Goal: Transaction & Acquisition: Purchase product/service

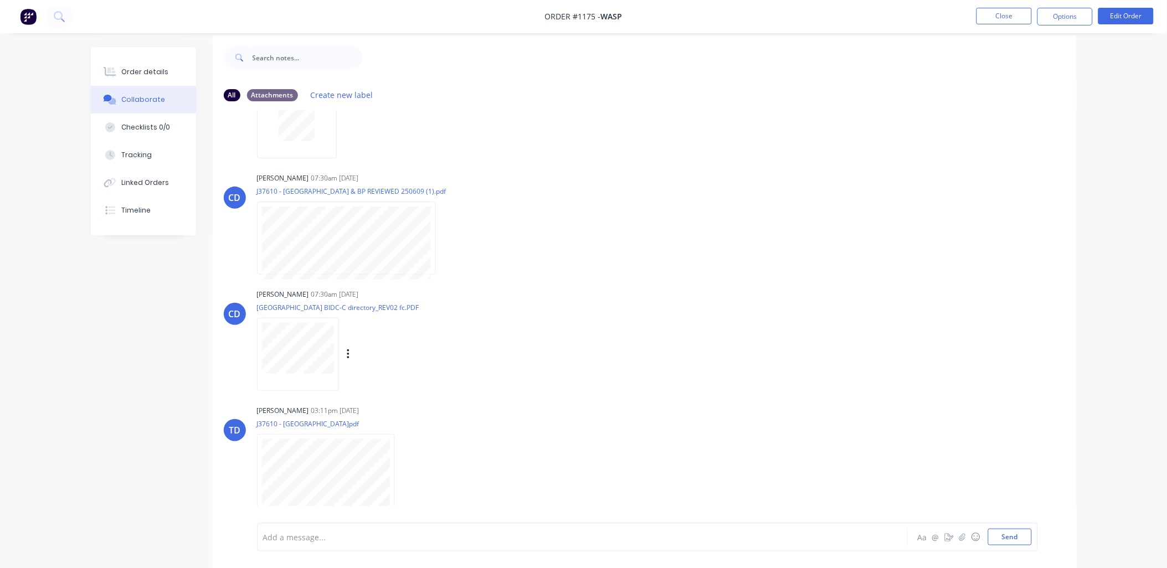
scroll to position [17, 0]
click at [405, 464] on icon "button" at bounding box center [404, 466] width 2 height 10
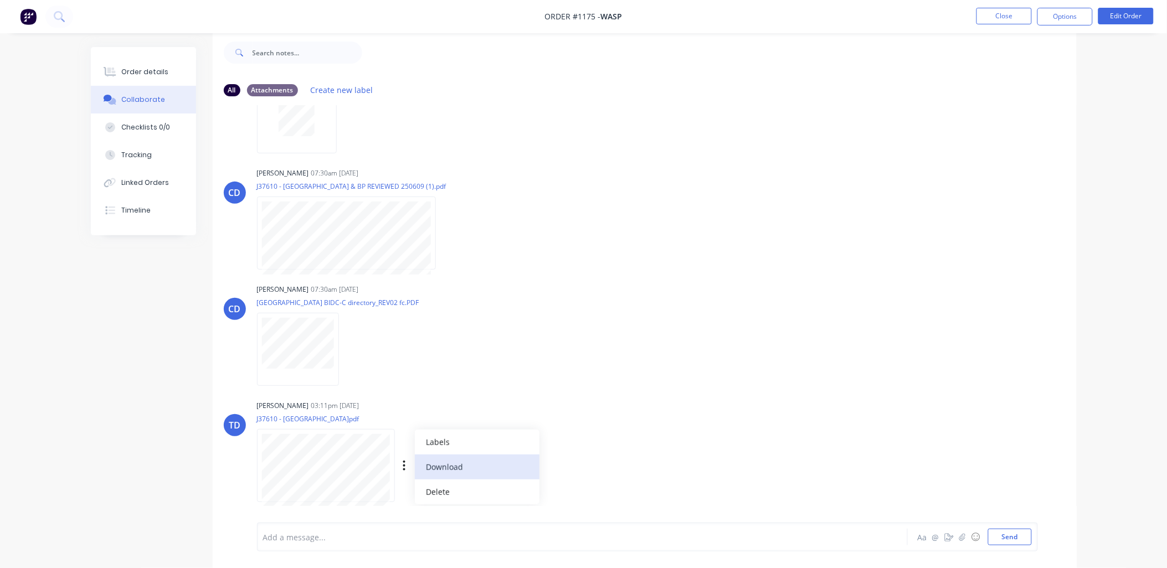
click at [447, 463] on button "Download" at bounding box center [477, 467] width 125 height 25
click at [148, 73] on div "Order details" at bounding box center [144, 72] width 47 height 10
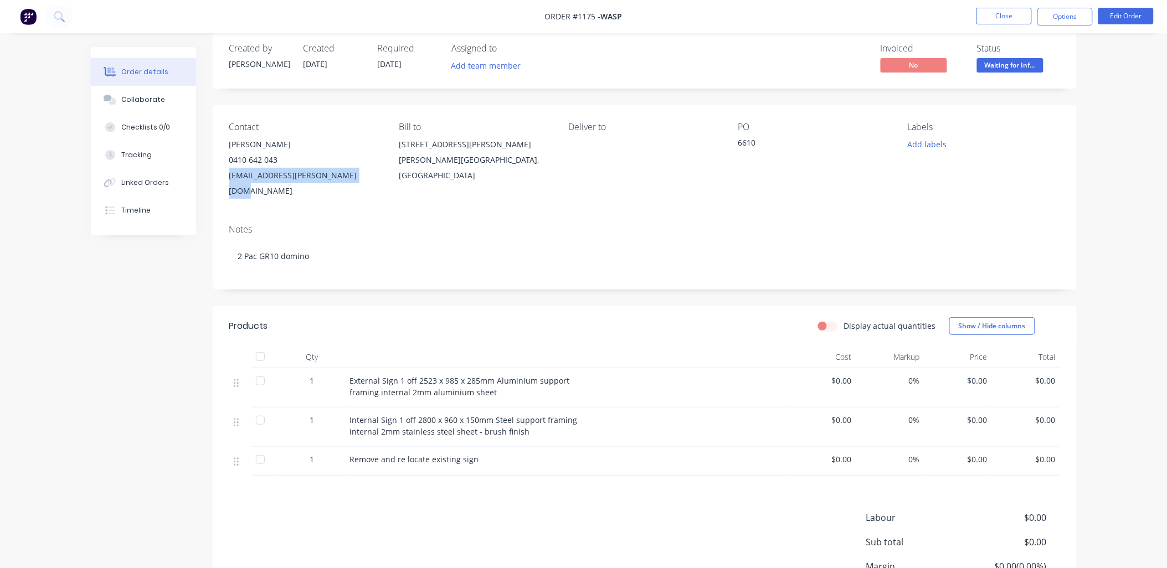
drag, startPoint x: 365, startPoint y: 173, endPoint x: 230, endPoint y: 178, distance: 134.7
click at [230, 178] on div "[EMAIL_ADDRESS][PERSON_NAME][DOMAIN_NAME]" at bounding box center [305, 183] width 152 height 31
copy div "[EMAIL_ADDRESS][PERSON_NAME][DOMAIN_NAME]"
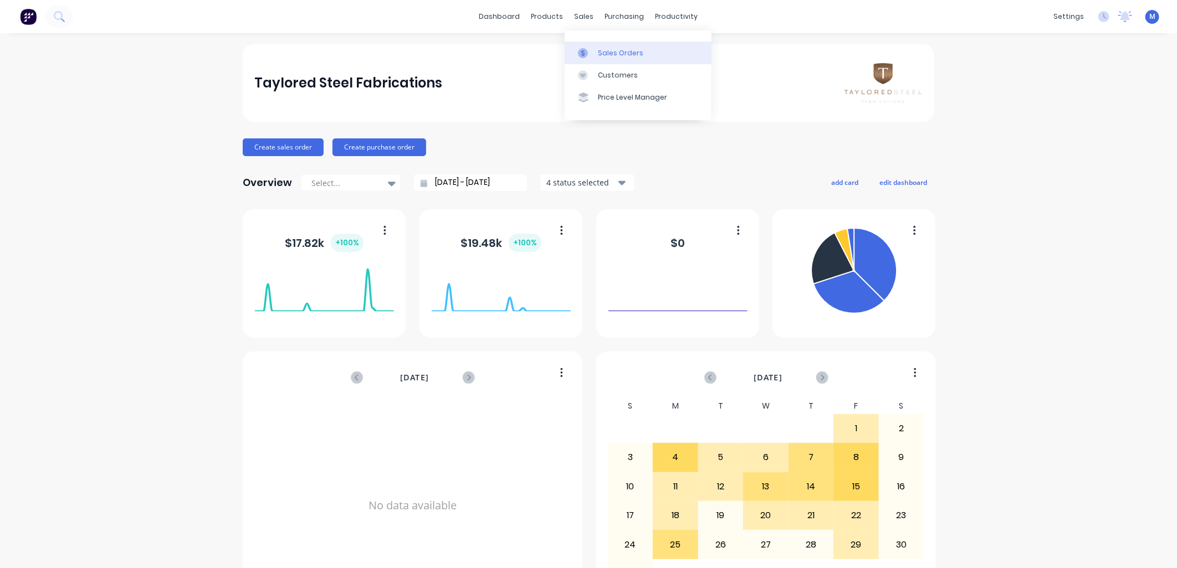
click at [606, 53] on div "Sales Orders" at bounding box center [620, 53] width 45 height 10
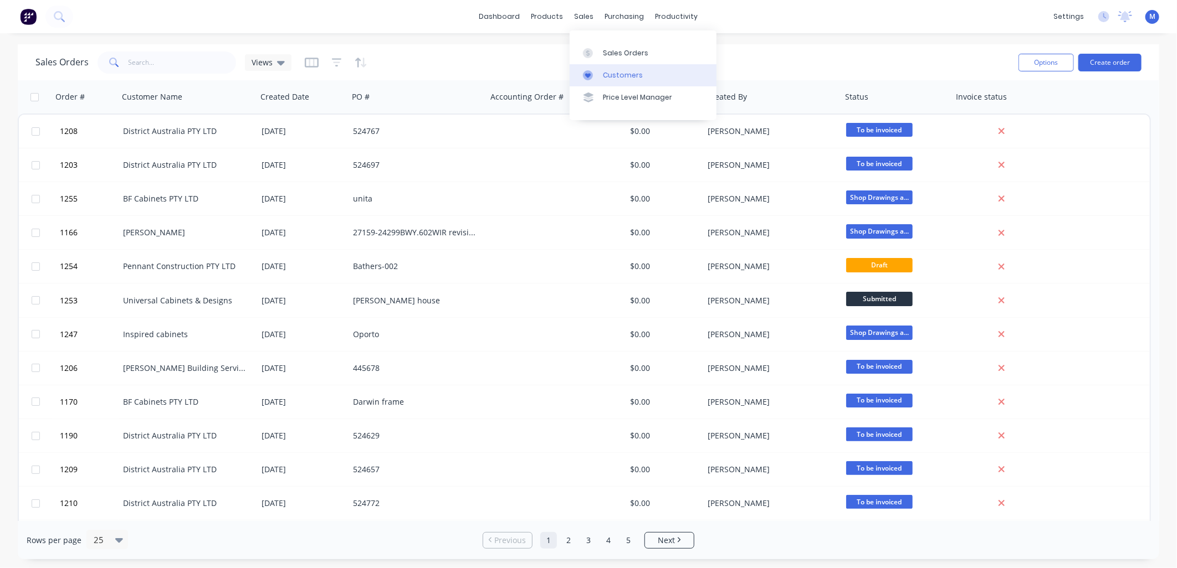
click at [612, 70] on div "Customers" at bounding box center [623, 75] width 40 height 10
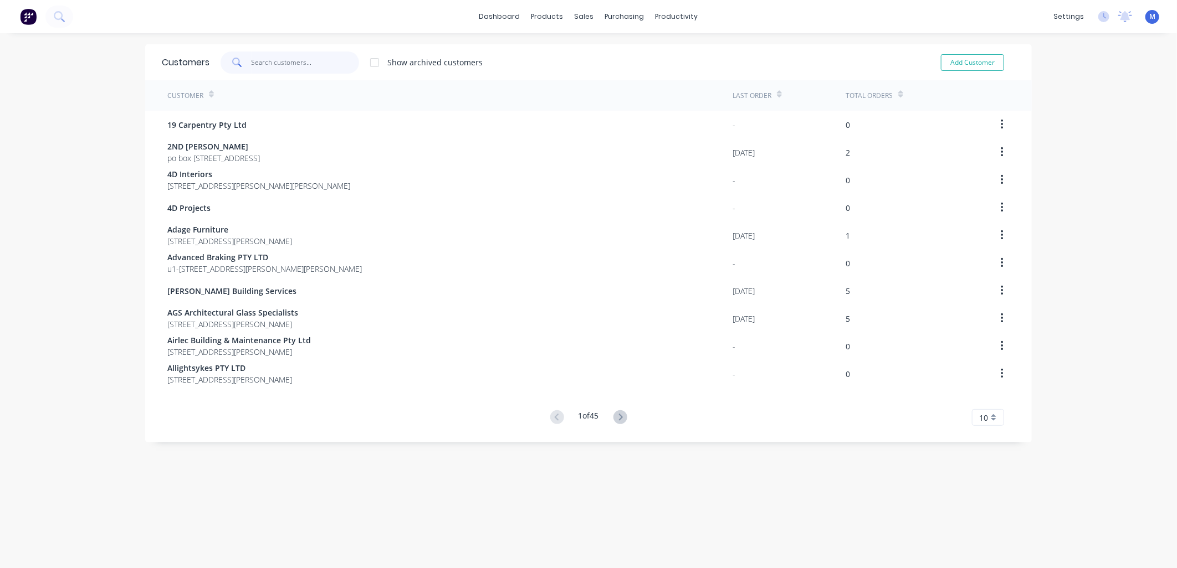
click at [264, 65] on input "text" at bounding box center [306, 63] width 108 height 22
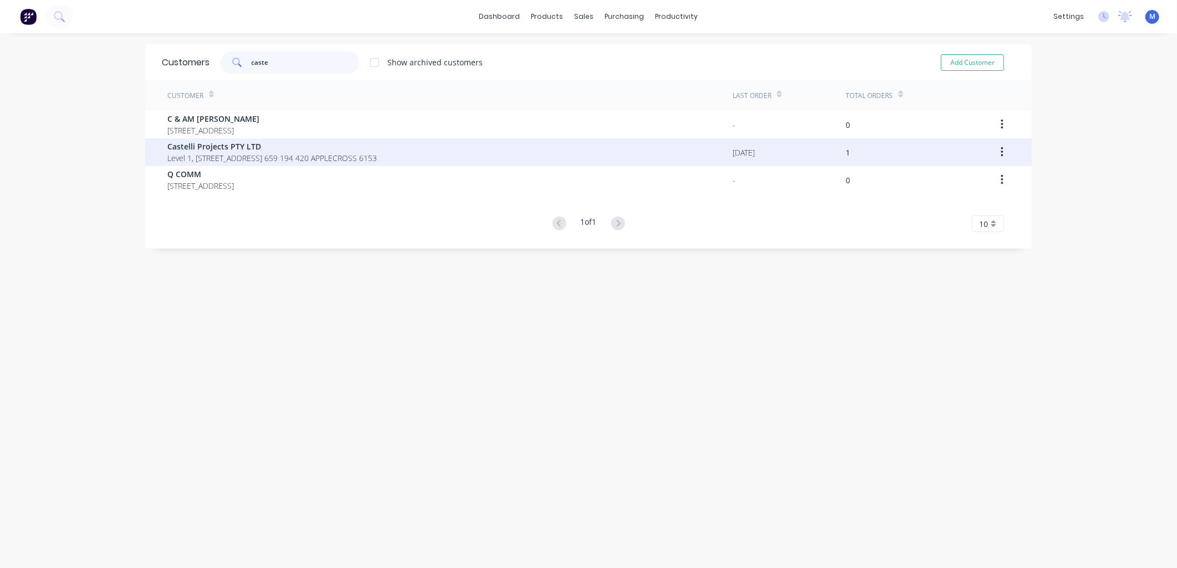
type input "caste"
click at [219, 147] on span "Castelli Projects PTY LTD" at bounding box center [271, 147] width 209 height 12
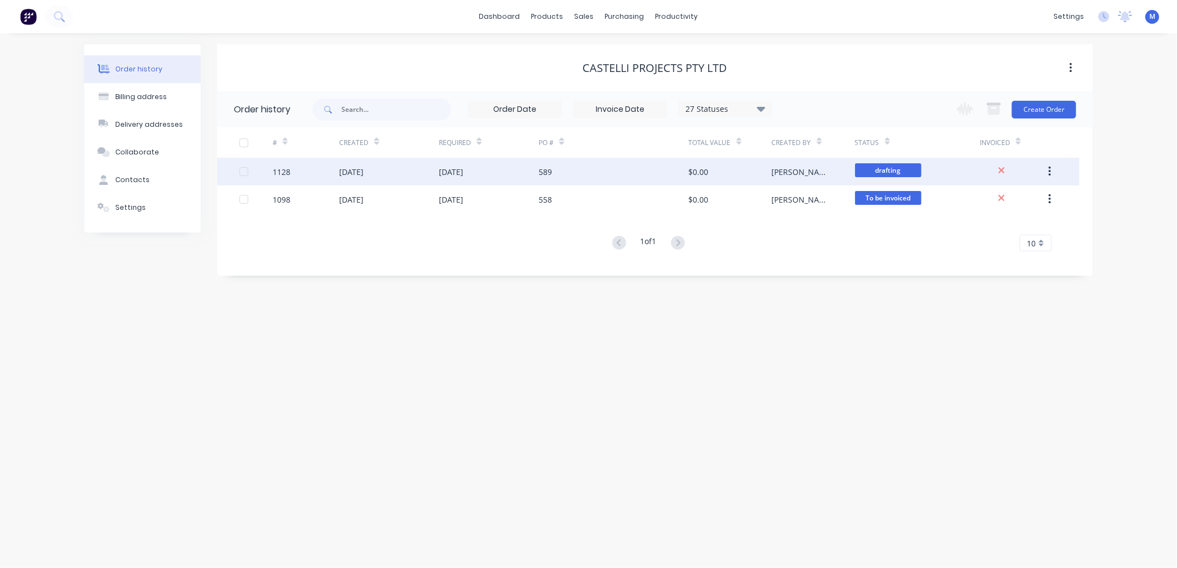
click at [543, 167] on div "589" at bounding box center [545, 172] width 13 height 12
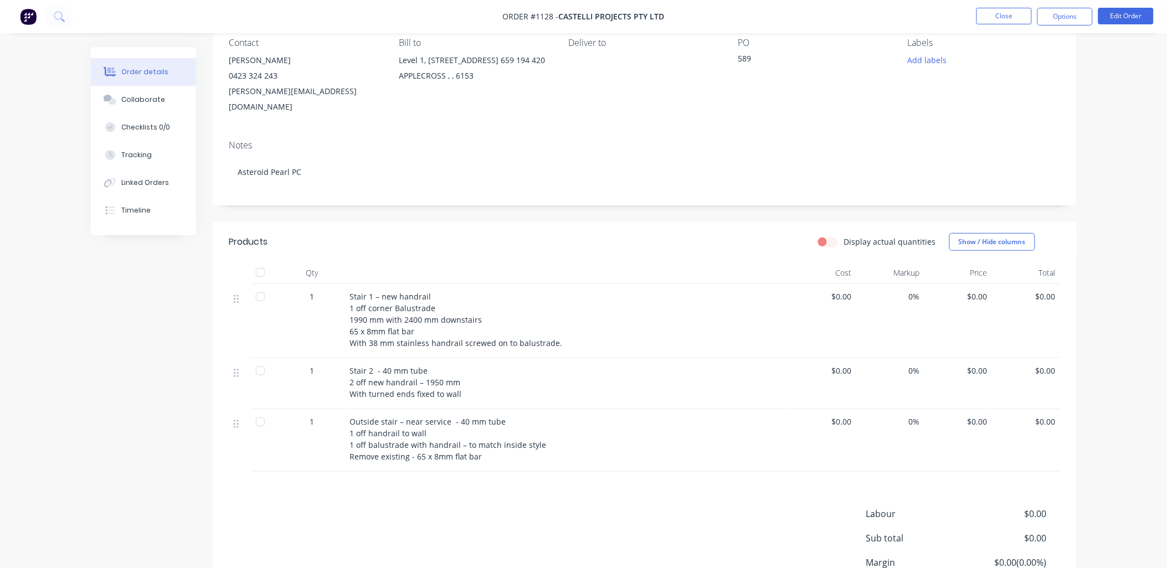
scroll to position [61, 0]
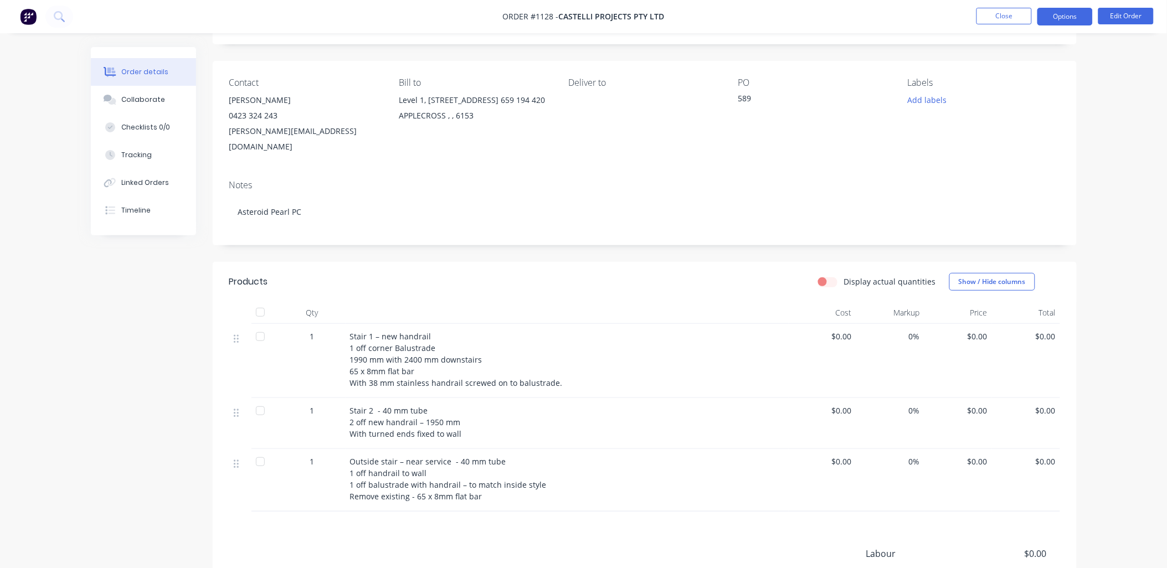
click at [1054, 13] on button "Options" at bounding box center [1065, 17] width 55 height 18
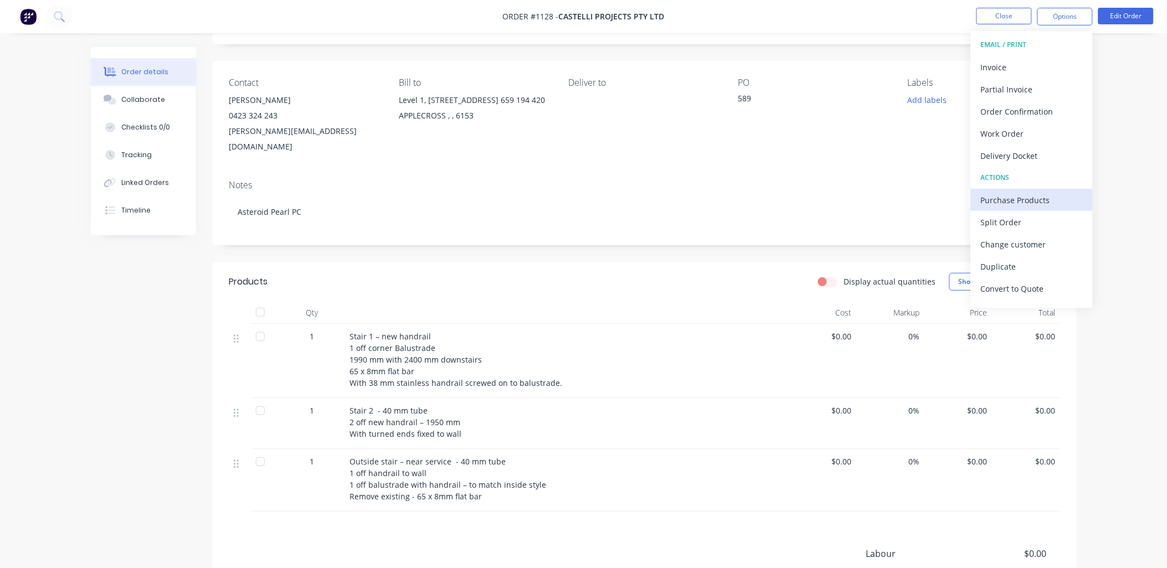
click at [1009, 196] on div "Purchase Products" at bounding box center [1032, 200] width 102 height 16
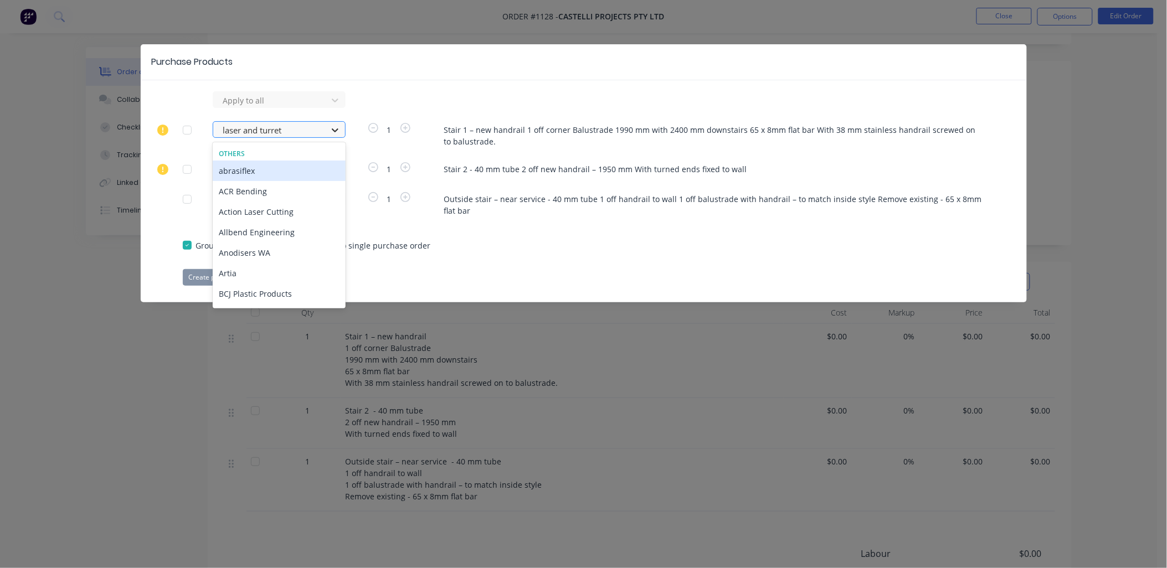
click at [331, 131] on icon at bounding box center [335, 130] width 11 height 11
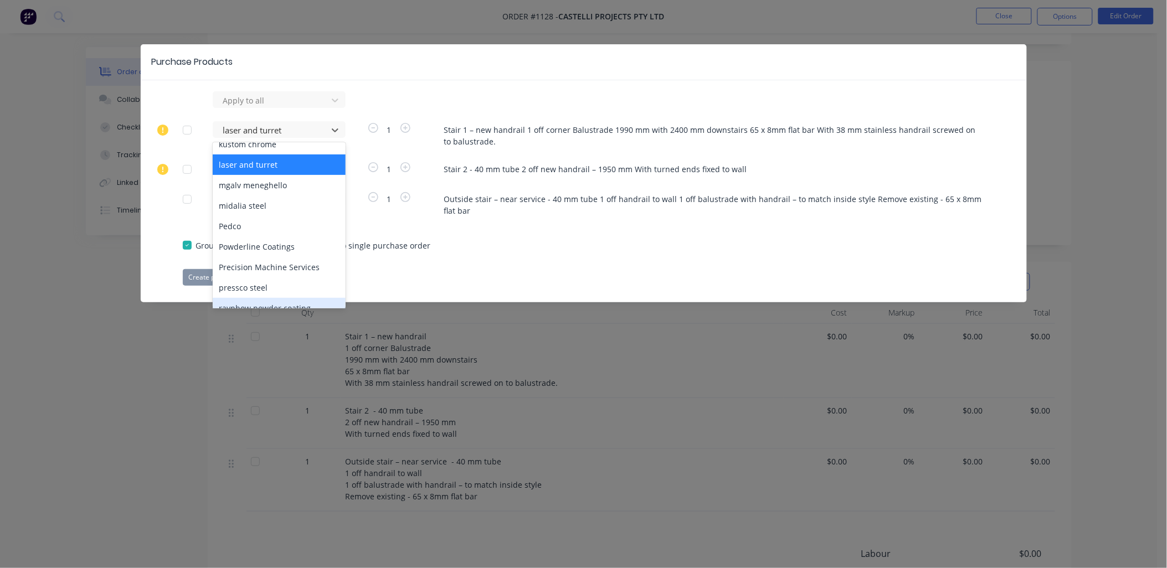
click at [256, 298] on div "raynbow powder coating" at bounding box center [279, 308] width 133 height 20
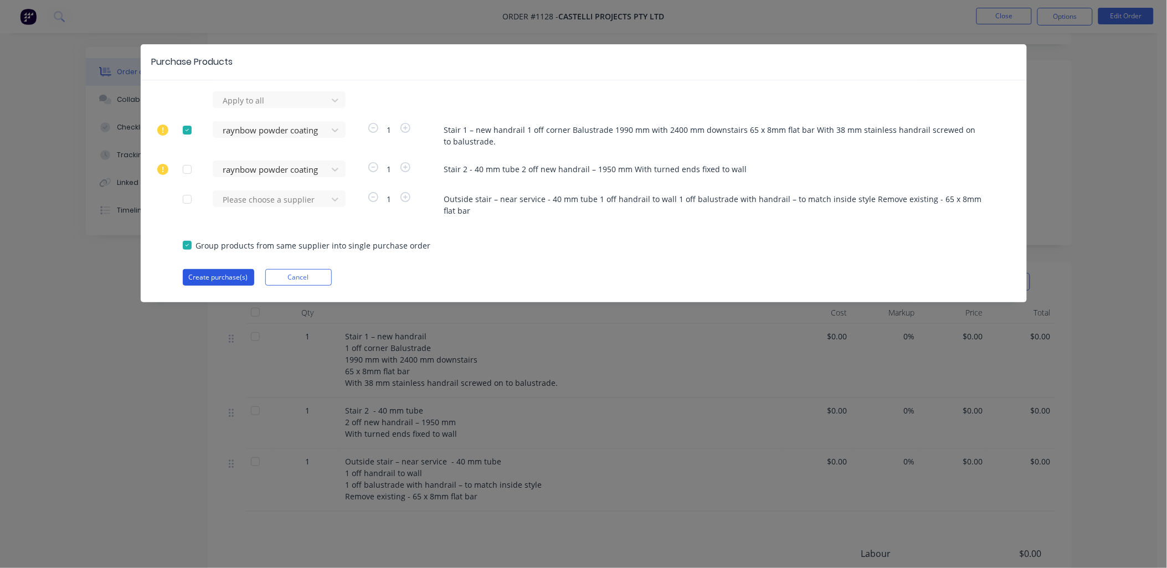
click at [224, 274] on button "Create purchase(s)" at bounding box center [218, 277] width 71 height 17
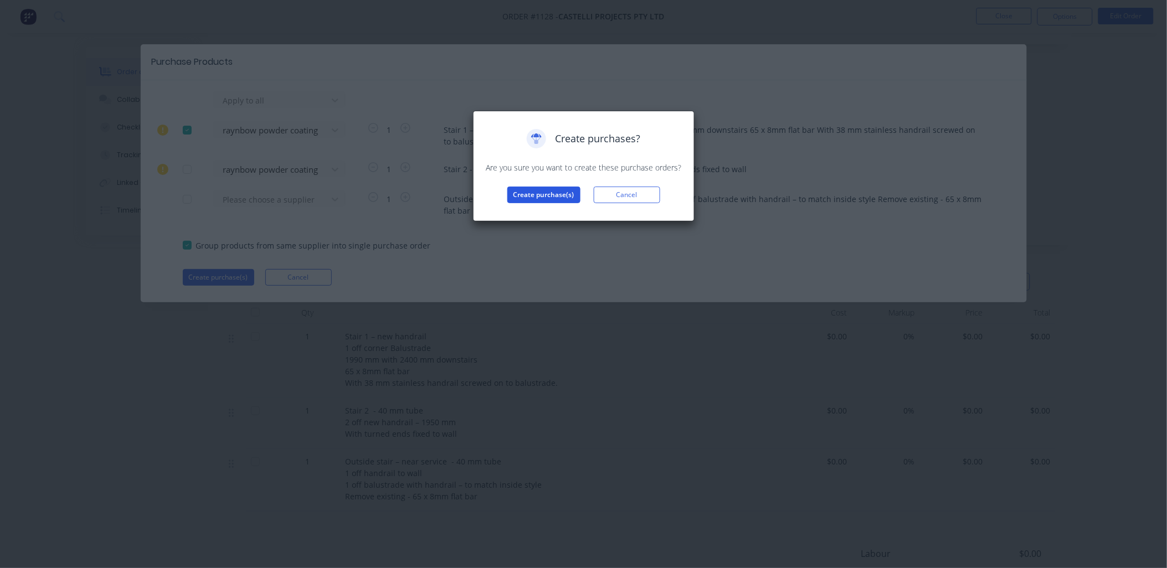
click at [517, 191] on button "Create purchase(s)" at bounding box center [543, 195] width 73 height 17
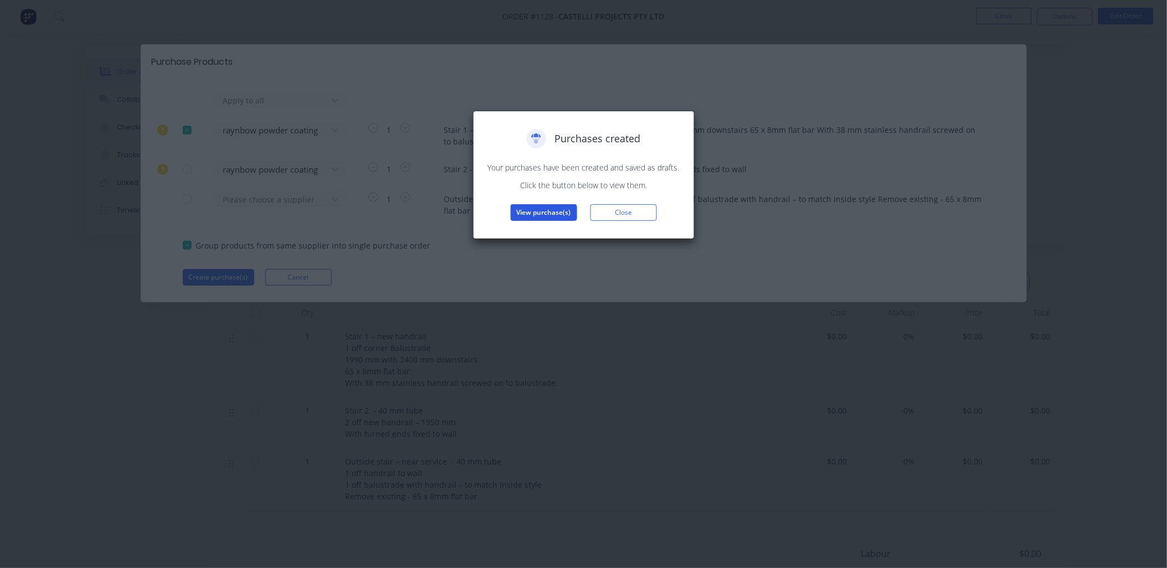
click at [525, 213] on button "View purchase(s)" at bounding box center [544, 212] width 66 height 17
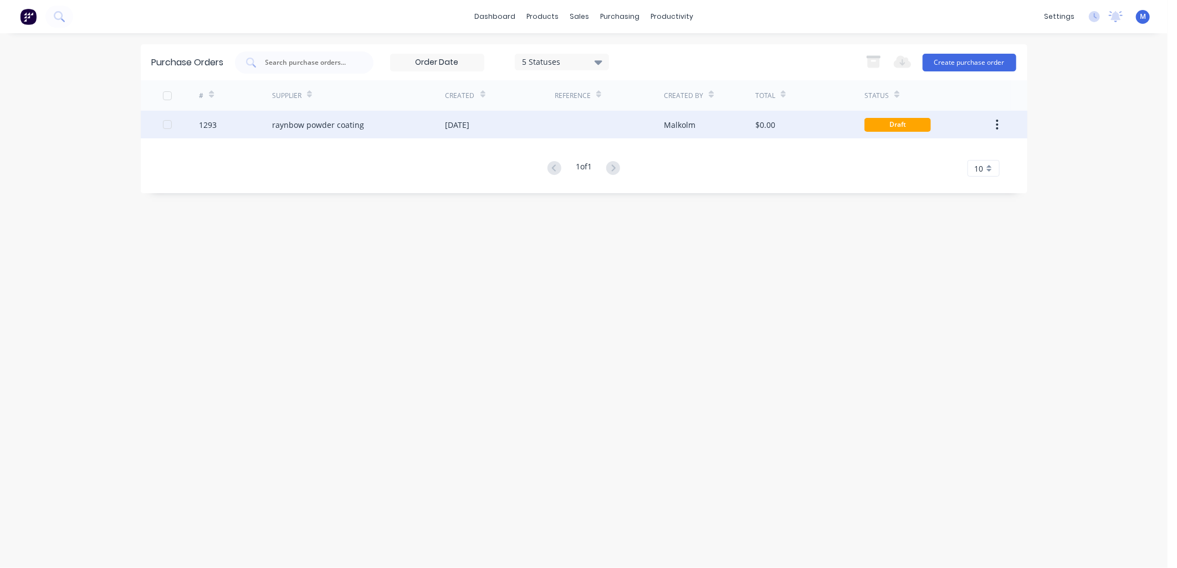
click at [346, 122] on div "raynbow powder coating" at bounding box center [318, 125] width 92 height 12
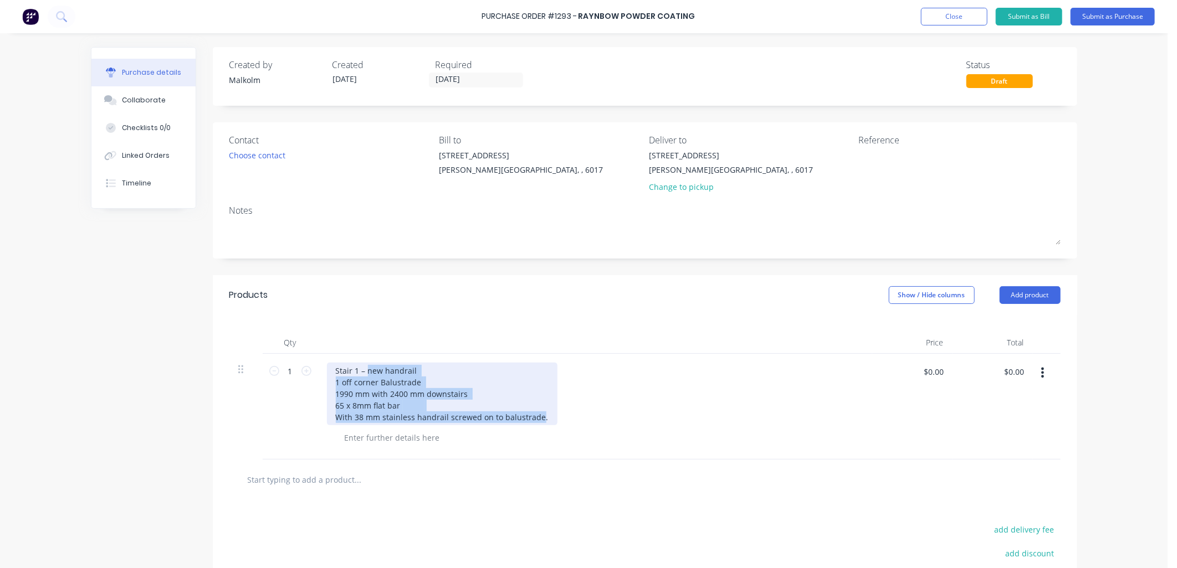
drag, startPoint x: 533, startPoint y: 417, endPoint x: 362, endPoint y: 377, distance: 175.4
click at [362, 375] on div "Stair 1 – new handrail 1 off corner Balustrade 1990 mm with 2400 mm downstairs …" at bounding box center [442, 394] width 230 height 63
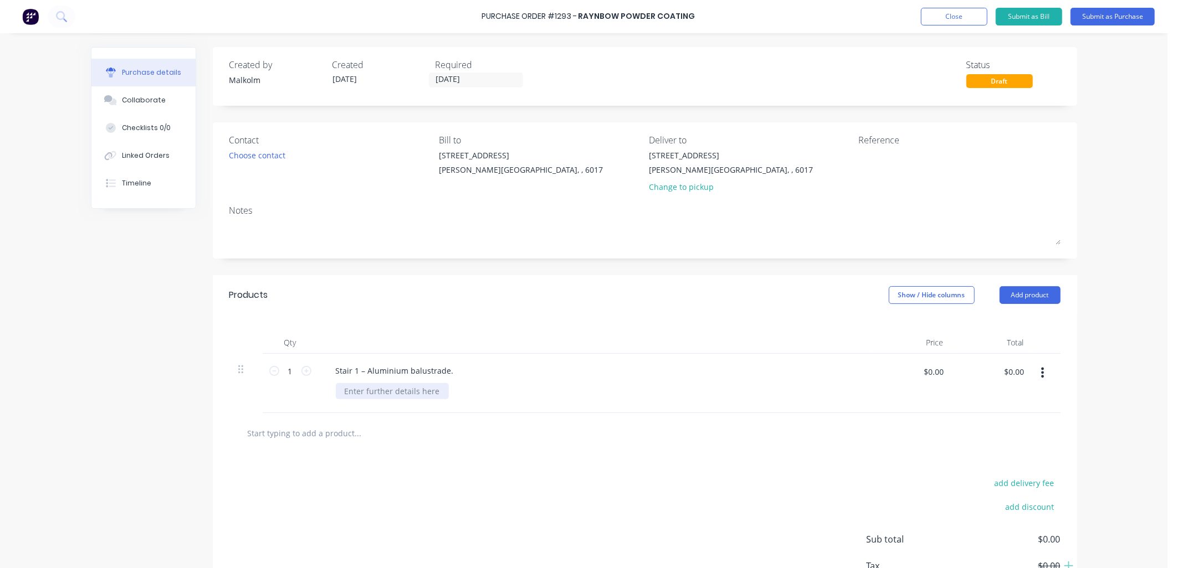
click at [424, 395] on div at bounding box center [392, 391] width 113 height 16
click at [479, 404] on div "Stair 1 – Aluminium balustrade. 'L' Shape" at bounding box center [595, 383] width 554 height 59
click at [370, 392] on div "'L' Shape" at bounding box center [360, 391] width 49 height 16
click at [609, 358] on div "Stair 1 – Aluminium balustrade. 2000mmx2500mmx1000mmH" at bounding box center [595, 383] width 554 height 59
click at [361, 373] on div "Stair 1 – Aluminium balustrade." at bounding box center [395, 371] width 136 height 16
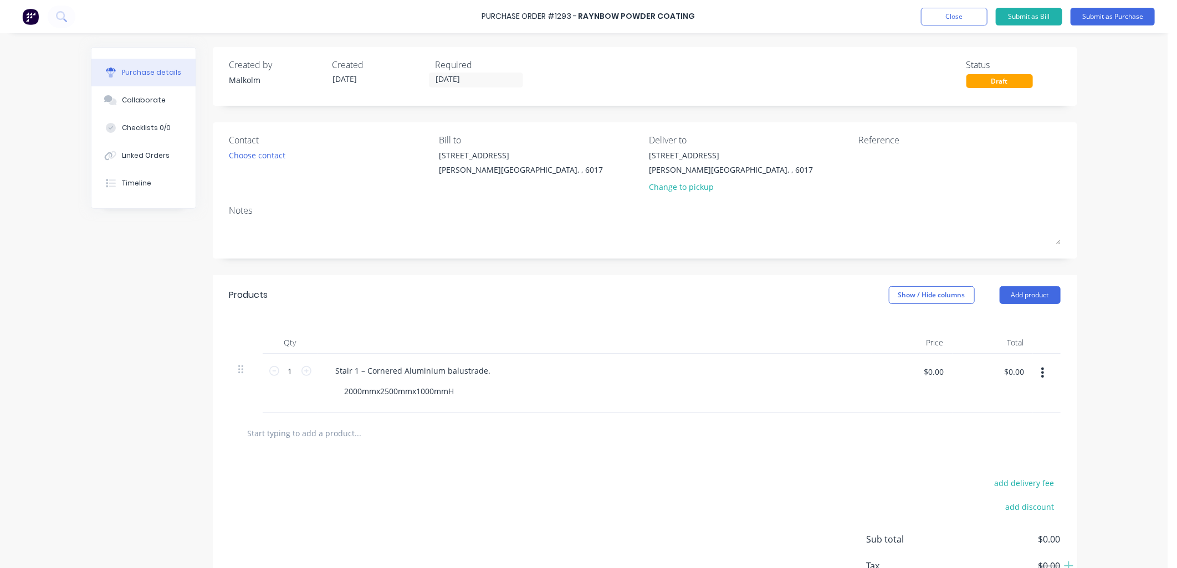
click at [489, 327] on div "Qty Price Total 1 1 Stair 1 – Cornered Aluminium balustrade. 2000mmx2500mmx1000…" at bounding box center [645, 364] width 864 height 98
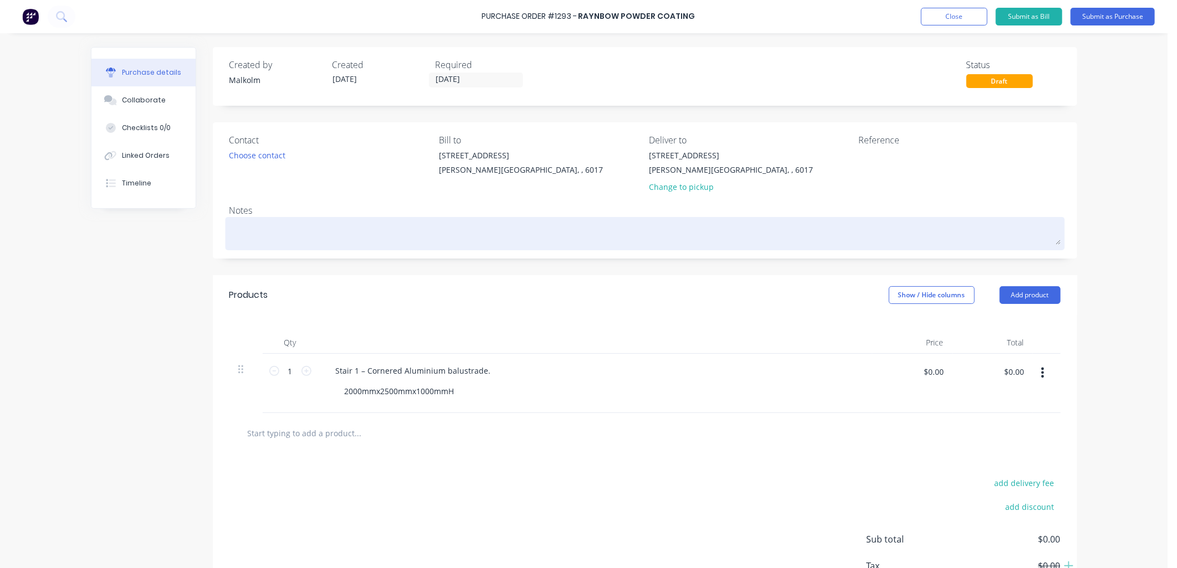
click at [278, 223] on textarea at bounding box center [644, 232] width 831 height 25
type textarea "x"
type textarea "P"
type textarea "x"
type textarea "PC"
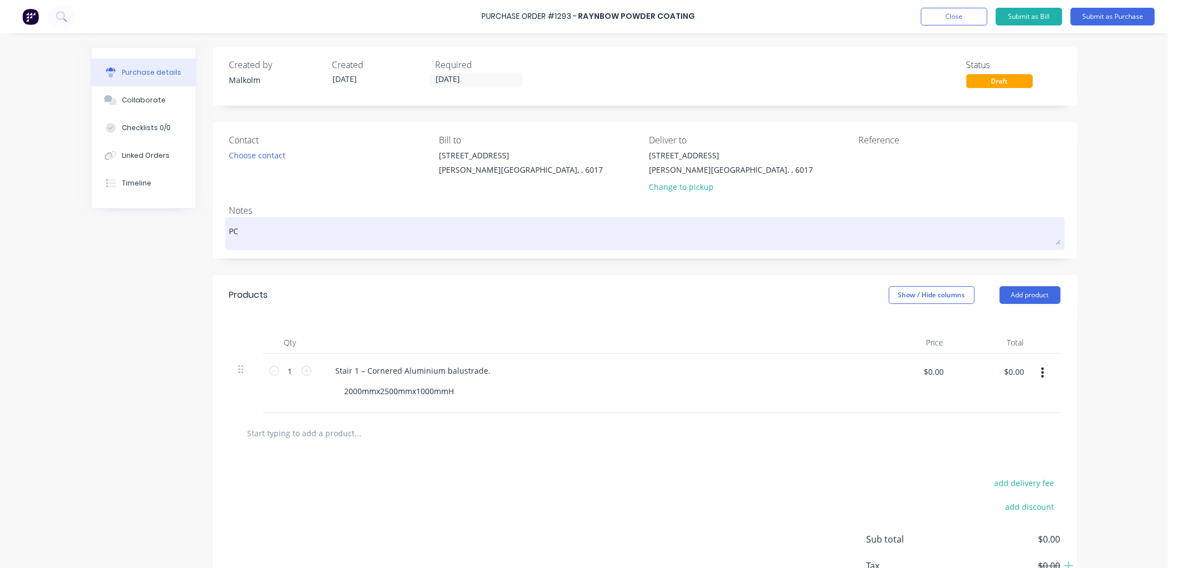
type textarea "x"
type textarea "PC"
type textarea "x"
type textarea "PC A"
type textarea "x"
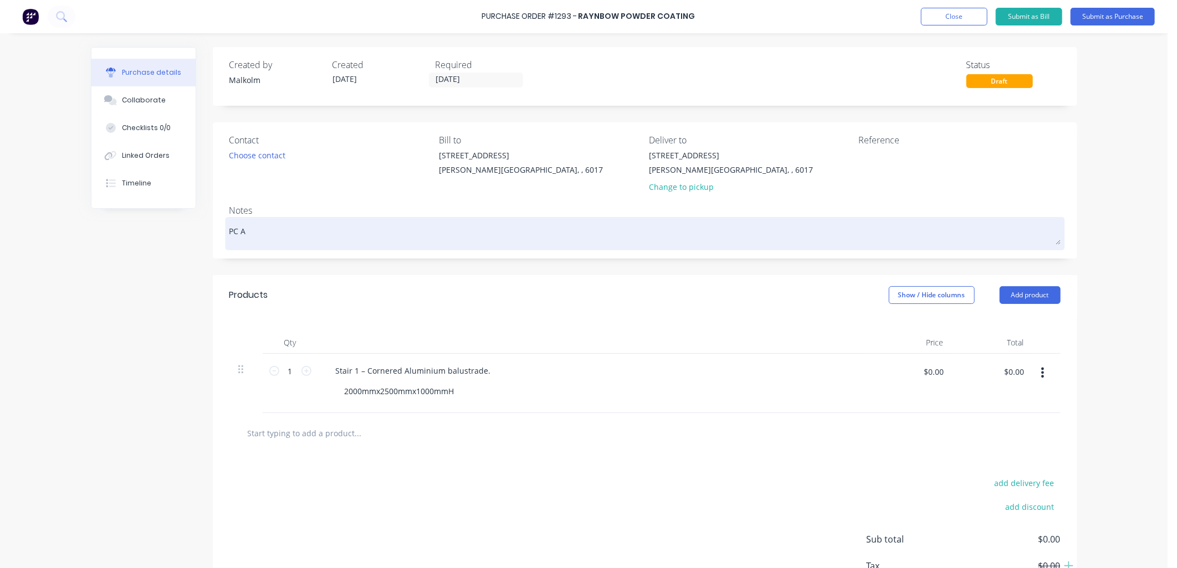
type textarea "PC As"
type textarea "x"
type textarea "PC Ast"
type textarea "x"
type textarea "PC [PERSON_NAME]"
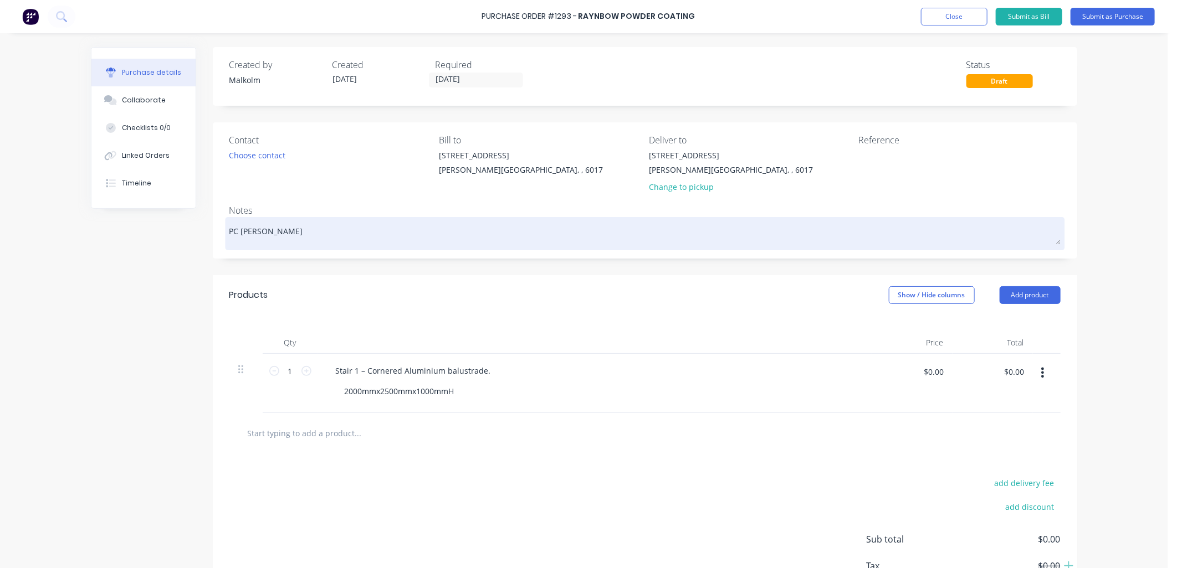
type textarea "x"
type textarea "PC [PERSON_NAME]"
type textarea "x"
type textarea "PC [PERSON_NAME]"
type textarea "x"
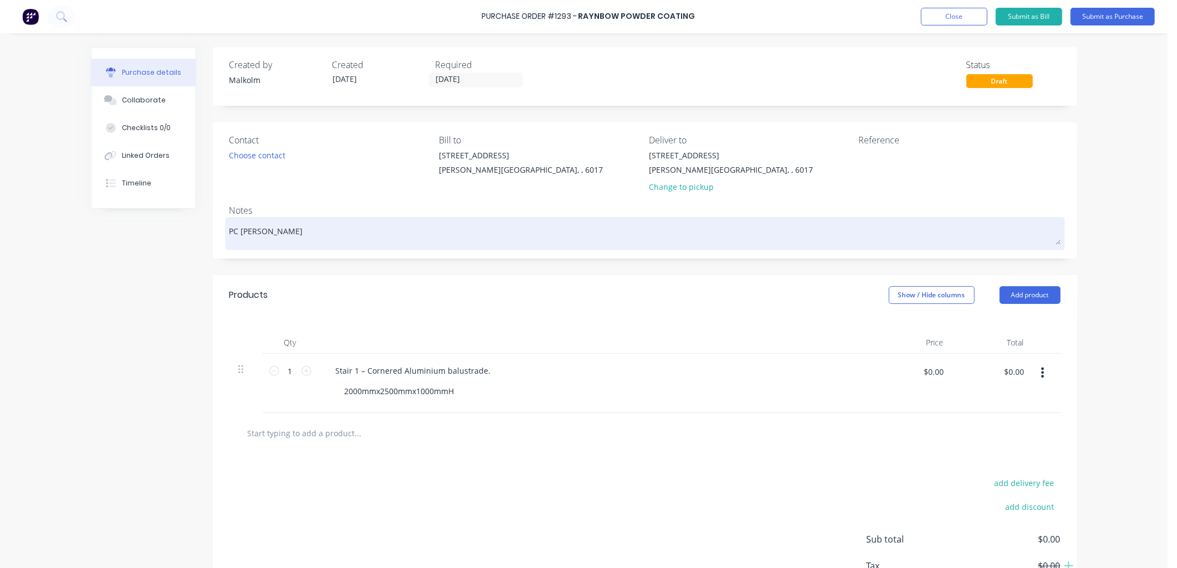
type textarea "PC Asteroid"
type textarea "x"
type textarea "PC Asteroid"
type textarea "x"
type textarea "PC Asteroid P"
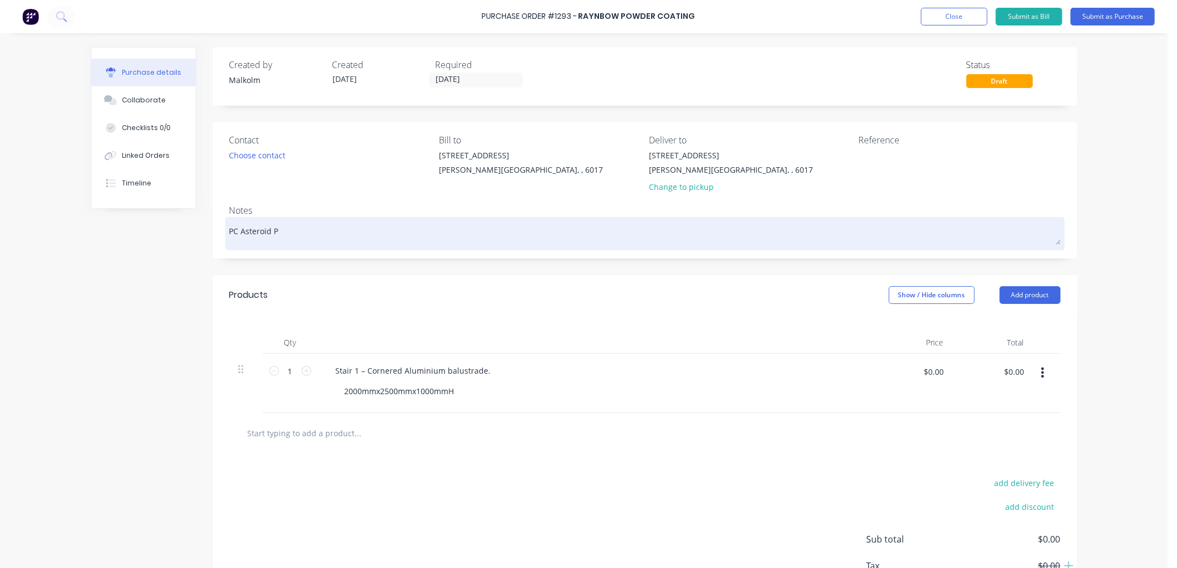
type textarea "x"
type textarea "PC Asteroid Pe"
type textarea "x"
type textarea "PC Asteroid Pea"
type textarea "x"
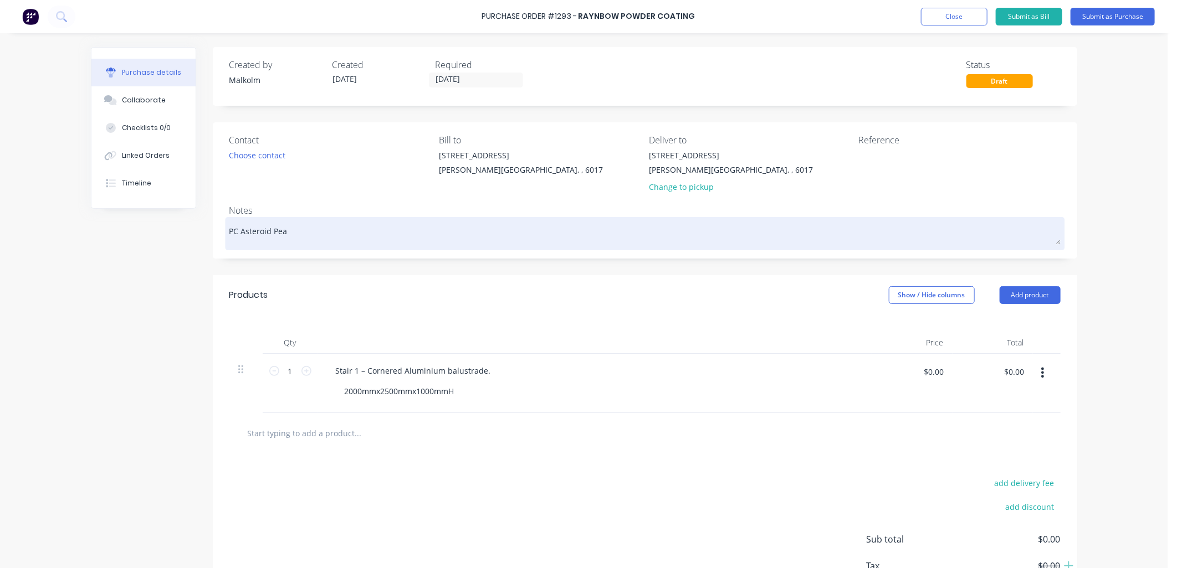
type textarea "PC Asteroid Pear"
type textarea "x"
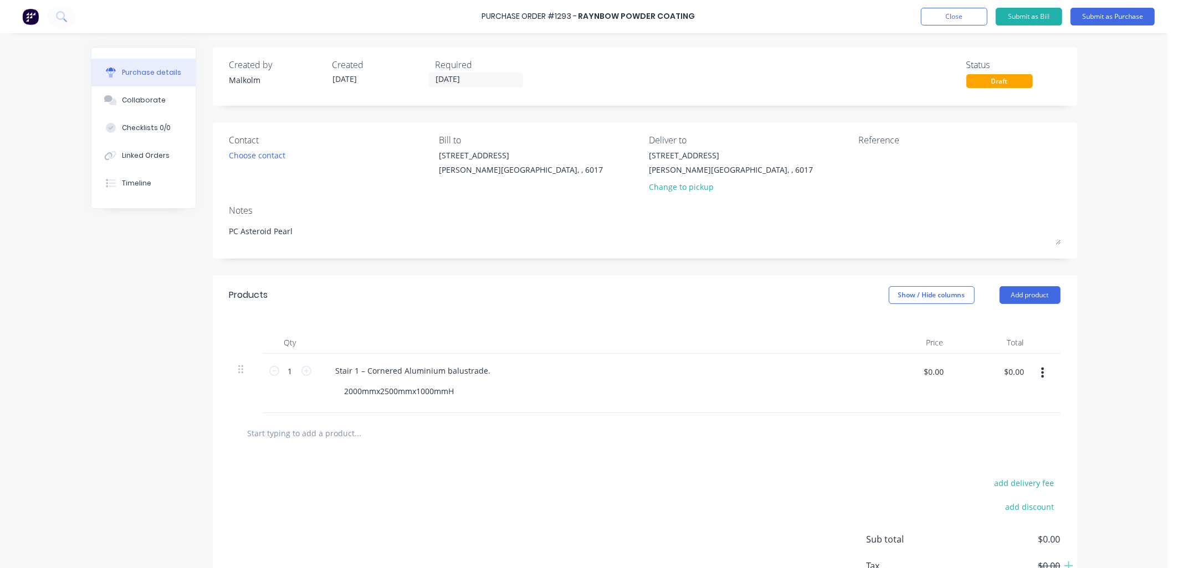
type textarea "PC Asteroid Pearl"
type textarea "x"
type textarea "PC Asteroid Pearl"
click at [314, 208] on div "Notes" at bounding box center [644, 210] width 831 height 13
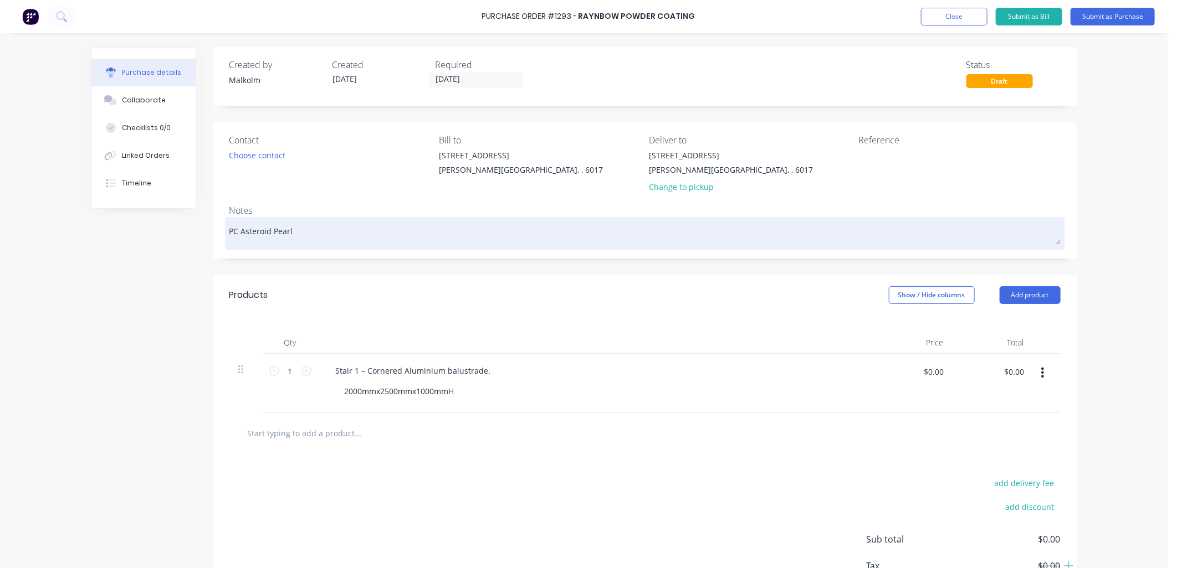
click at [296, 238] on textarea "PC Asteroid Pearl" at bounding box center [644, 232] width 831 height 25
type textarea "x"
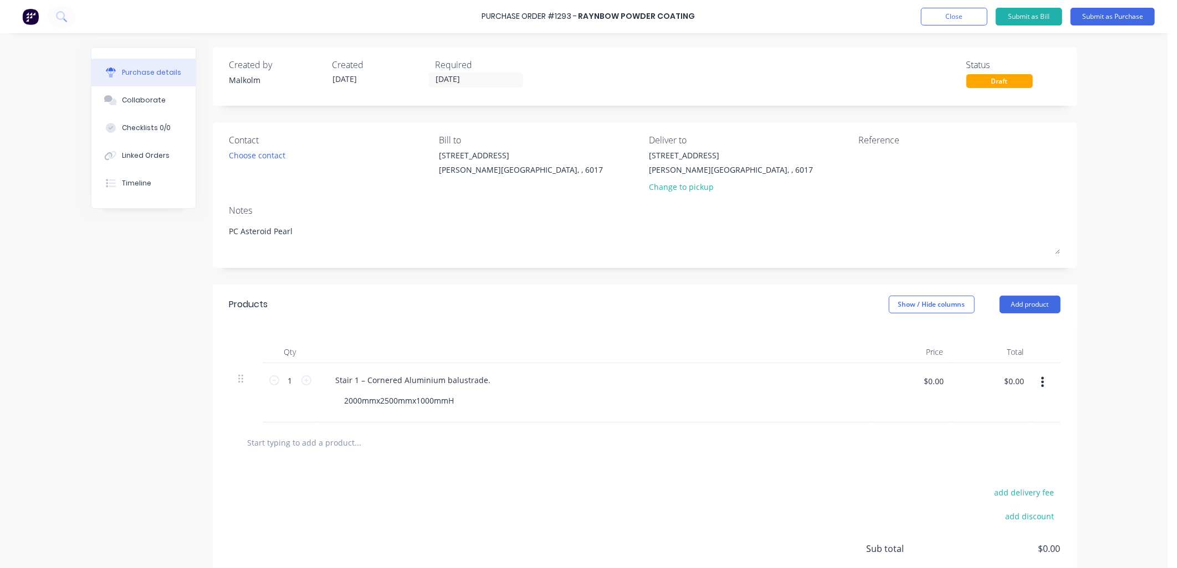
type textarea "PC Asteroid Pearl"
type textarea "x"
type textarea "PC Asteroid Pearl"
click at [331, 208] on div "Notes" at bounding box center [644, 210] width 831 height 13
click at [1019, 310] on button "Add product" at bounding box center [1029, 305] width 61 height 18
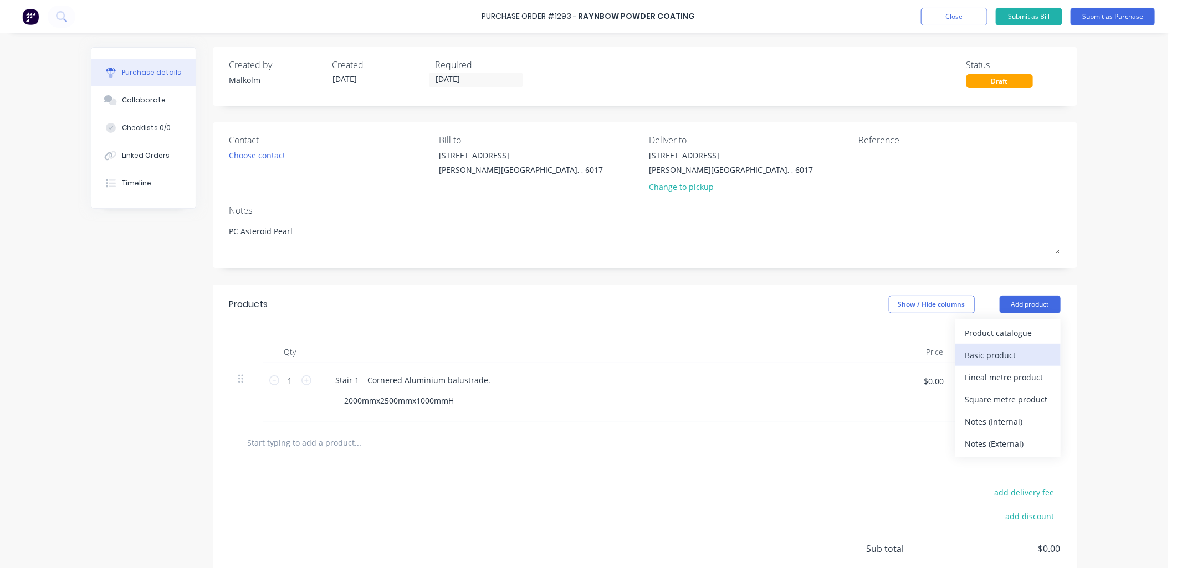
click at [992, 350] on div "Basic product" at bounding box center [1007, 355] width 85 height 16
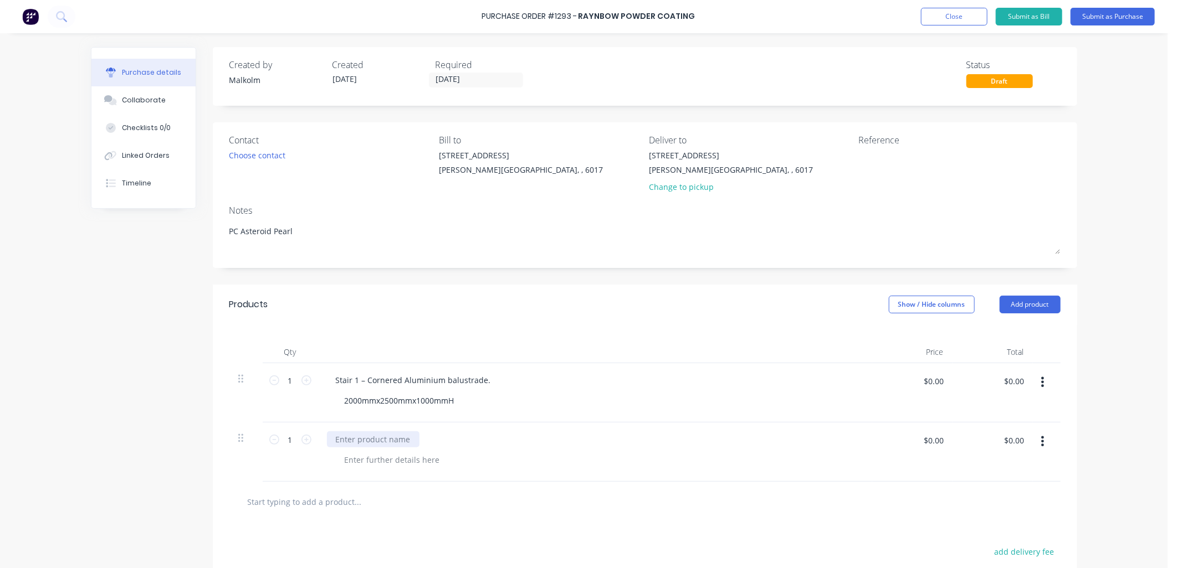
type textarea "x"
click at [392, 440] on div at bounding box center [373, 440] width 93 height 16
click at [329, 440] on div "20mmx20mm angle" at bounding box center [372, 440] width 91 height 16
click at [504, 467] on div at bounding box center [599, 460] width 527 height 16
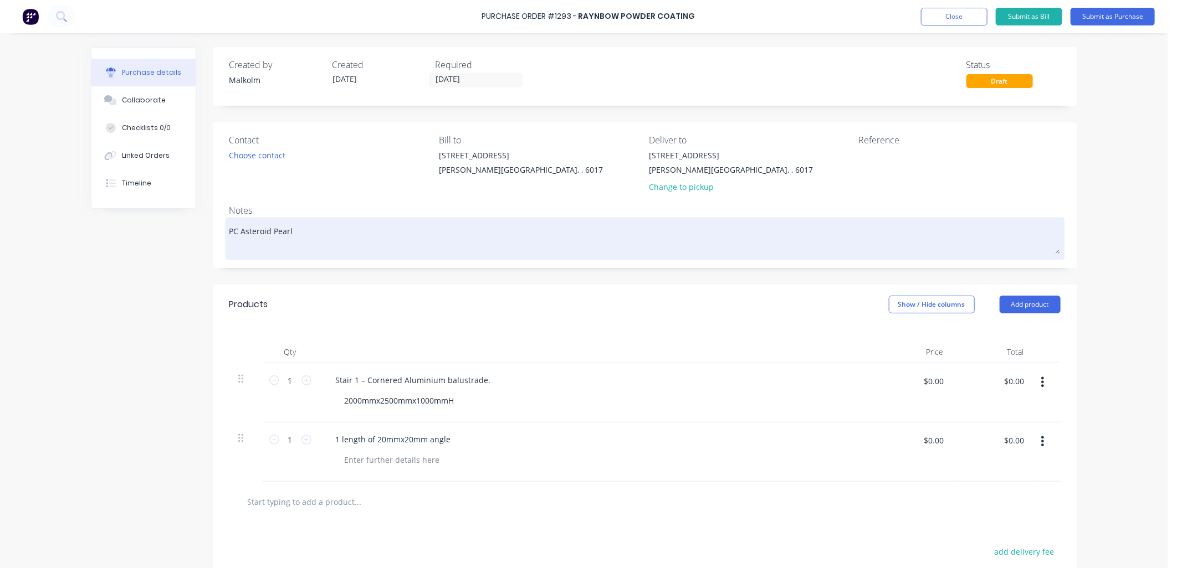
type textarea "x"
click at [307, 239] on textarea "PC Asteroid Pearl" at bounding box center [644, 237] width 831 height 34
type textarea "PC Asteroid Pearl 3"
type textarea "x"
type textarea "PC Asteroid Pearl 33"
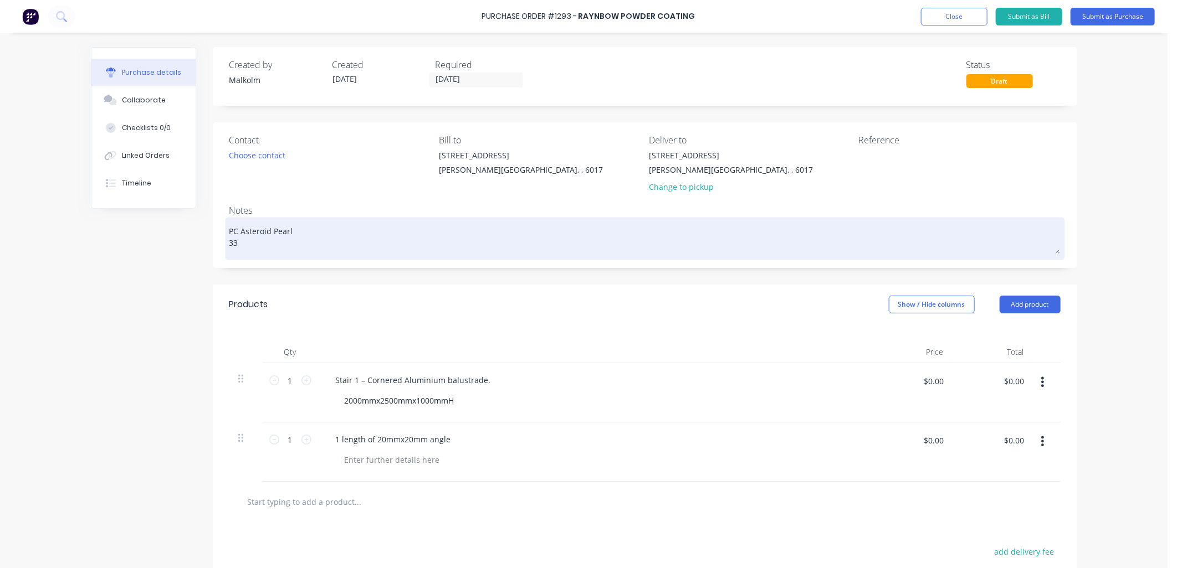
type textarea "x"
type textarea "PC Asteroid Pearl 33."
type textarea "x"
type textarea "PC Asteroid Pearl 33.9"
type textarea "x"
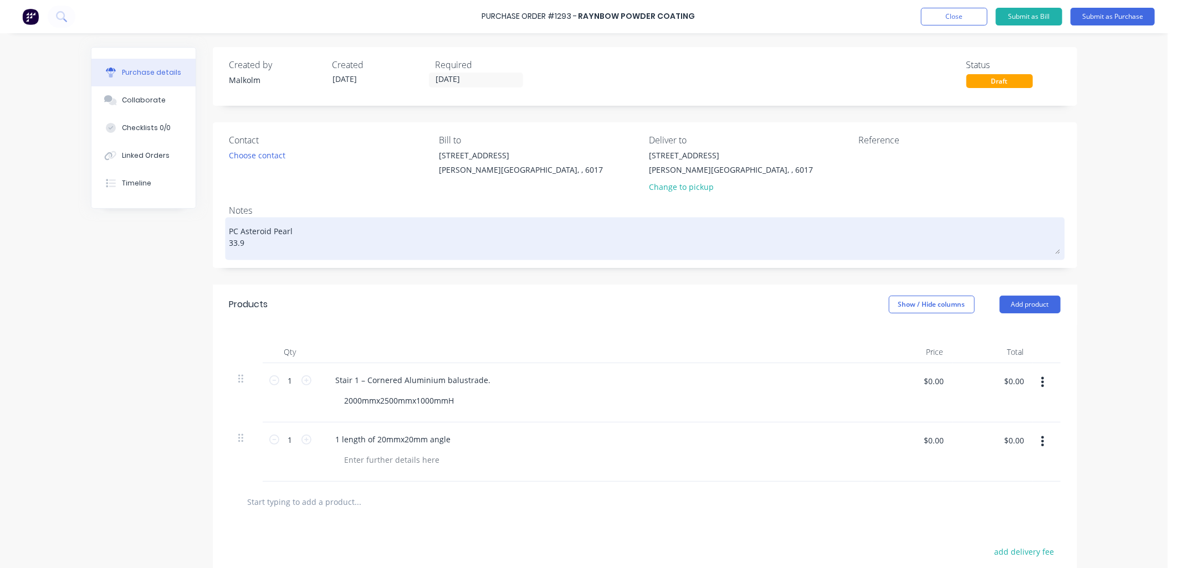
type textarea "PC Asteroid Pearl 33.9L"
type textarea "x"
type textarea "PC Asteroid Pearl 33.9L/"
type textarea "x"
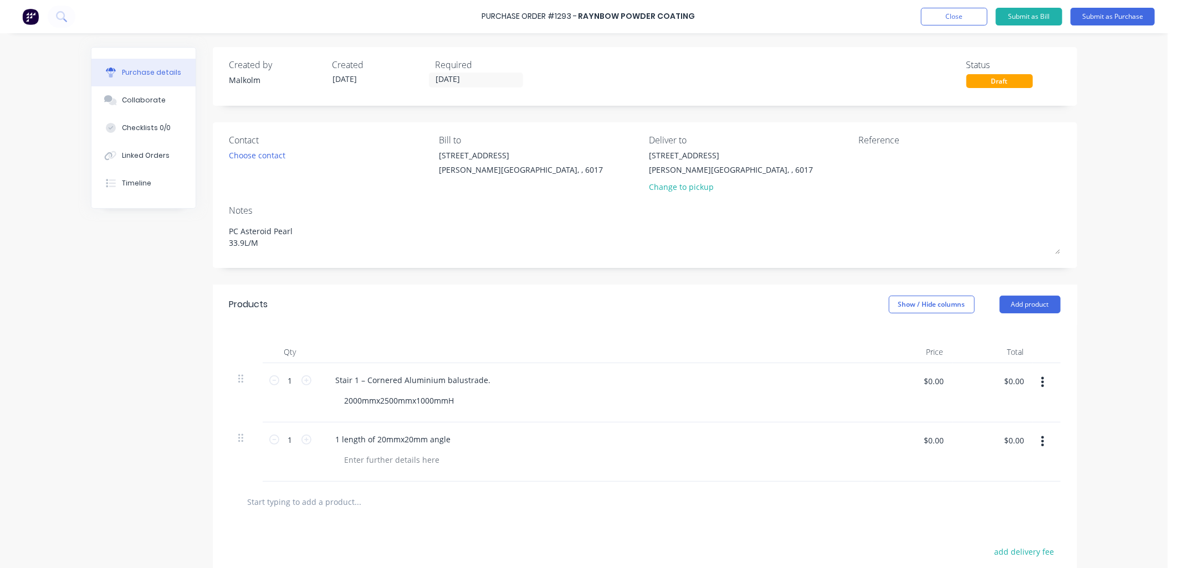
type textarea "PC Asteroid Pearl 33.9L/M"
type textarea "x"
type textarea "PC Asteroid Pearl 33.9L/M"
click at [317, 209] on div "Notes" at bounding box center [644, 210] width 831 height 13
click at [471, 383] on div "Stair 1 – Cornered Aluminium balustrade." at bounding box center [413, 380] width 173 height 16
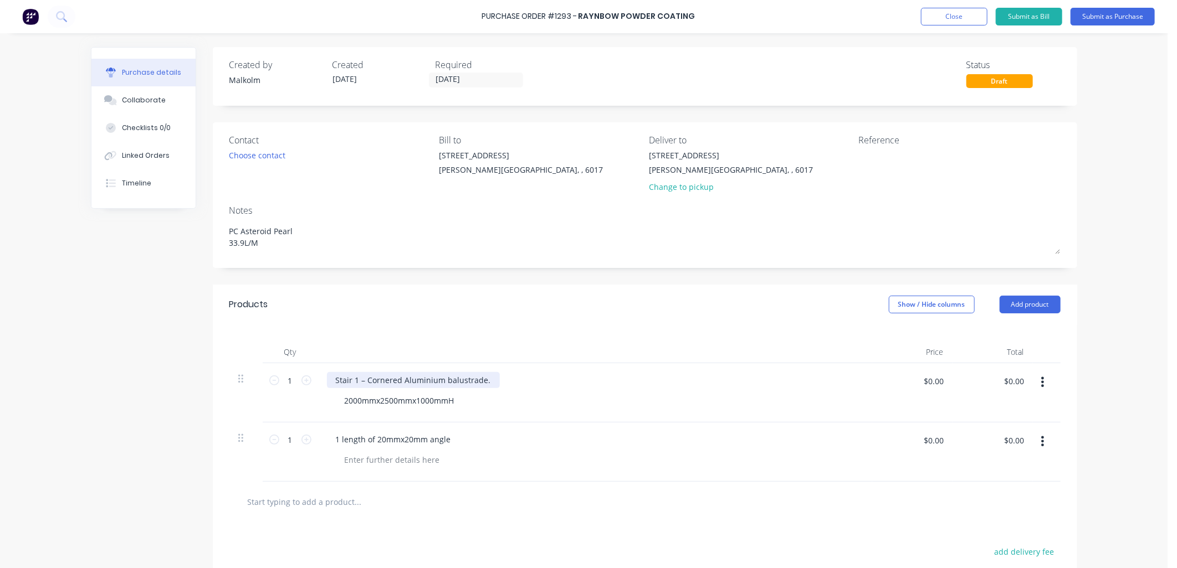
click at [481, 381] on div "Stair 1 – Cornered Aluminium balustrade." at bounding box center [413, 380] width 173 height 16
click at [545, 416] on div "Stair 1 – Cornered Aluminium balustrade. 27.9L/M 2000mmx2500mmx1000mmH" at bounding box center [595, 392] width 554 height 59
type textarea "x"
click at [418, 460] on div at bounding box center [392, 460] width 113 height 16
type textarea "x"
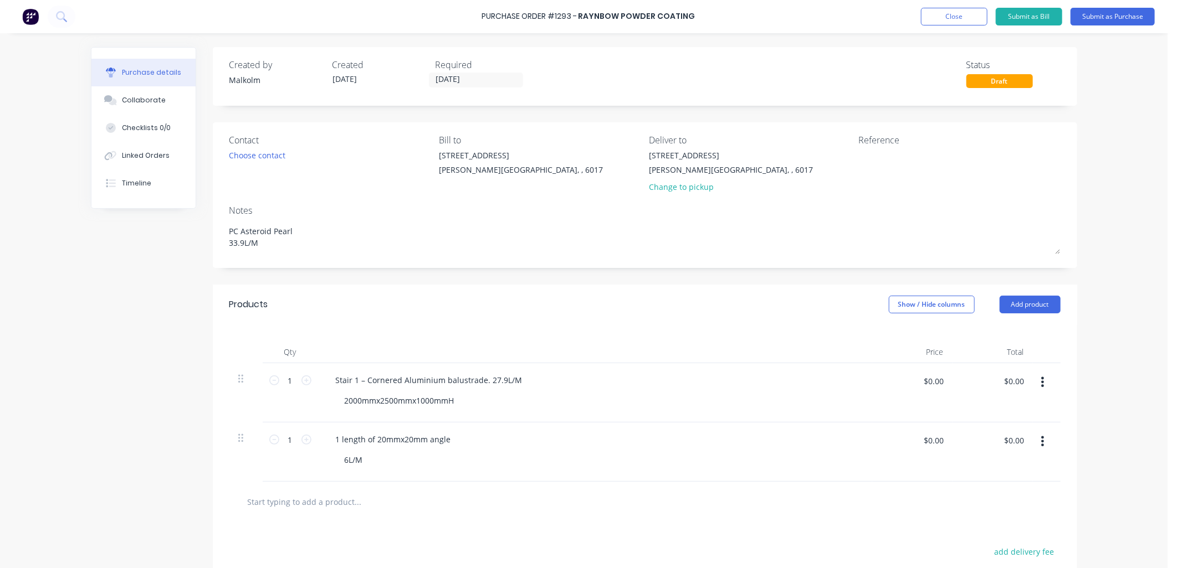
click at [435, 460] on div "6L/M" at bounding box center [599, 460] width 527 height 16
click at [865, 159] on textarea at bounding box center [928, 162] width 139 height 25
type textarea "#1128 - Castelli G"
type textarea "x"
type textarea "#1128 - [PERSON_NAME]"
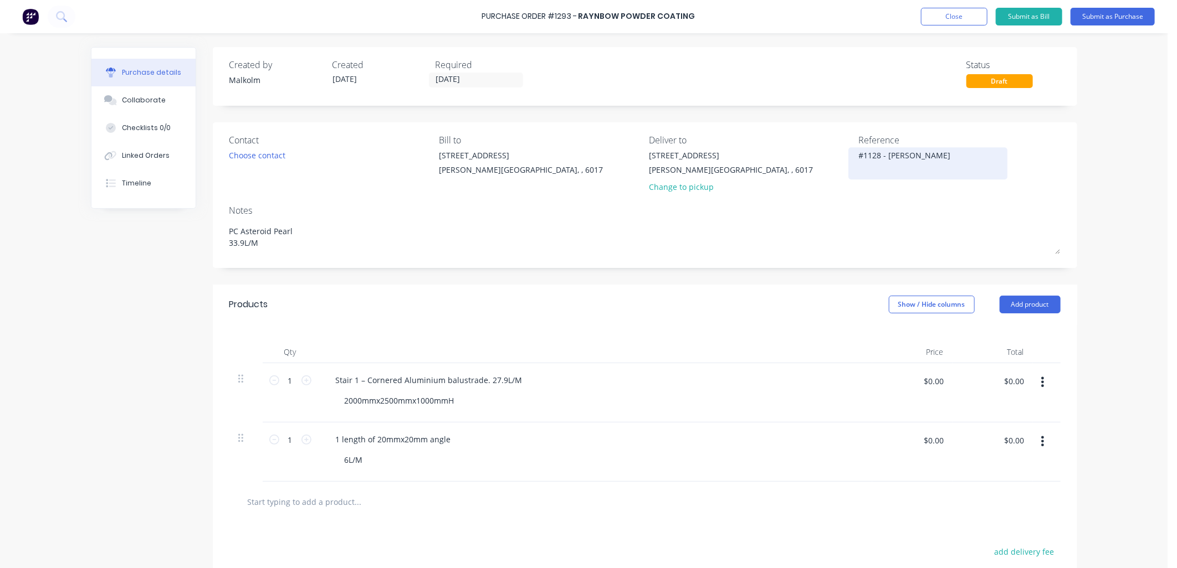
type textarea "x"
type textarea "#1128 - [PERSON_NAME]"
type textarea "x"
type textarea "#1128 - Castelli Grou"
type textarea "x"
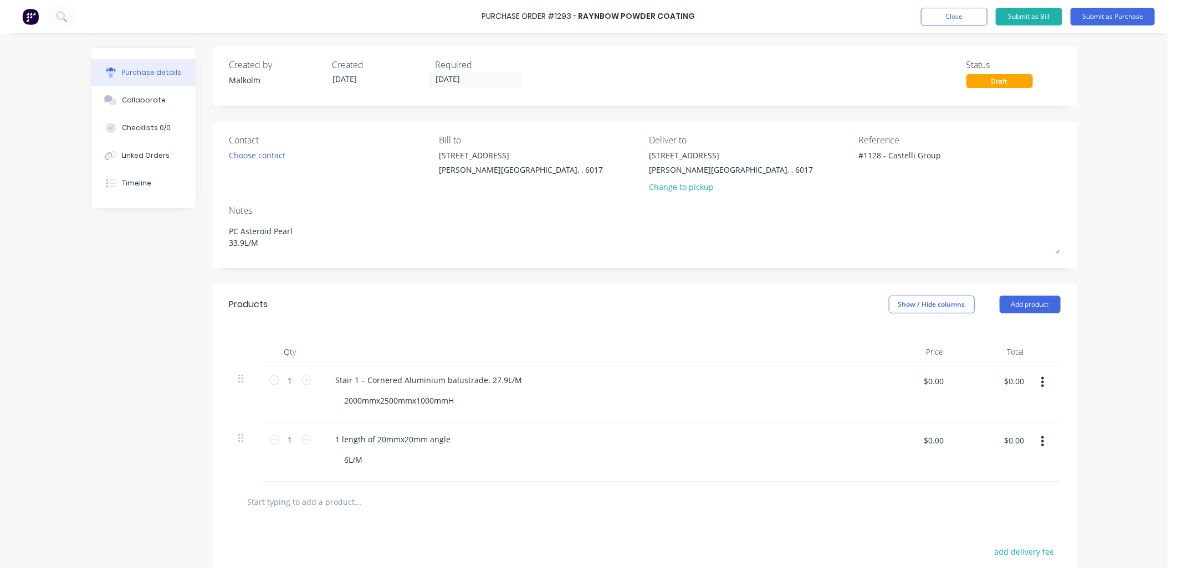
type textarea "#1128 - Castelli Group"
type textarea "x"
type textarea "#1128 - Castelli Group"
click at [866, 190] on div "Reference #1128 - Castelli Group" at bounding box center [960, 166] width 202 height 65
click at [425, 441] on div "1 length of 20mmx20mm angle" at bounding box center [393, 440] width 133 height 16
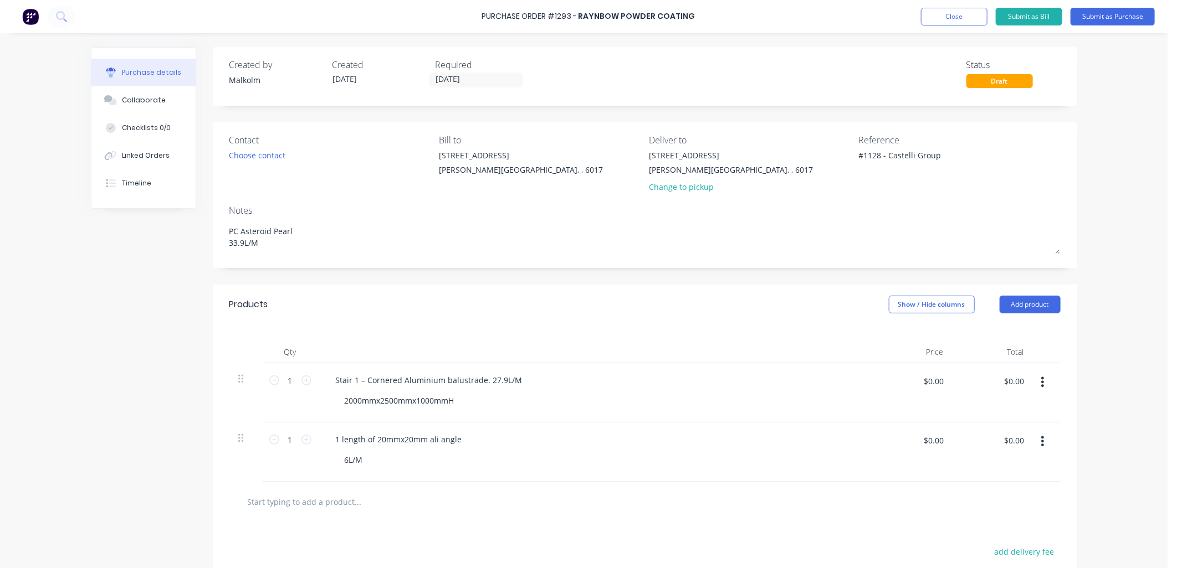
click at [531, 445] on div "1 length of 20mmx20mm ali angle" at bounding box center [595, 440] width 536 height 16
click at [1103, 18] on button "Submit as Purchase" at bounding box center [1112, 17] width 84 height 18
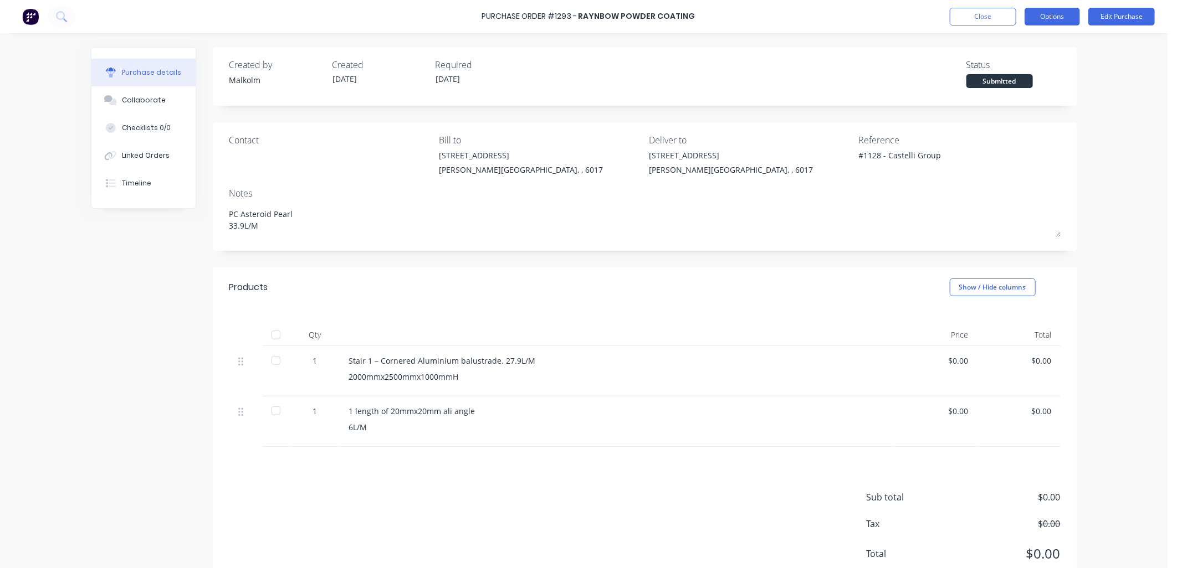
click at [1053, 10] on button "Options" at bounding box center [1051, 17] width 55 height 18
click at [1018, 47] on div "Print / Email" at bounding box center [1026, 45] width 85 height 16
click at [1023, 85] on div "Without pricing" at bounding box center [1026, 89] width 85 height 16
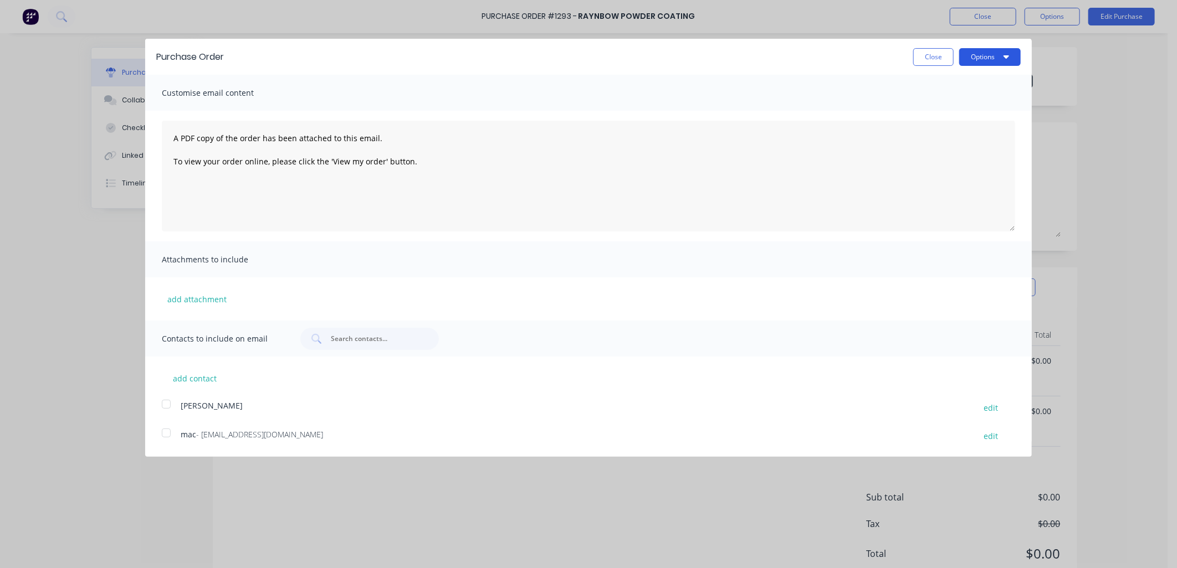
click at [992, 57] on button "Options" at bounding box center [989, 57] width 61 height 18
click at [941, 81] on div "Print" at bounding box center [967, 85] width 85 height 16
click at [935, 55] on button "Close" at bounding box center [933, 57] width 40 height 18
type textarea "x"
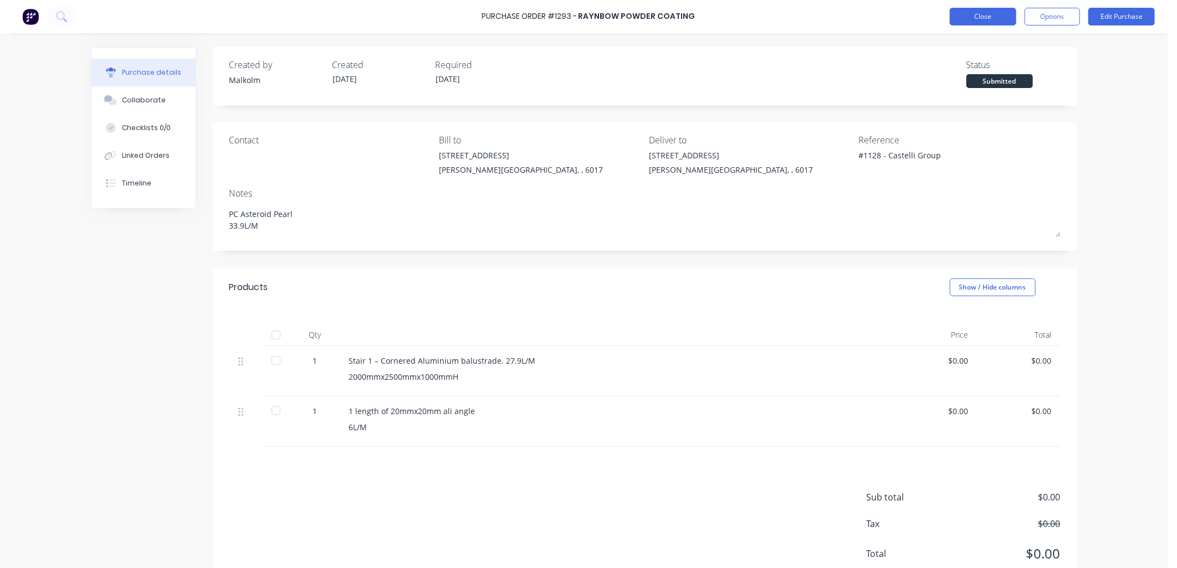
click at [983, 19] on button "Close" at bounding box center [983, 17] width 66 height 18
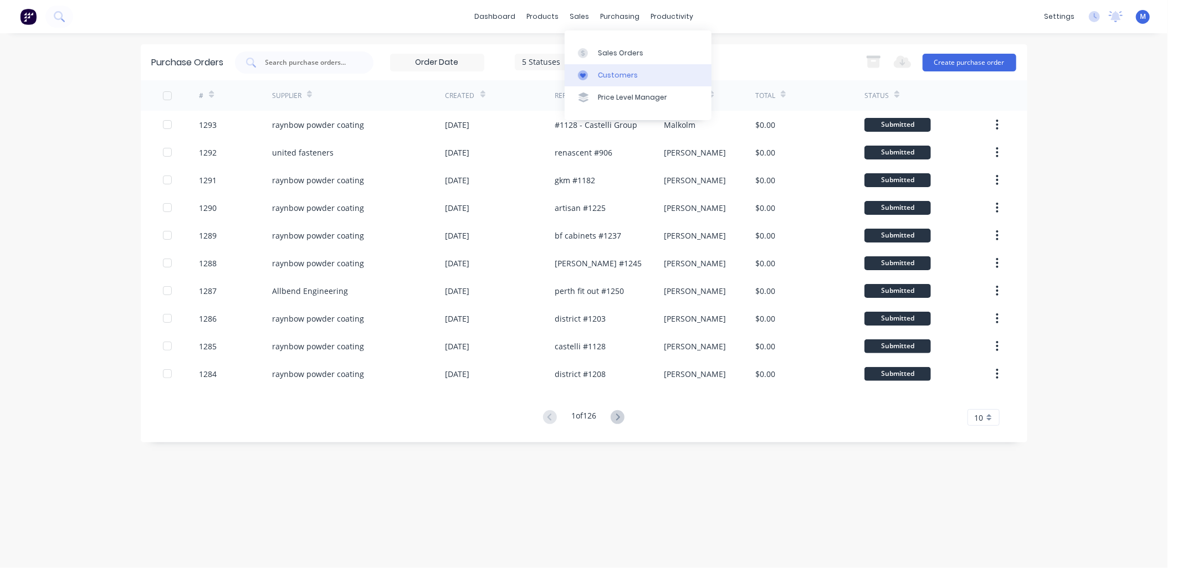
click at [598, 74] on div "Customers" at bounding box center [618, 75] width 40 height 10
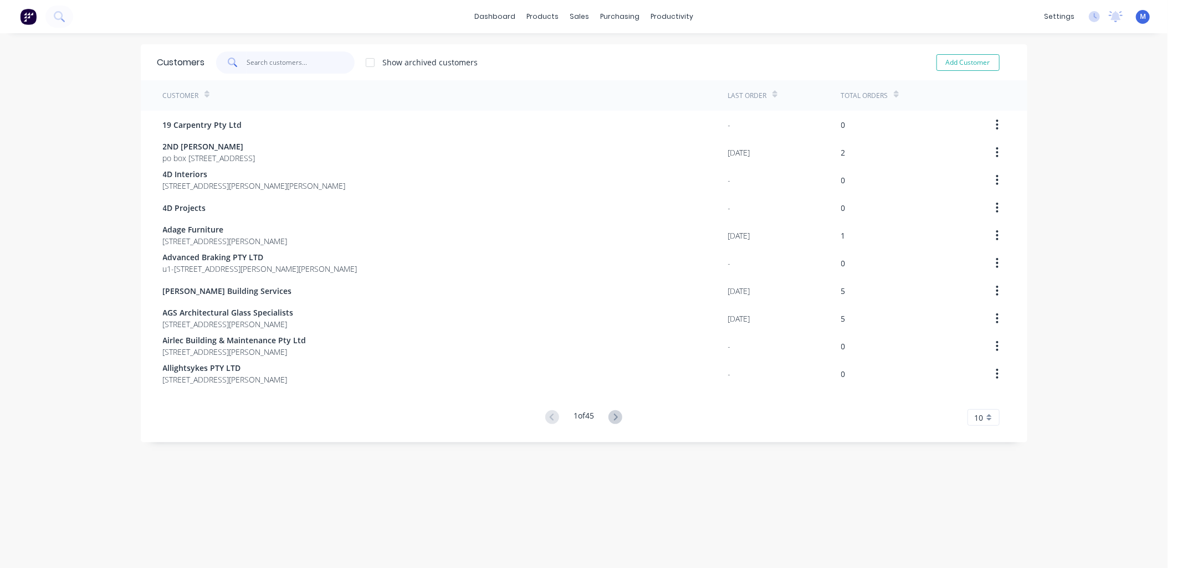
click at [297, 64] on input "text" at bounding box center [301, 63] width 108 height 22
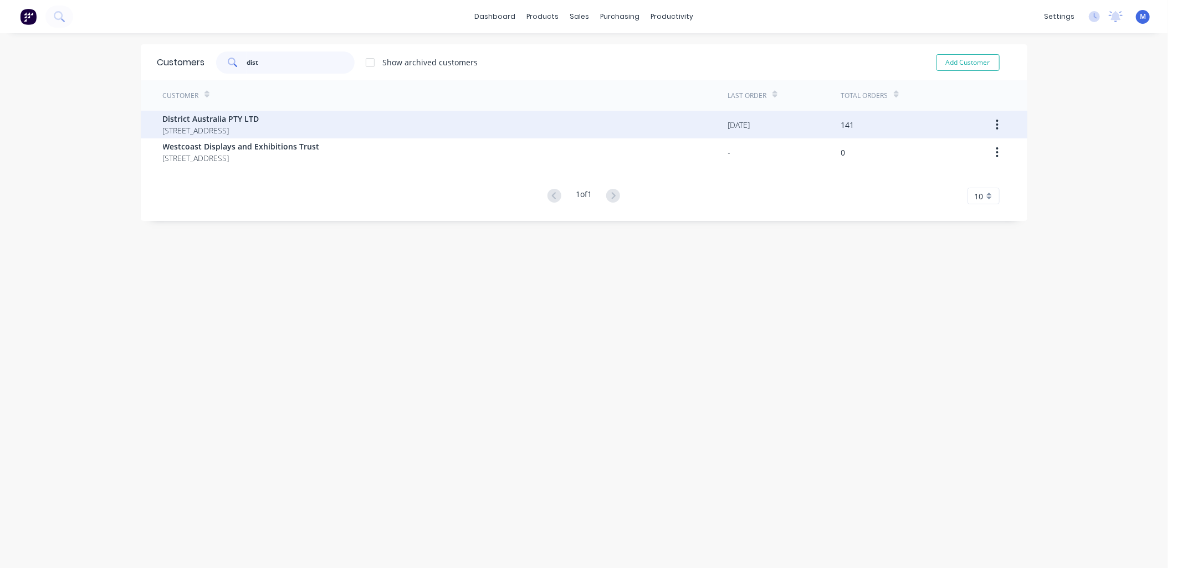
type input "dist"
click at [215, 125] on span "[STREET_ADDRESS]" at bounding box center [211, 131] width 96 height 12
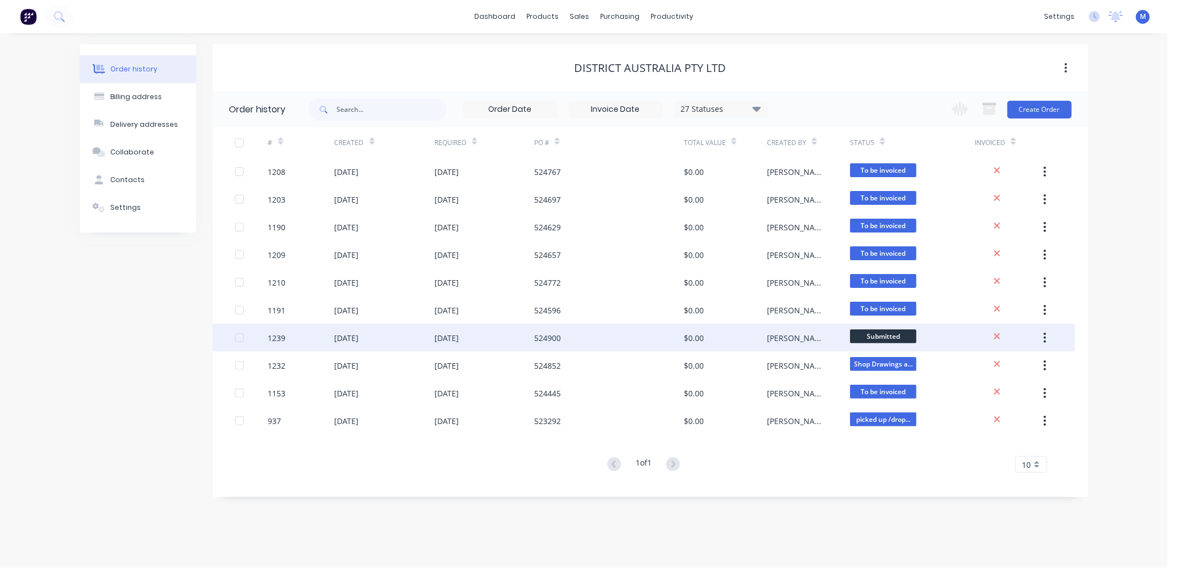
click at [459, 339] on div "[DATE]" at bounding box center [446, 338] width 24 height 12
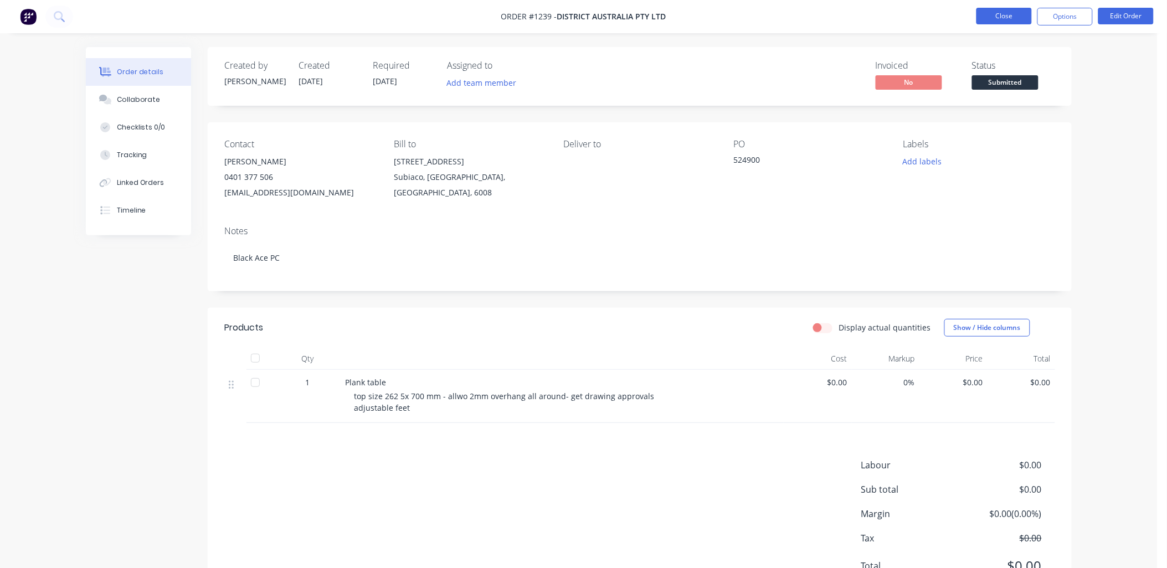
click at [1007, 15] on button "Close" at bounding box center [1004, 16] width 55 height 17
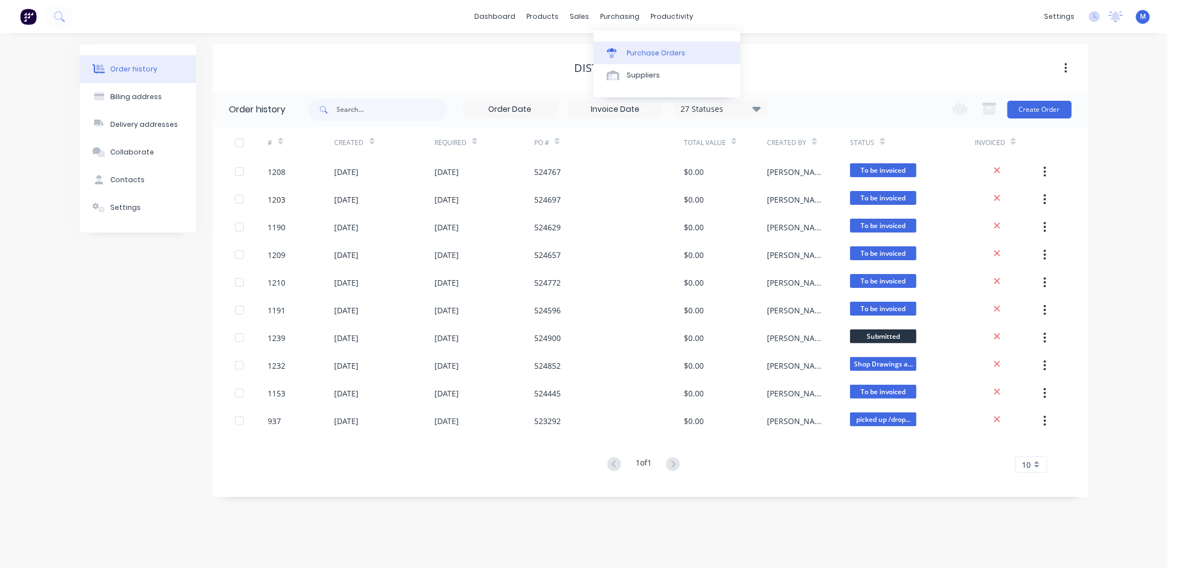
click at [643, 51] on div "Purchase Orders" at bounding box center [656, 53] width 59 height 10
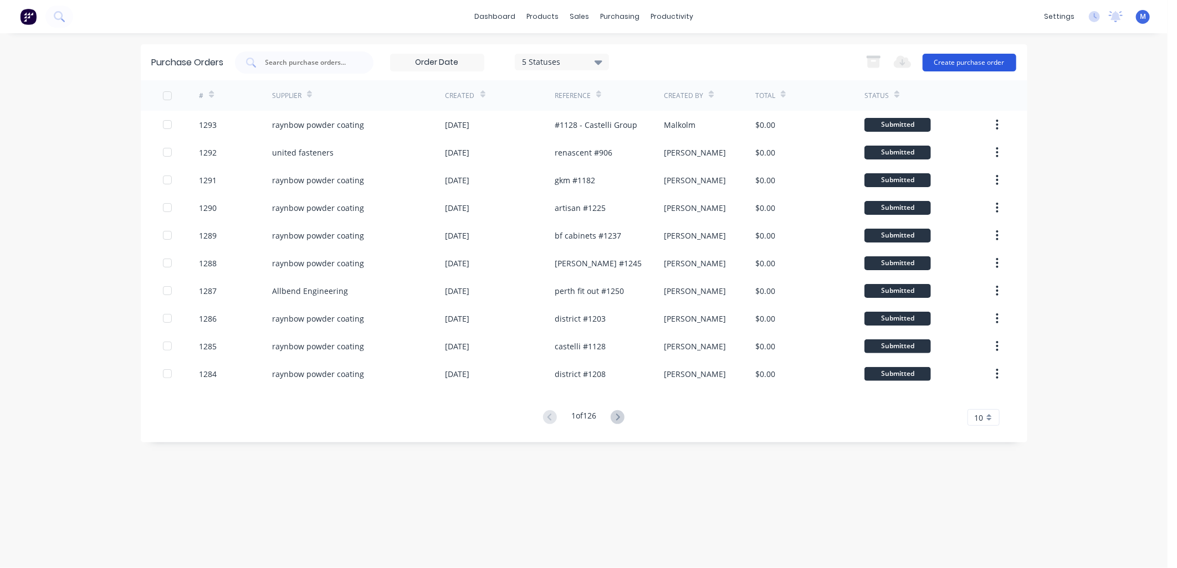
click at [954, 61] on button "Create purchase order" at bounding box center [969, 63] width 94 height 18
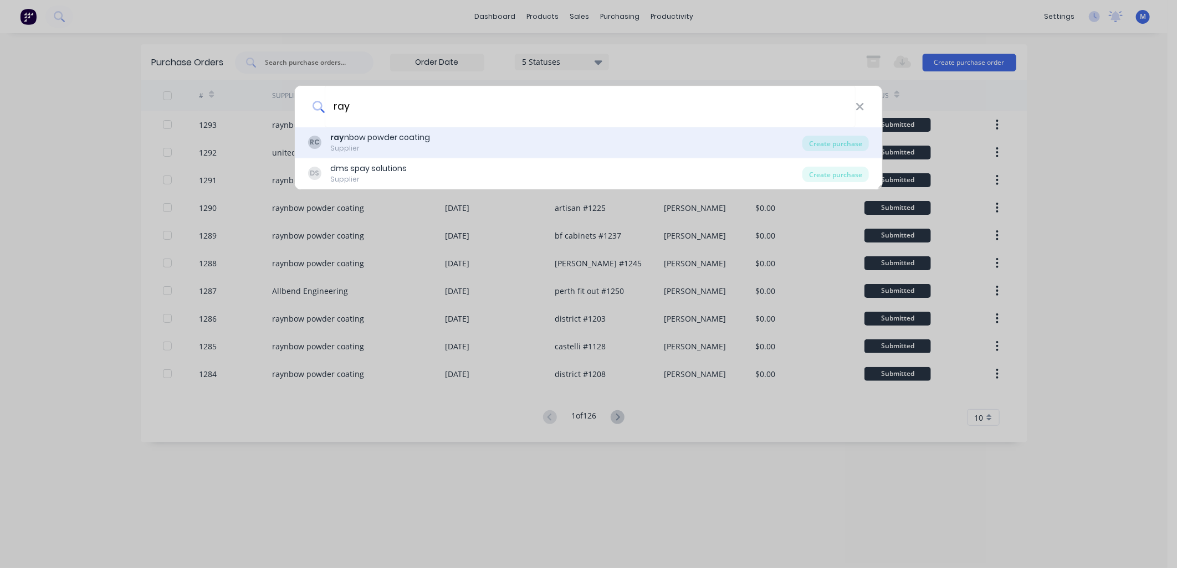
type input "ray"
click at [396, 140] on div "ray nbow powder coating" at bounding box center [380, 138] width 100 height 12
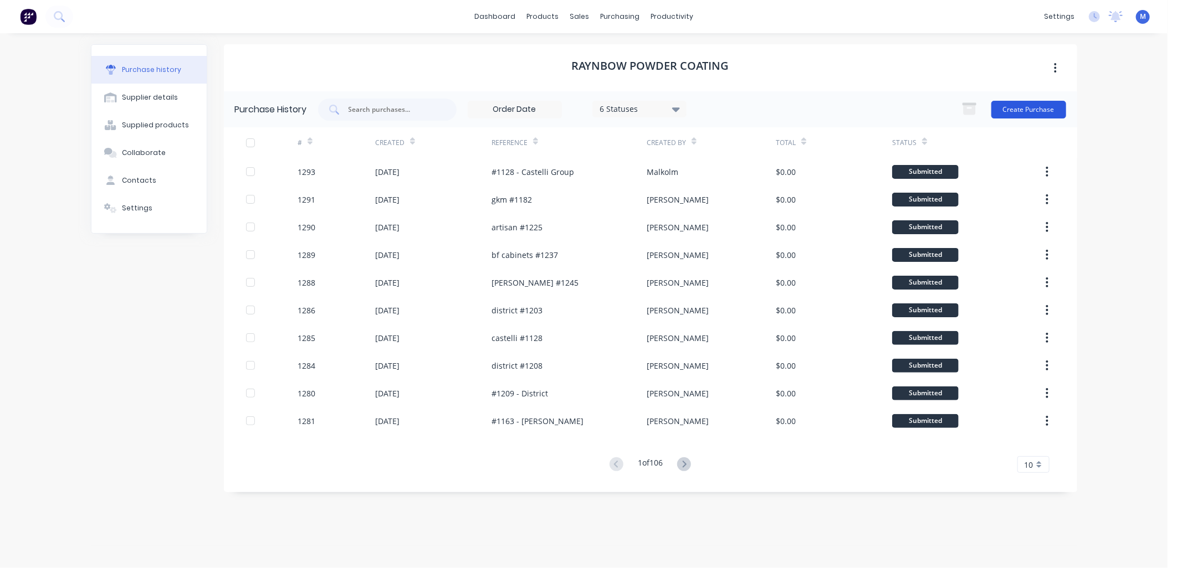
click at [1031, 112] on button "Create Purchase" at bounding box center [1028, 110] width 75 height 18
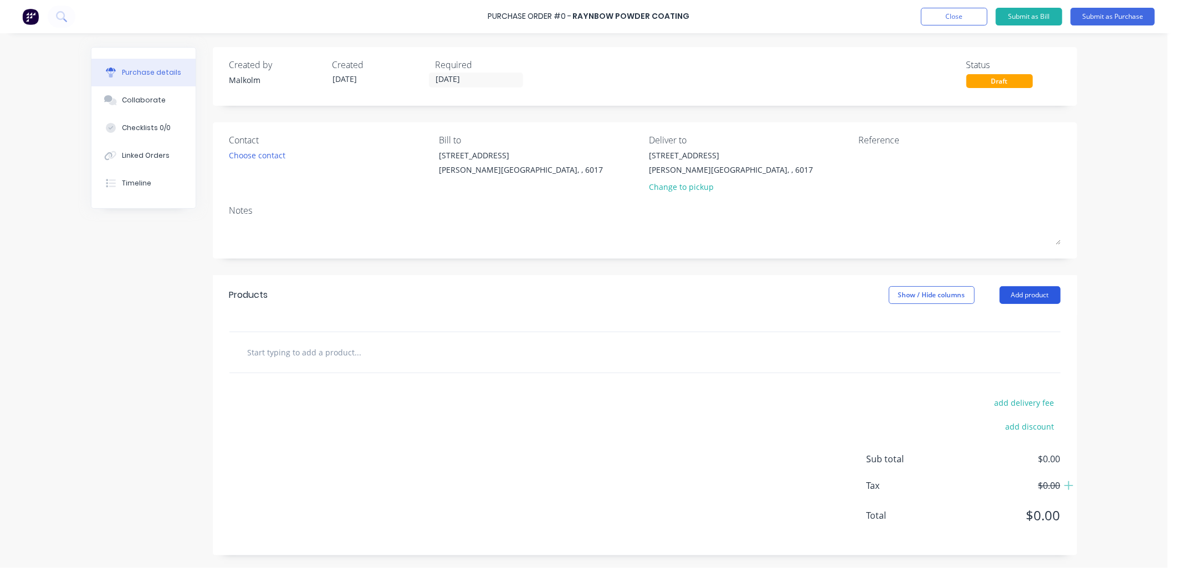
click at [1025, 298] on button "Add product" at bounding box center [1029, 295] width 61 height 18
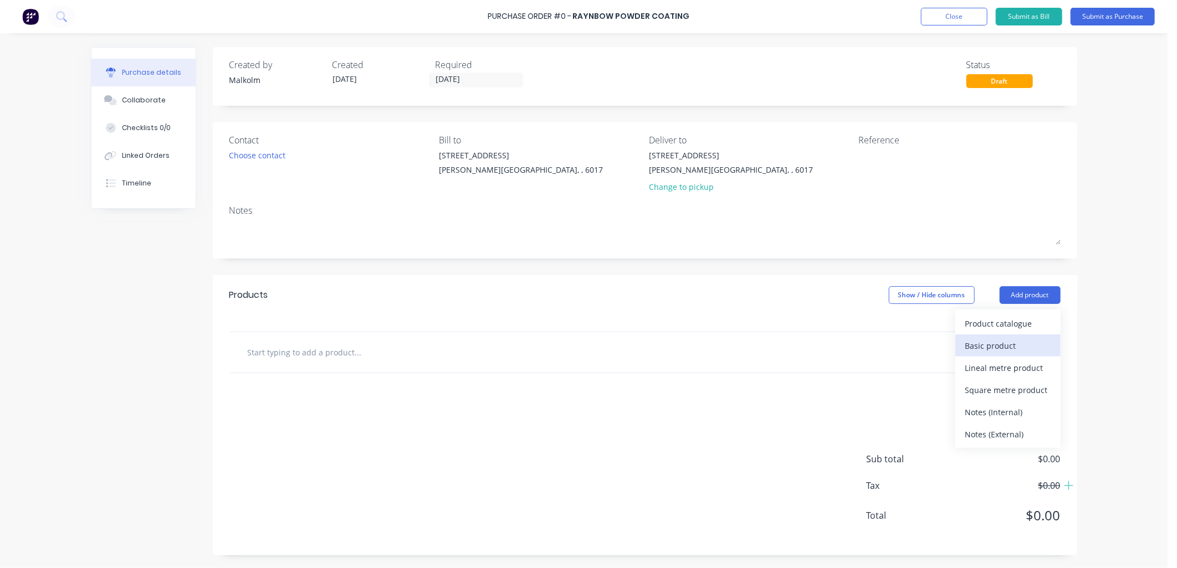
click at [1007, 347] on div "Basic product" at bounding box center [1007, 346] width 85 height 16
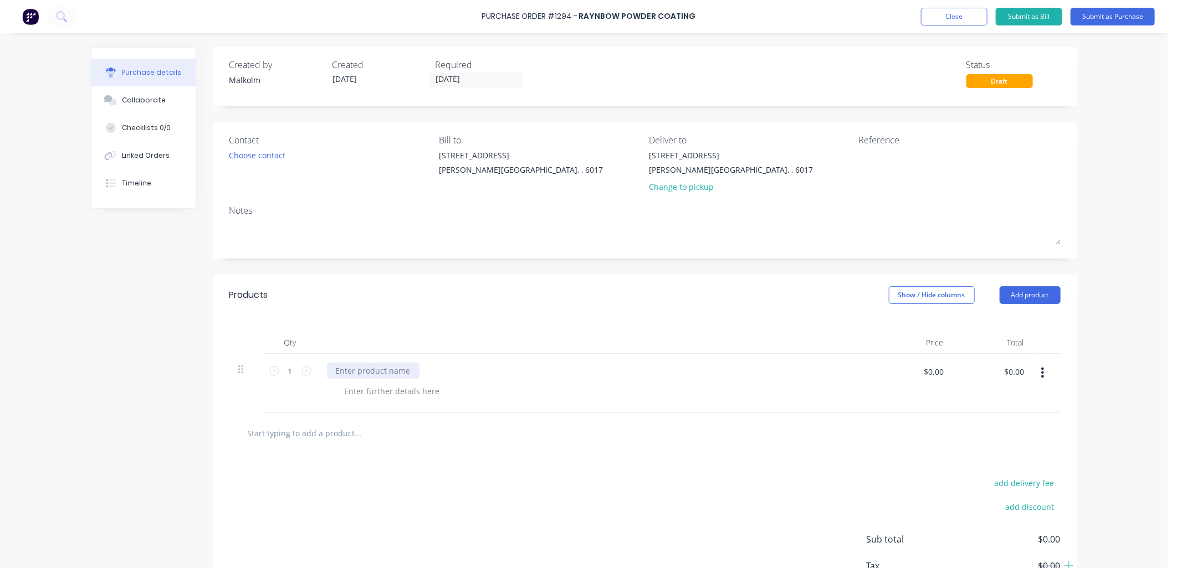
click at [398, 376] on div at bounding box center [373, 371] width 93 height 16
click at [418, 390] on div at bounding box center [392, 391] width 113 height 16
click at [418, 390] on div "2200x850x710H" at bounding box center [599, 391] width 527 height 16
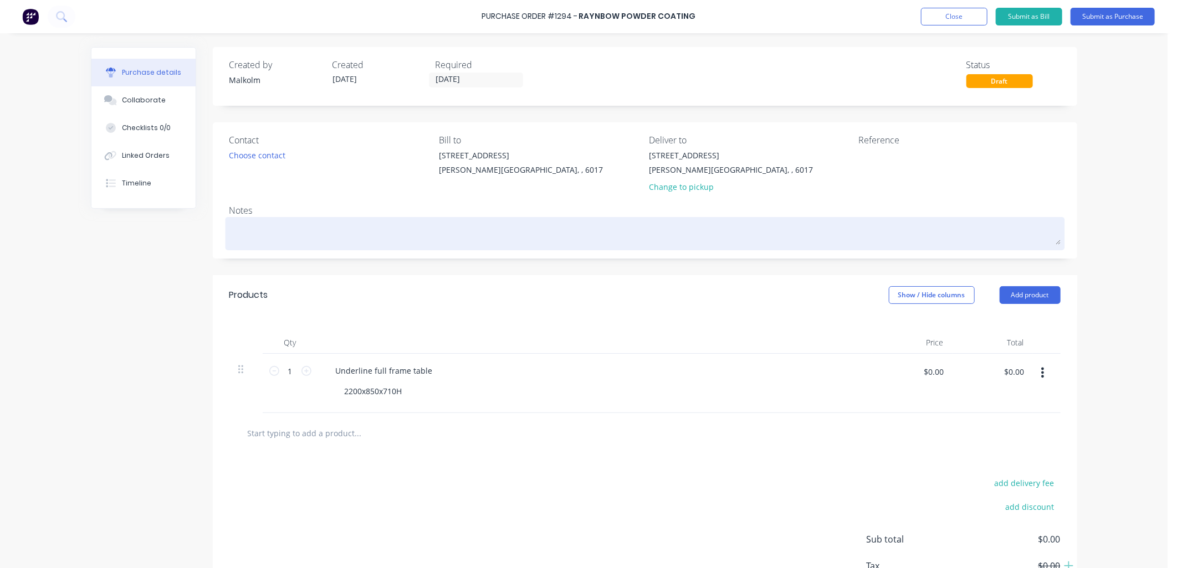
click at [307, 223] on textarea at bounding box center [644, 232] width 831 height 25
type textarea "x"
type textarea "P"
type textarea "x"
type textarea "PC"
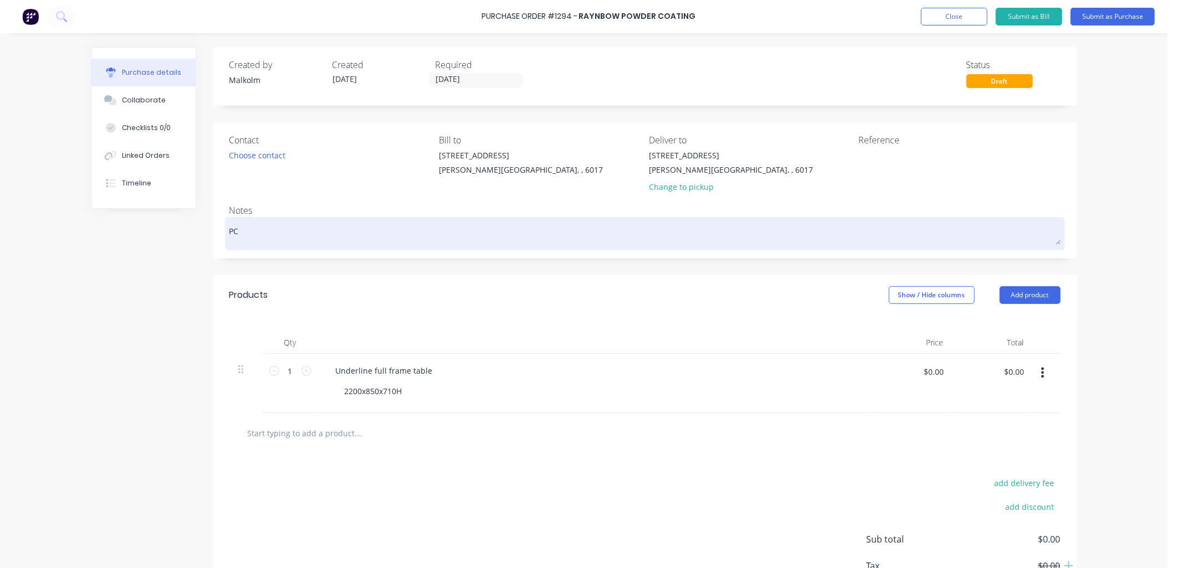
type textarea "x"
type textarea "PC"
type textarea "x"
type textarea "PC W"
type textarea "x"
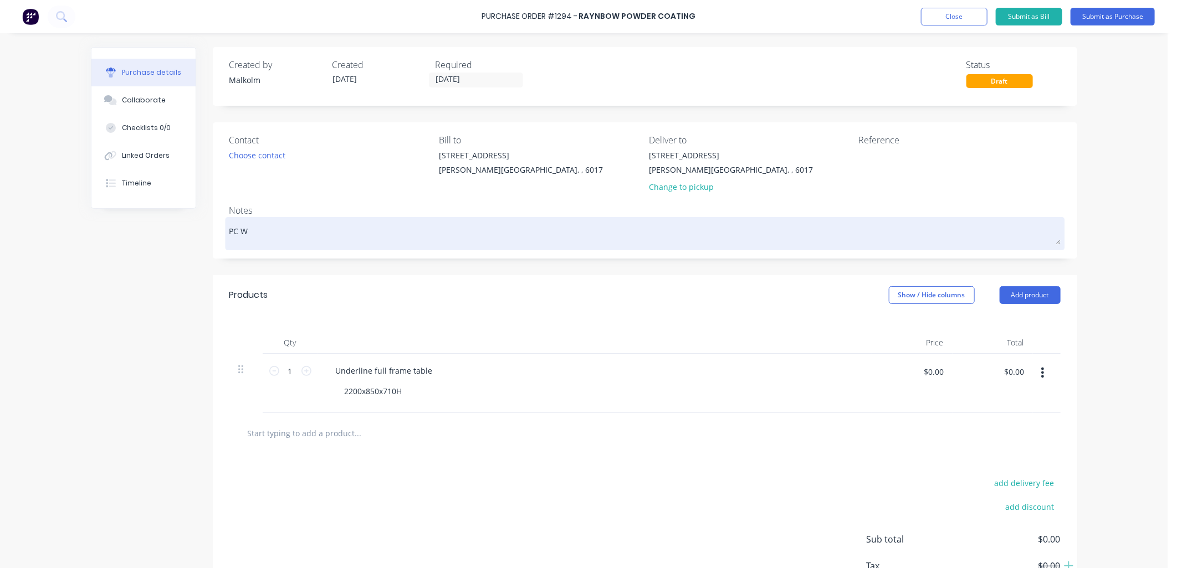
type textarea "PC [PERSON_NAME]"
type textarea "x"
type textarea "PC [PERSON_NAME]"
type textarea "x"
type textarea "PC [PERSON_NAME]"
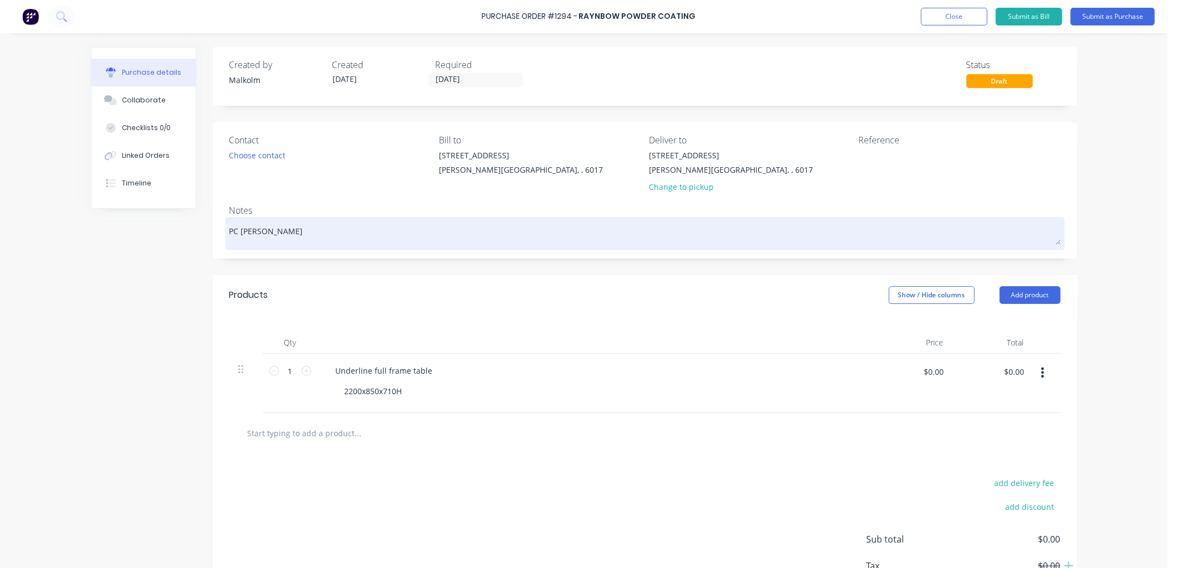
type textarea "x"
type textarea "PC [PERSON_NAME]"
type textarea "x"
type textarea "PC [PERSON_NAME]"
type textarea "x"
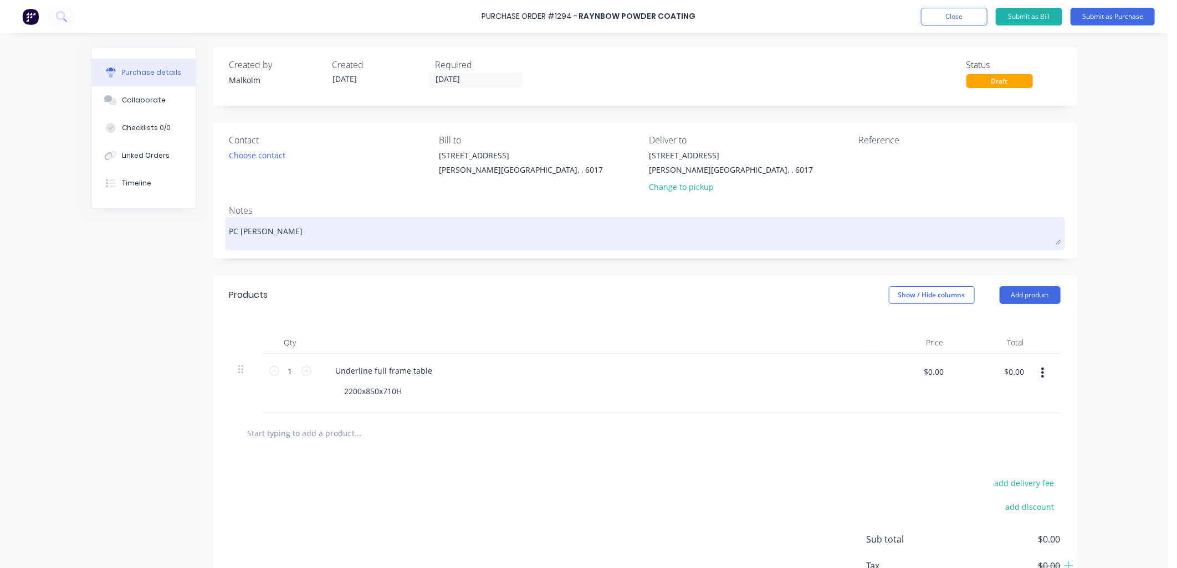
type textarea "PC White M"
type textarea "x"
type textarea "PC White Ma"
type textarea "x"
type textarea "PC White Man"
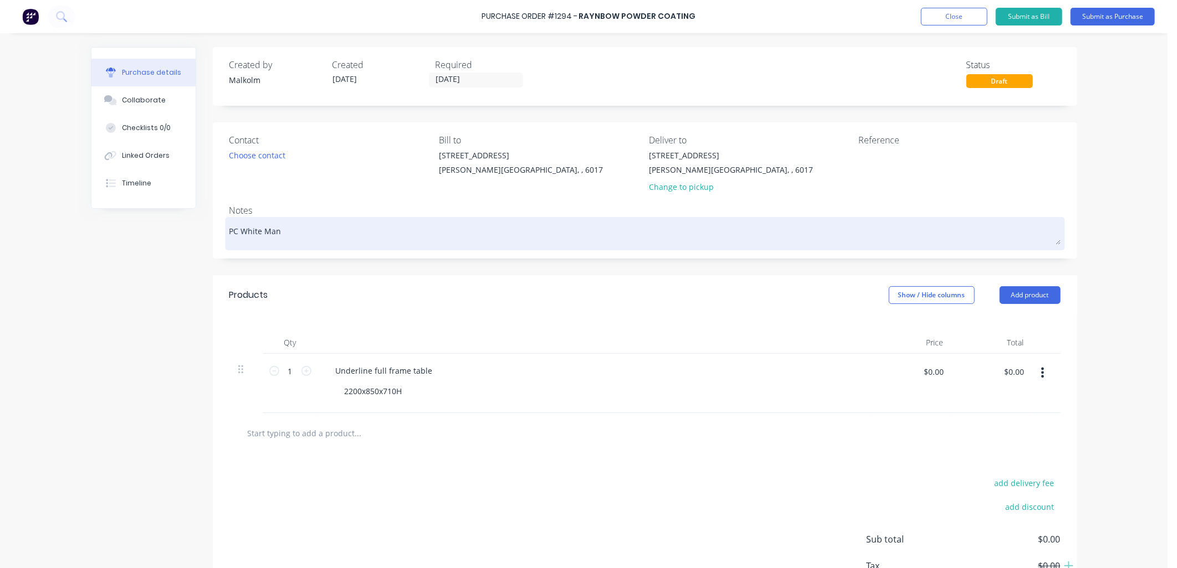
type textarea "x"
type textarea "PC [PERSON_NAME]"
type textarea "x"
type textarea "PC White Manne"
type textarea "x"
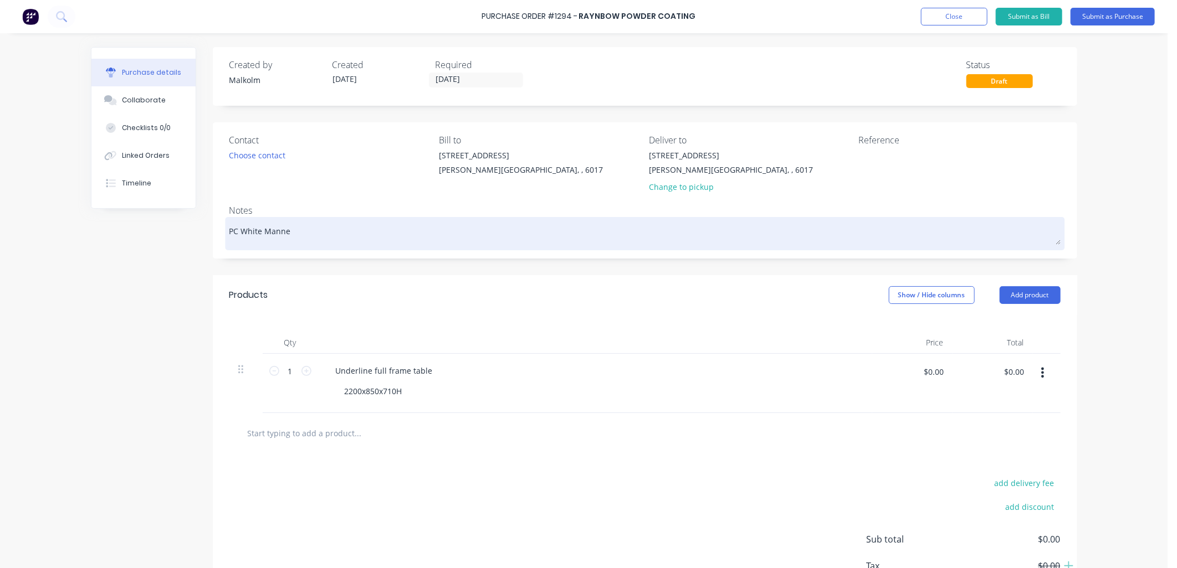
type textarea "PC White Mannex"
drag, startPoint x: 235, startPoint y: 230, endPoint x: 259, endPoint y: 234, distance: 24.1
click at [259, 234] on textarea "PC White Mannex" at bounding box center [644, 232] width 831 height 25
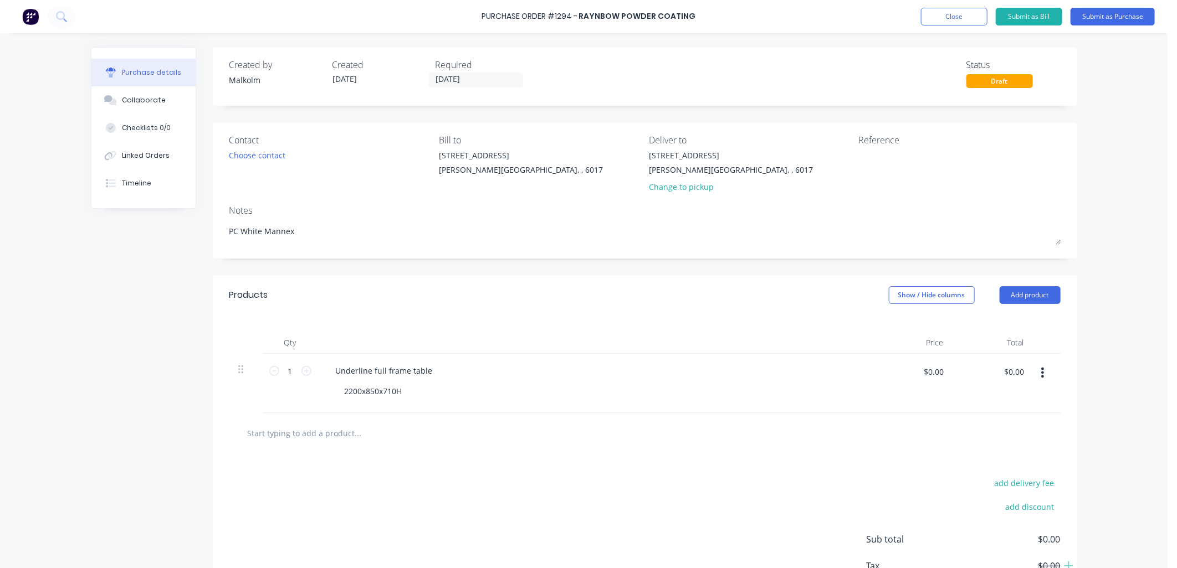
type textarea "x"
type textarea "PC [PERSON_NAME]"
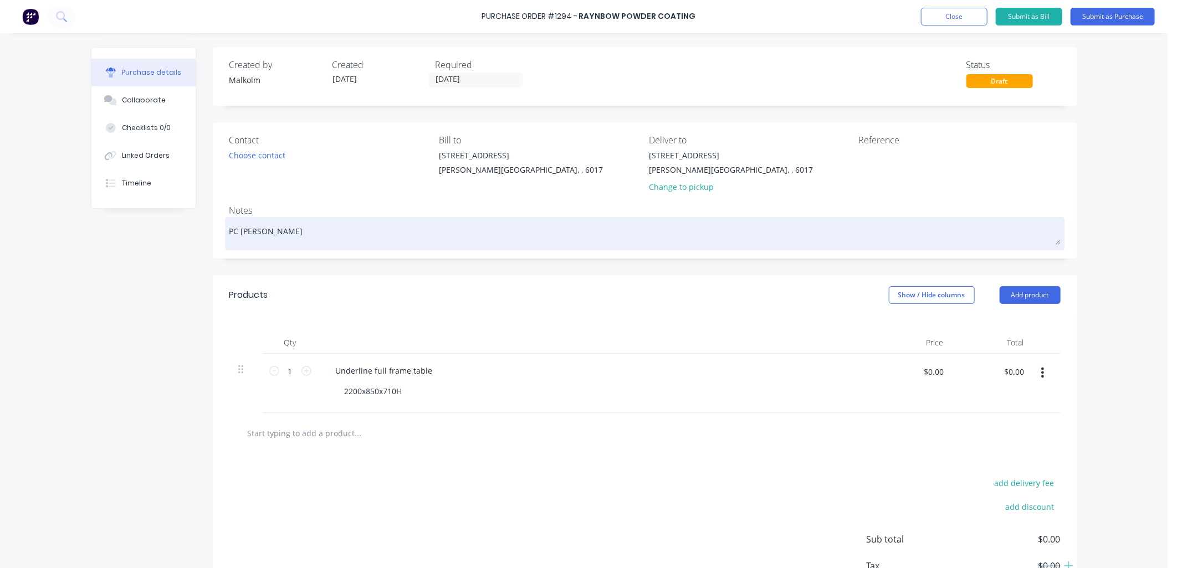
type textarea "x"
type textarea "PC [PERSON_NAME]"
type textarea "x"
type textarea "PC [PERSON_NAME] S"
type textarea "x"
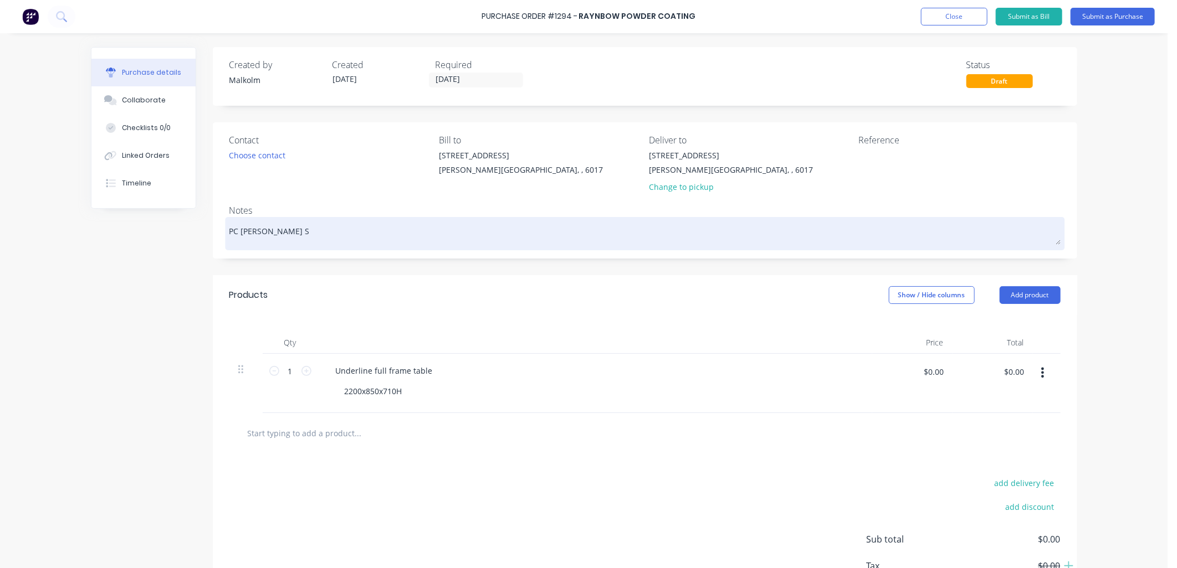
type textarea "PC [PERSON_NAME] Su"
type textarea "x"
type textarea "PC [PERSON_NAME]"
type textarea "x"
type textarea "PC [PERSON_NAME] Sued"
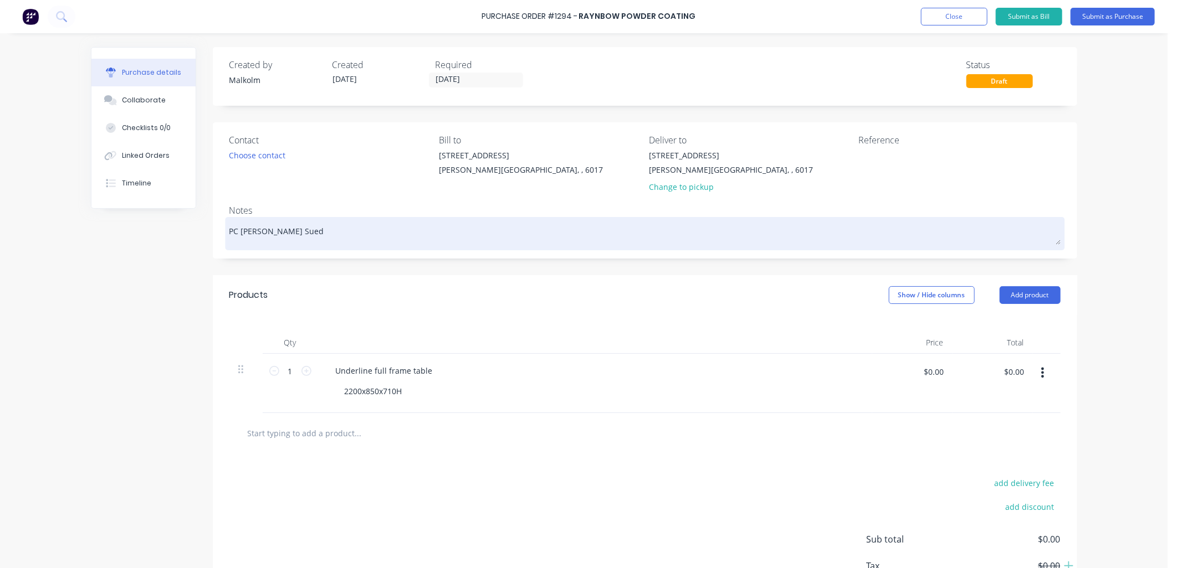
type textarea "x"
type textarea "PC [PERSON_NAME] Suede"
type textarea "x"
click at [504, 242] on textarea "PC [PERSON_NAME] Suede" at bounding box center [644, 232] width 831 height 25
type textarea "PC [PERSON_NAME] Suede"
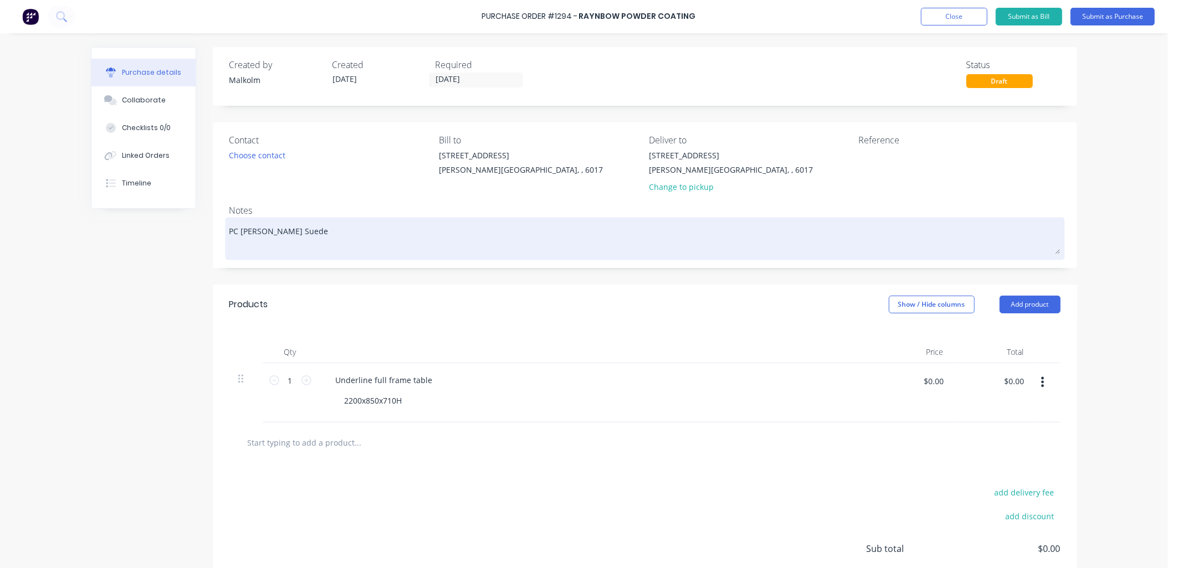
type textarea "x"
type textarea "PC [PERSON_NAME] Suede 8"
type textarea "x"
type textarea "PC [PERSON_NAME] Suede 8."
type textarea "x"
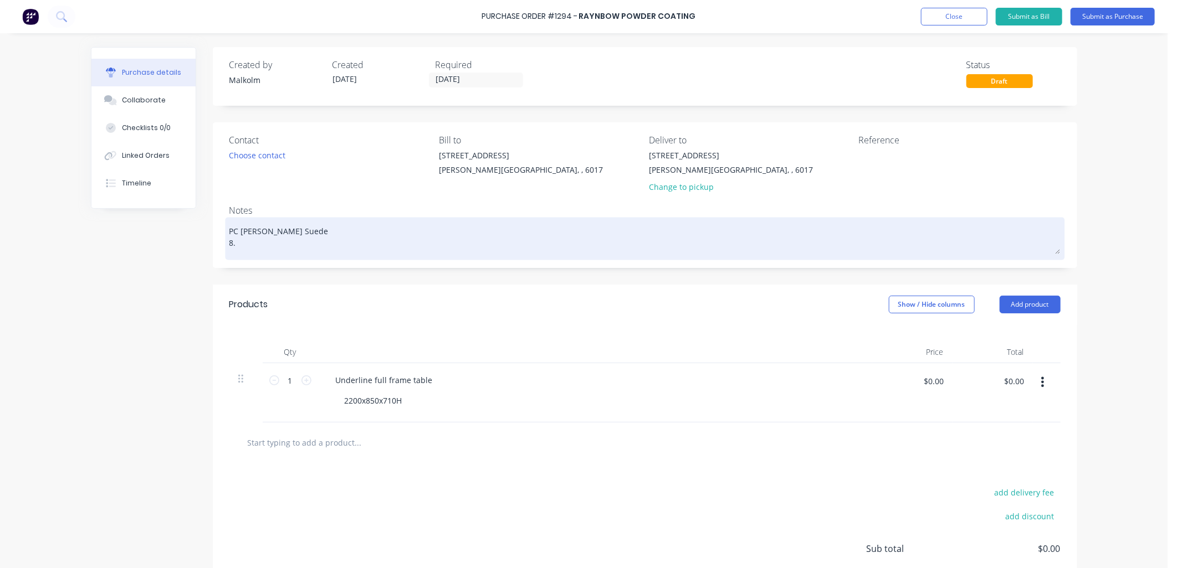
type textarea "PC [PERSON_NAME] Suede 8.9"
type textarea "x"
type textarea "PC [PERSON_NAME] Suede 8.9L"
type textarea "x"
type textarea "PC [PERSON_NAME] Suede 8.9L/"
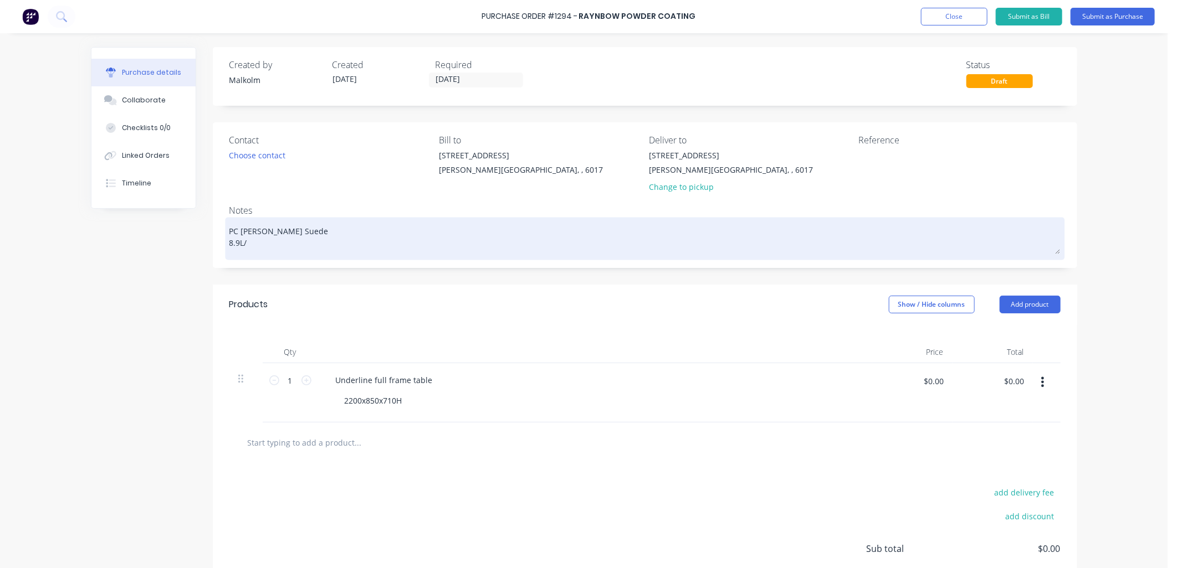
type textarea "x"
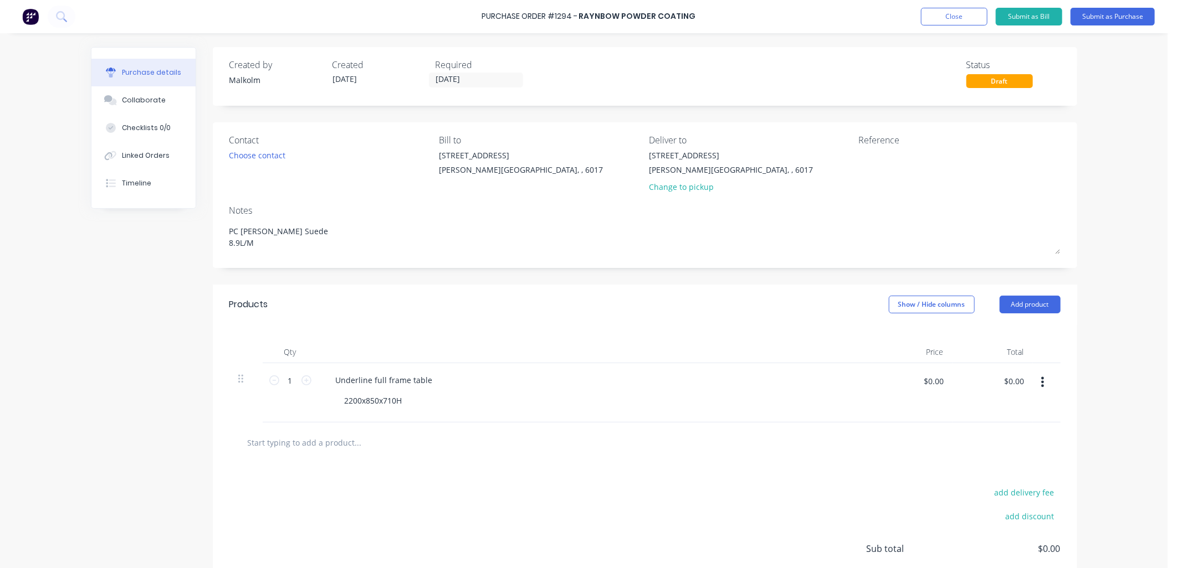
type textarea "PC [PERSON_NAME] Suede 8.9L/M"
type textarea "x"
type textarea "PC [PERSON_NAME] Suede 8.9L/M"
click at [500, 211] on div "Notes" at bounding box center [644, 210] width 831 height 13
click at [896, 158] on textarea at bounding box center [928, 162] width 139 height 25
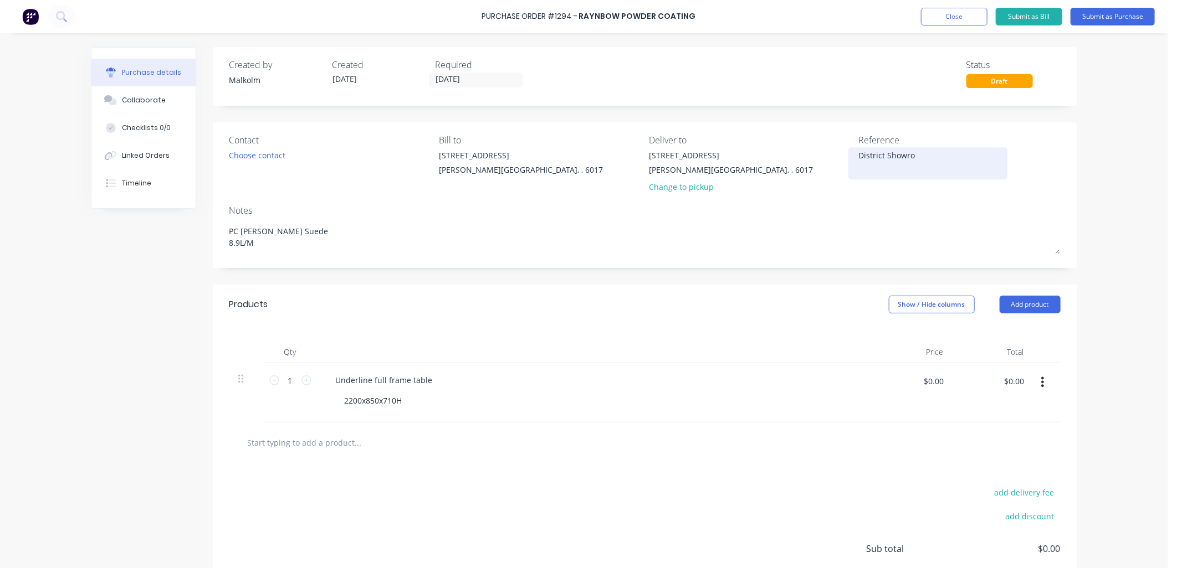
type textarea "District Showroo"
type textarea "x"
type textarea "District Showroom"
type textarea "x"
type textarea "District Showroom"
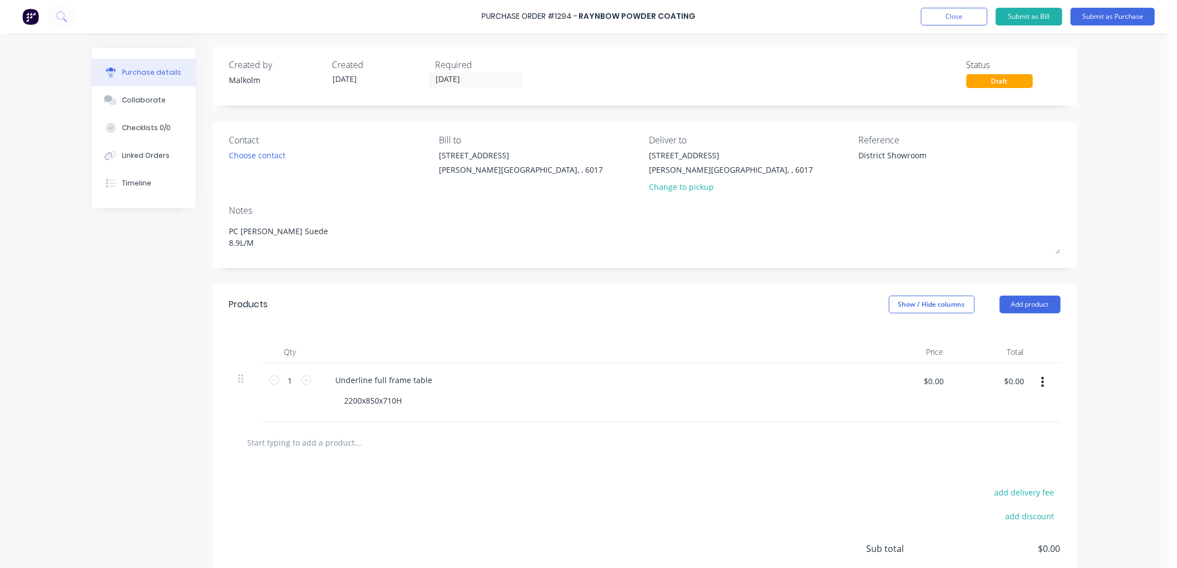
click at [870, 206] on div "Notes" at bounding box center [644, 210] width 831 height 13
click at [339, 402] on div "2200x850x710H" at bounding box center [373, 401] width 75 height 16
click at [391, 402] on div "50x25 RHS 2200x850x710H" at bounding box center [373, 407] width 75 height 28
click at [428, 403] on div "50x25 RHS 60diam legs 2200x850x710H" at bounding box center [599, 412] width 527 height 39
click at [1095, 16] on button "Submit as Purchase" at bounding box center [1112, 17] width 84 height 18
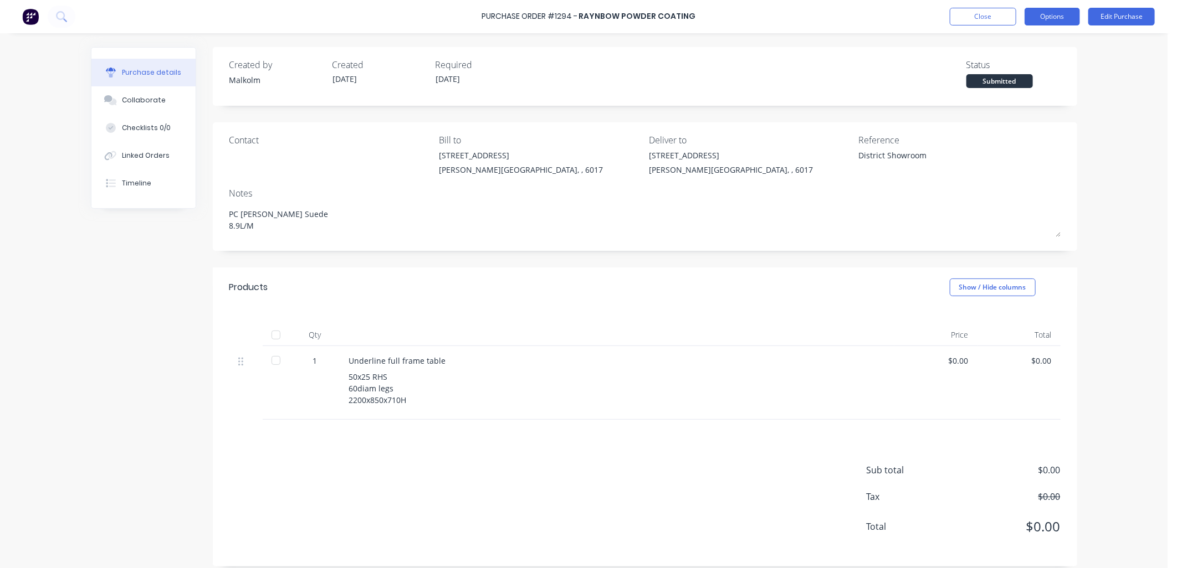
click at [1057, 14] on button "Options" at bounding box center [1051, 17] width 55 height 18
click at [1028, 42] on div "Print / Email" at bounding box center [1026, 45] width 85 height 16
click at [1021, 95] on div "Without pricing" at bounding box center [1026, 89] width 85 height 16
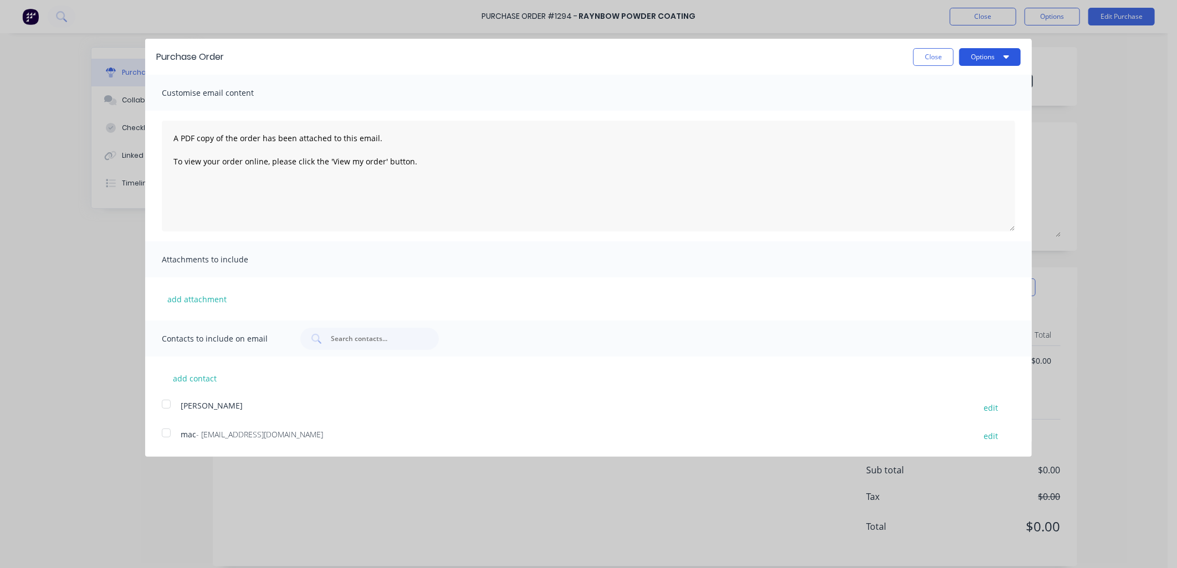
click at [992, 59] on button "Options" at bounding box center [989, 57] width 61 height 18
click at [950, 85] on div "Print" at bounding box center [967, 85] width 85 height 16
click at [943, 54] on button "Close" at bounding box center [933, 57] width 40 height 18
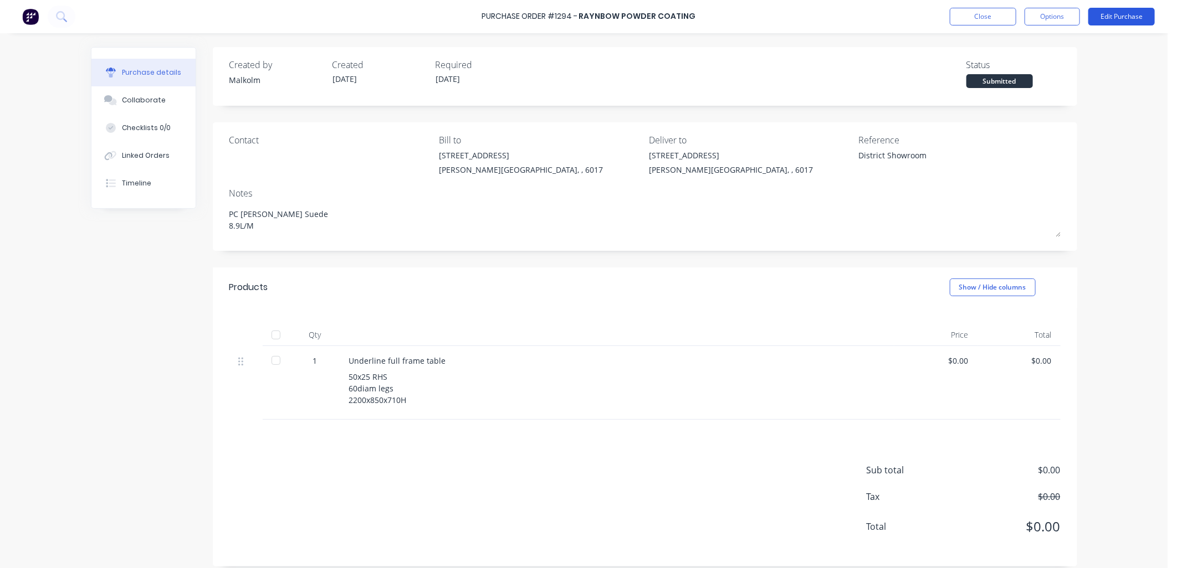
click at [1106, 12] on button "Edit Purchase" at bounding box center [1121, 17] width 66 height 18
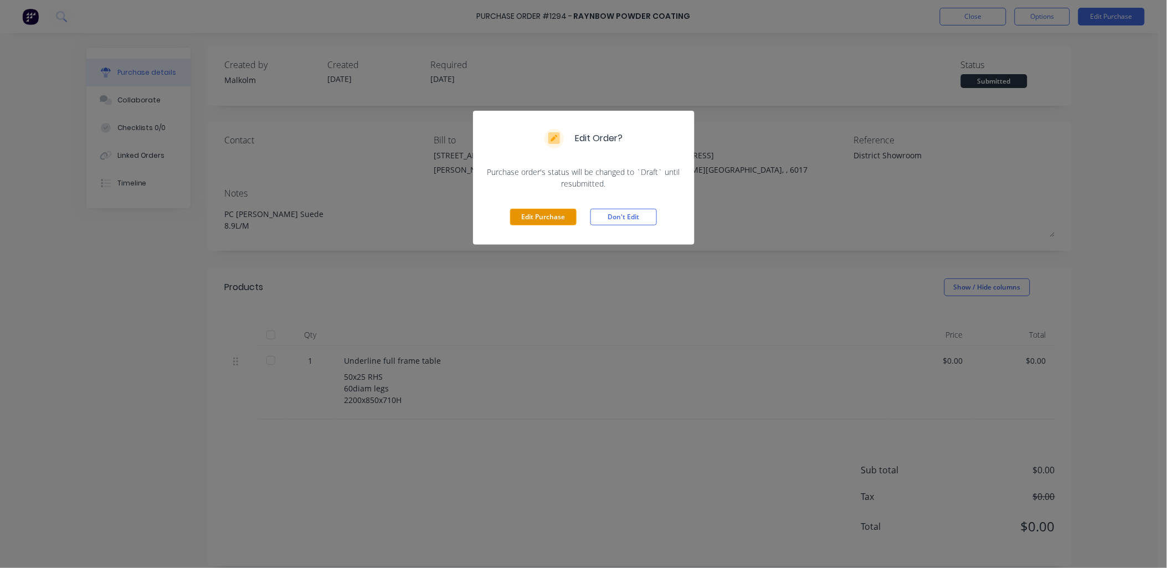
click at [549, 219] on button "Edit Purchase" at bounding box center [543, 217] width 66 height 17
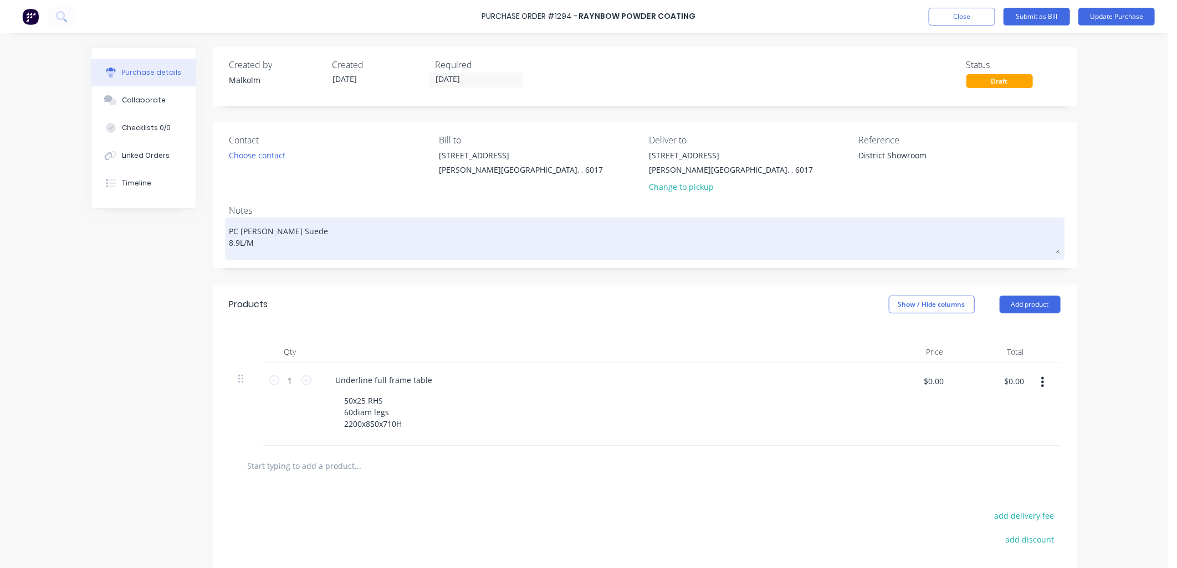
click at [229, 229] on textarea "PC [PERSON_NAME] Suede 8.9L/M" at bounding box center [644, 237] width 831 height 34
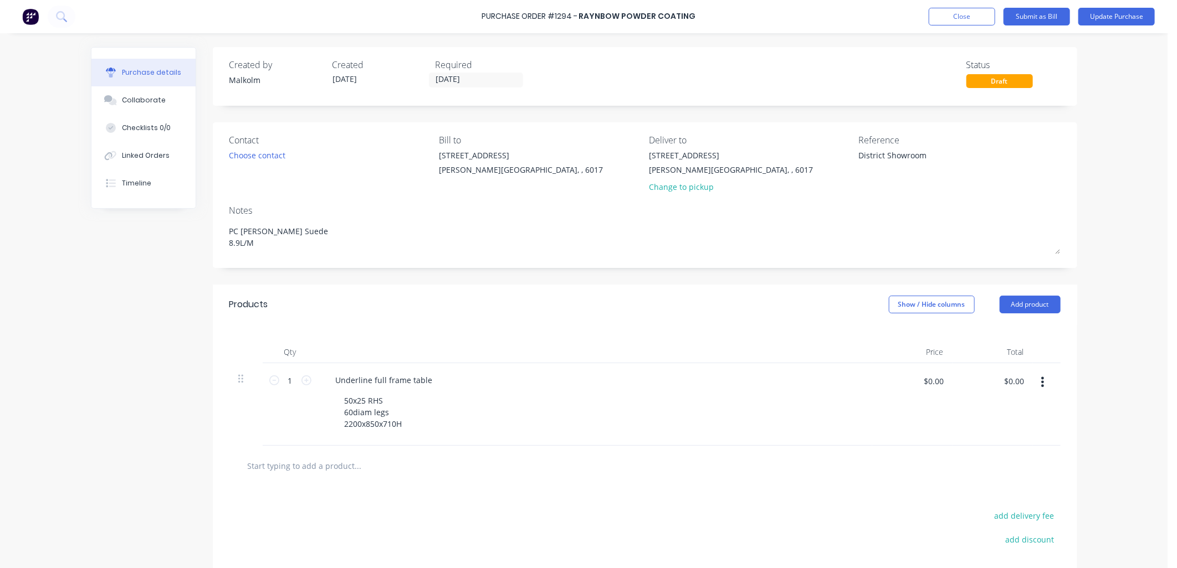
type textarea "x"
type textarea "PC [PERSON_NAME] Suede 8.9L/M"
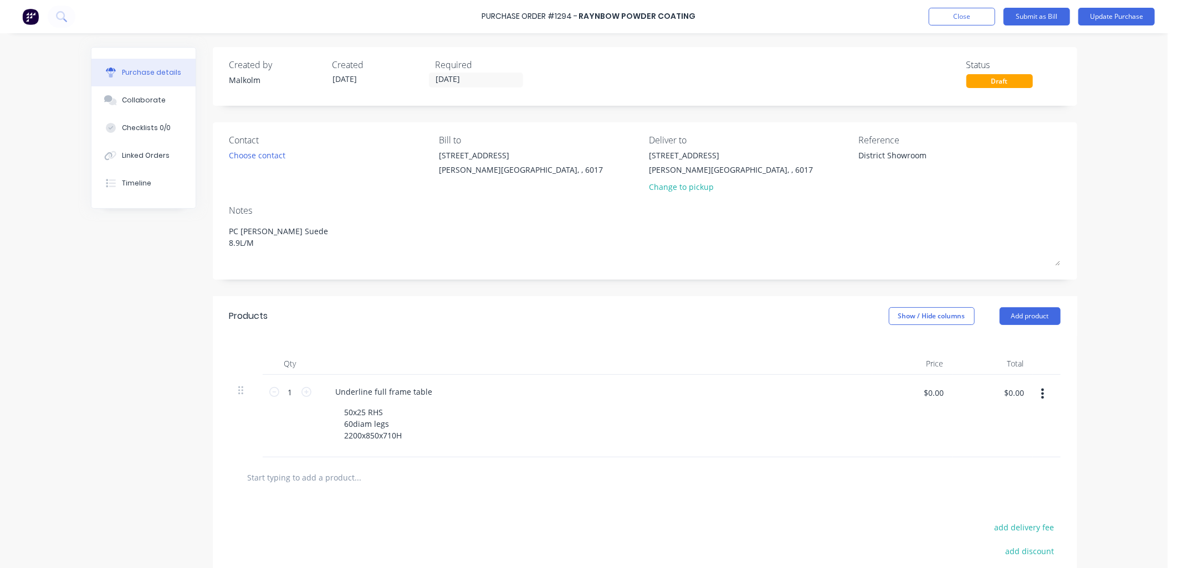
type textarea "x"
type textarea "UPC Mannex Suede 8.9L/M"
type textarea "x"
type textarea "URPC Mannex Suede 8.9L/M"
type textarea "x"
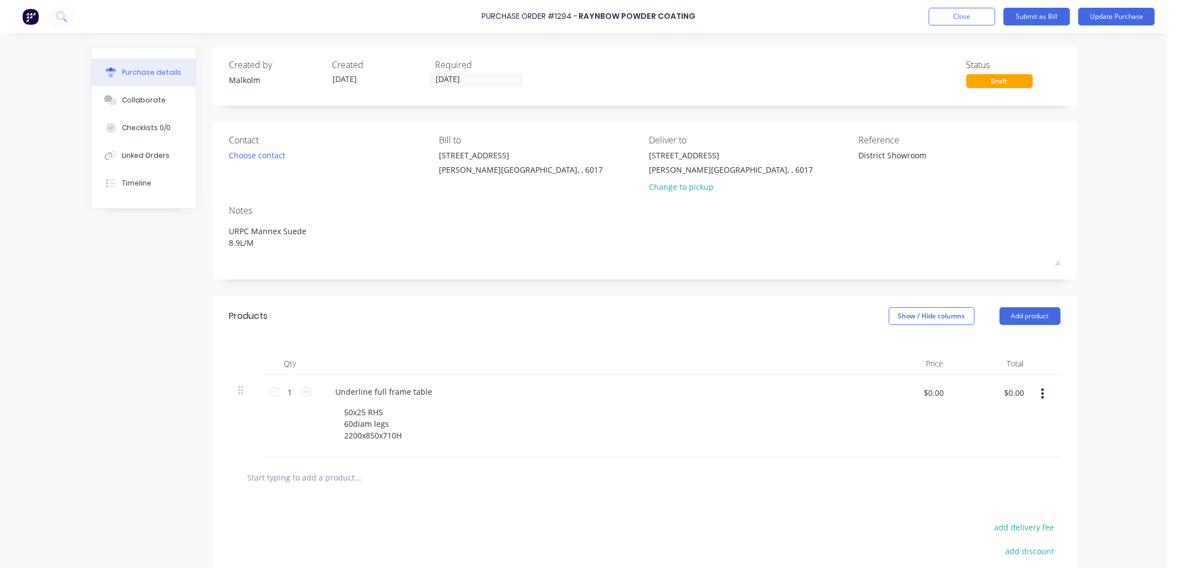
type textarea "URGPC Mannex Suede 8.9L/M"
type textarea "x"
type textarea "URGEPC Mannex Suede 8.9L/M"
type textarea "x"
type textarea "URGENPC Mannex Suede 8.9L/M"
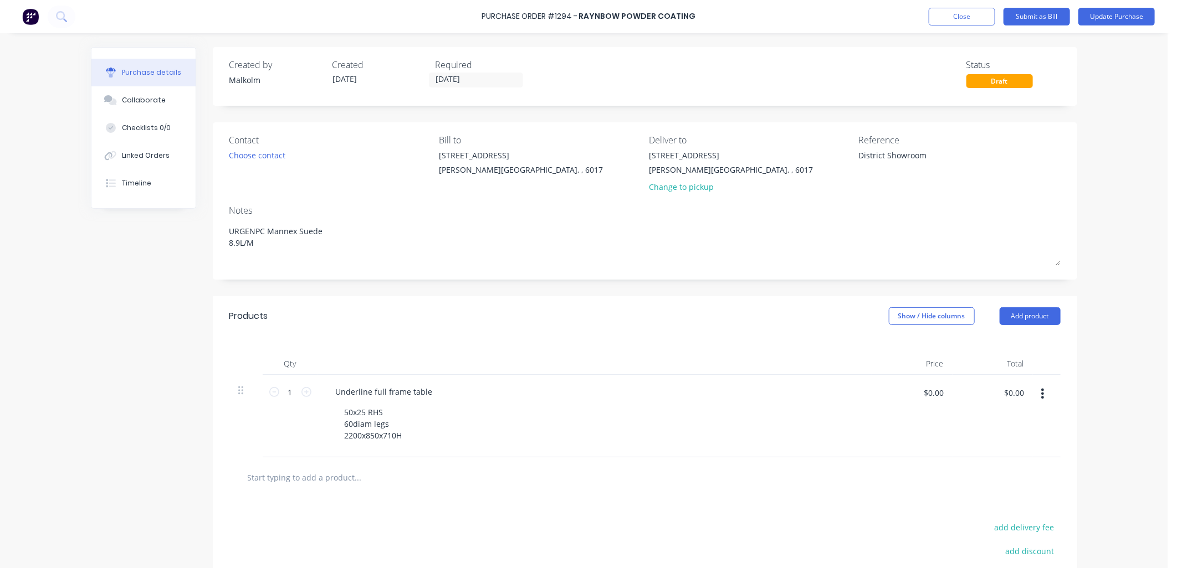
type textarea "x"
type textarea "URGENTPC Mannex Suede 8.9L/M"
type textarea "x"
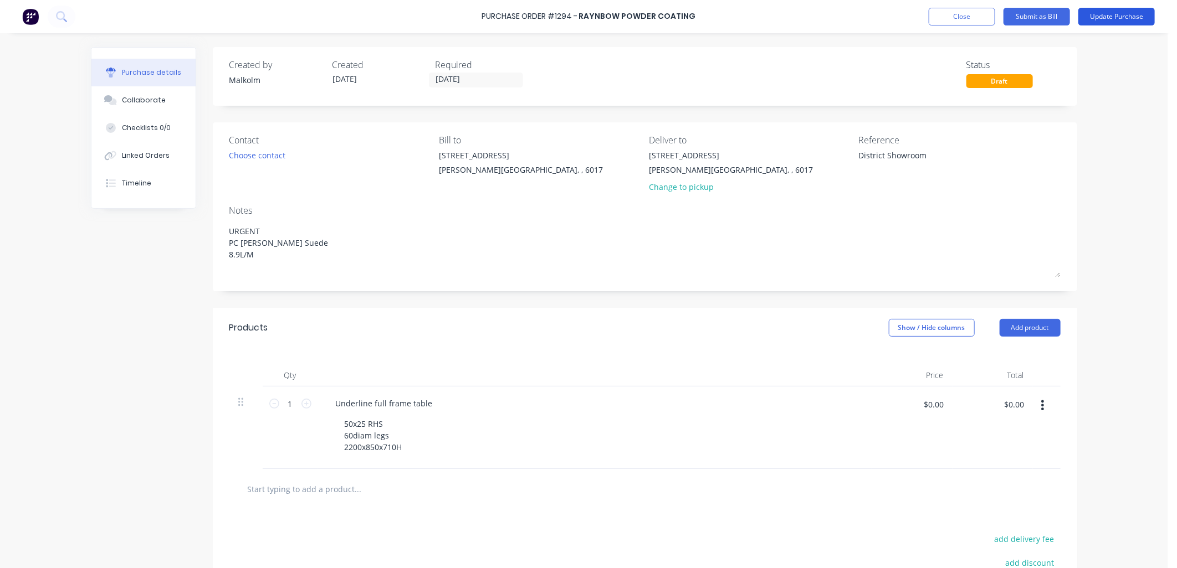
type textarea "URGENT PC [PERSON_NAME] Suede 8.9L/M"
type textarea "x"
type textarea "URGENT PC [PERSON_NAME] Suede 8.9L/M"
click at [1105, 15] on button "Update Purchase" at bounding box center [1116, 17] width 76 height 18
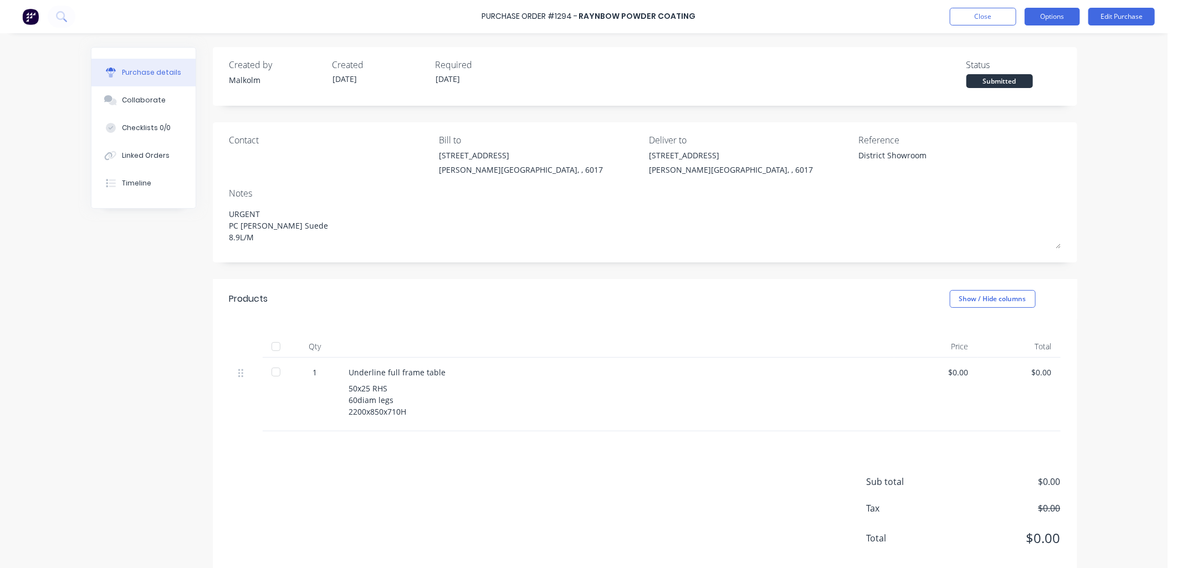
click at [1048, 16] on button "Options" at bounding box center [1051, 17] width 55 height 18
click at [1017, 39] on div "Print / Email" at bounding box center [1026, 45] width 85 height 16
click at [1018, 84] on div "Without pricing" at bounding box center [1026, 89] width 85 height 16
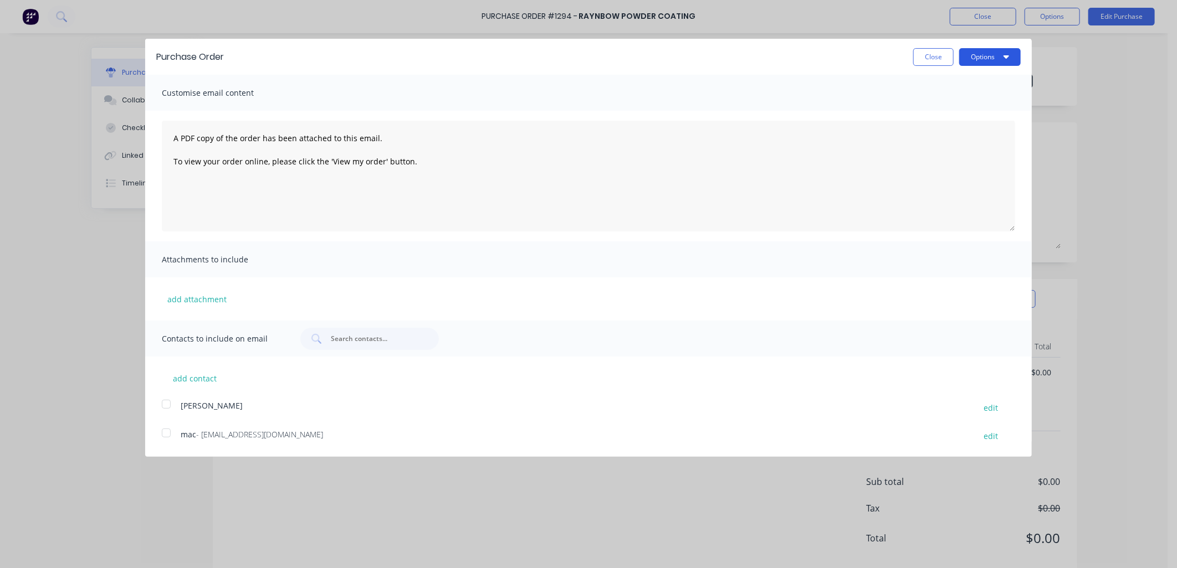
click at [993, 50] on button "Options" at bounding box center [989, 57] width 61 height 18
click at [957, 81] on div "Print" at bounding box center [967, 85] width 85 height 16
drag, startPoint x: 937, startPoint y: 49, endPoint x: 896, endPoint y: 18, distance: 51.5
click at [937, 52] on button "Close" at bounding box center [933, 57] width 40 height 18
type textarea "x"
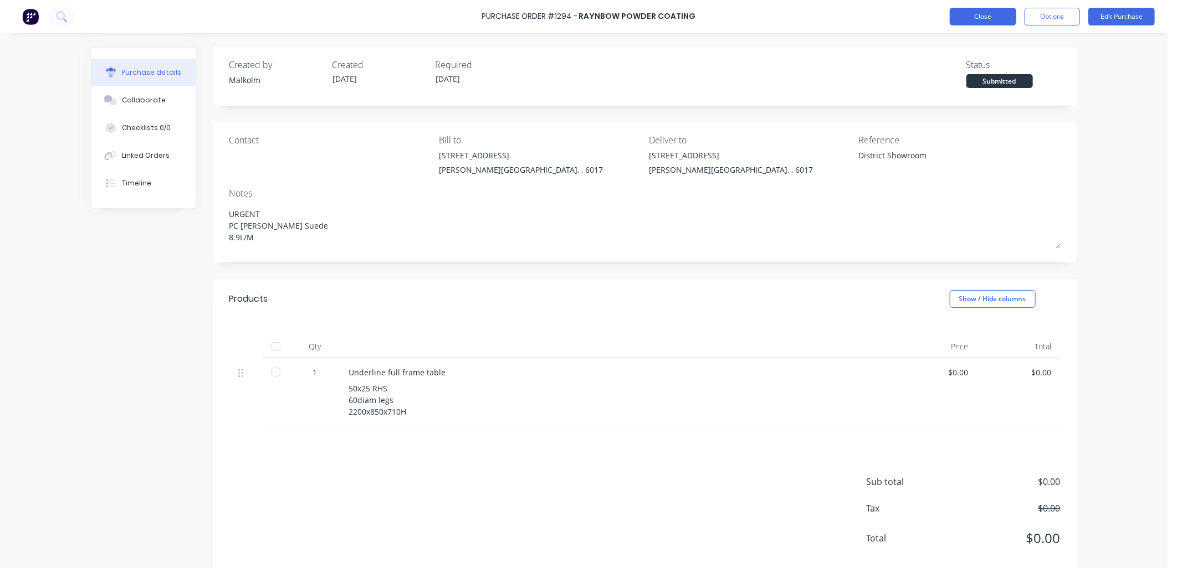
click at [993, 13] on button "Close" at bounding box center [983, 17] width 66 height 18
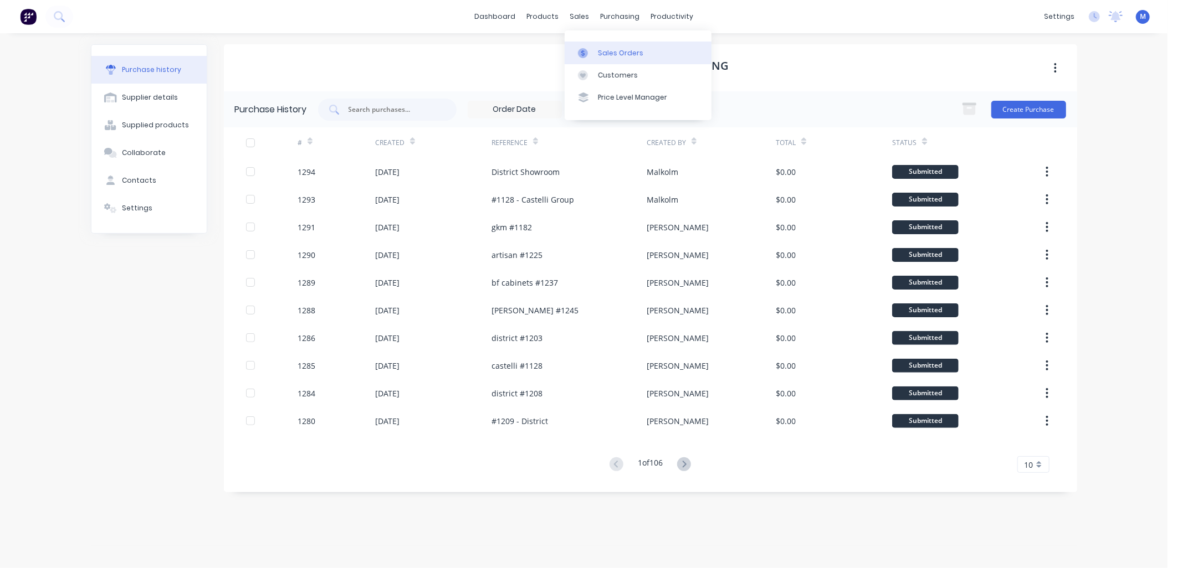
click at [591, 50] on div at bounding box center [586, 53] width 17 height 10
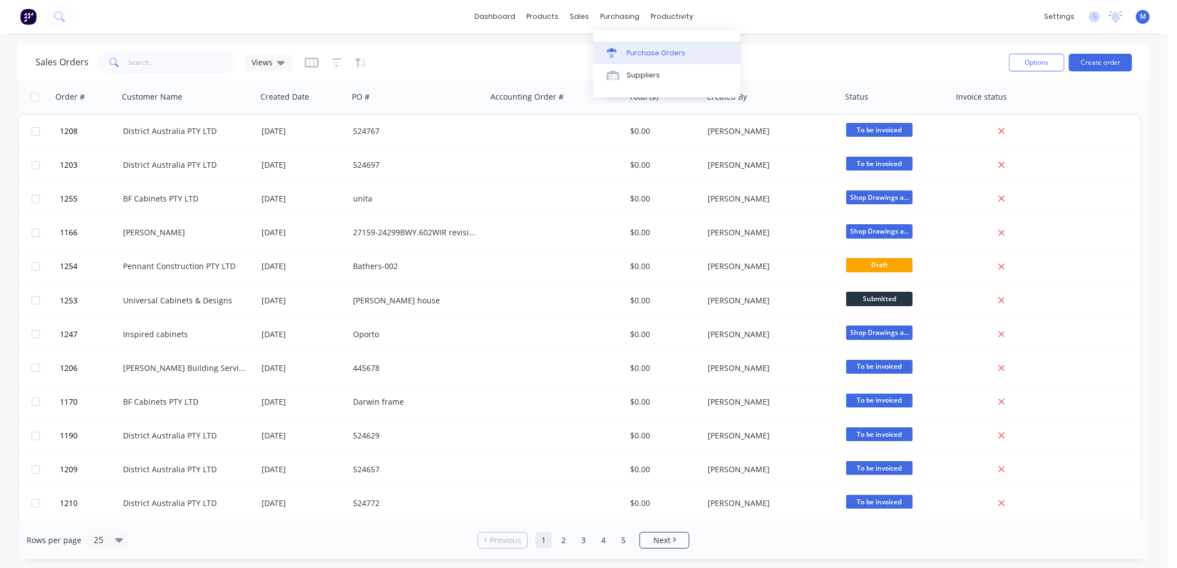
click at [623, 48] on link "Purchase Orders" at bounding box center [666, 53] width 147 height 22
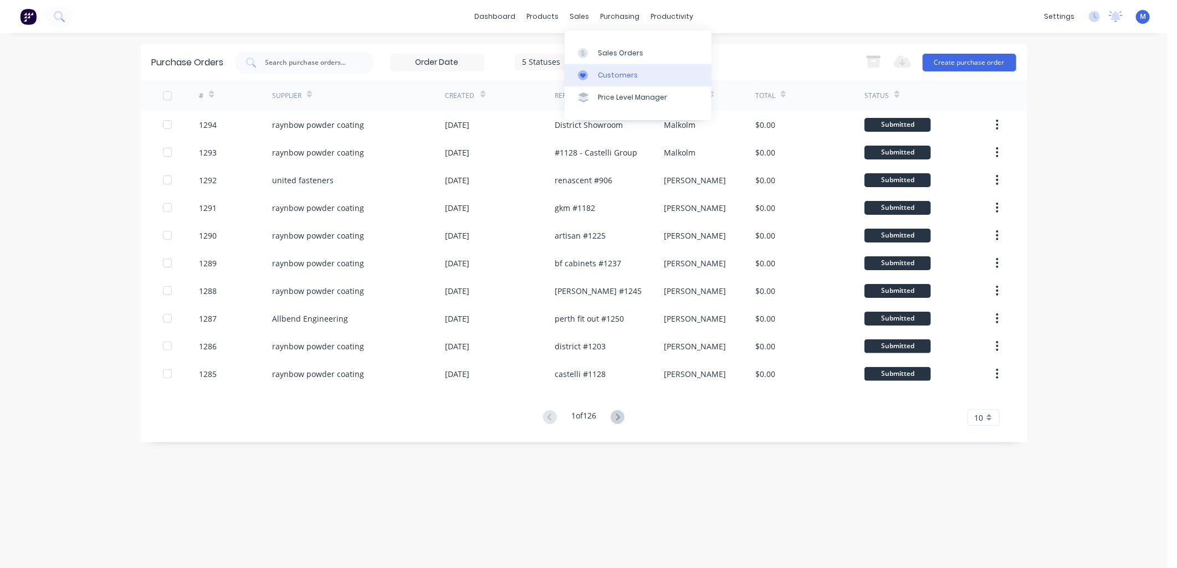
click at [602, 74] on div "Customers" at bounding box center [618, 75] width 40 height 10
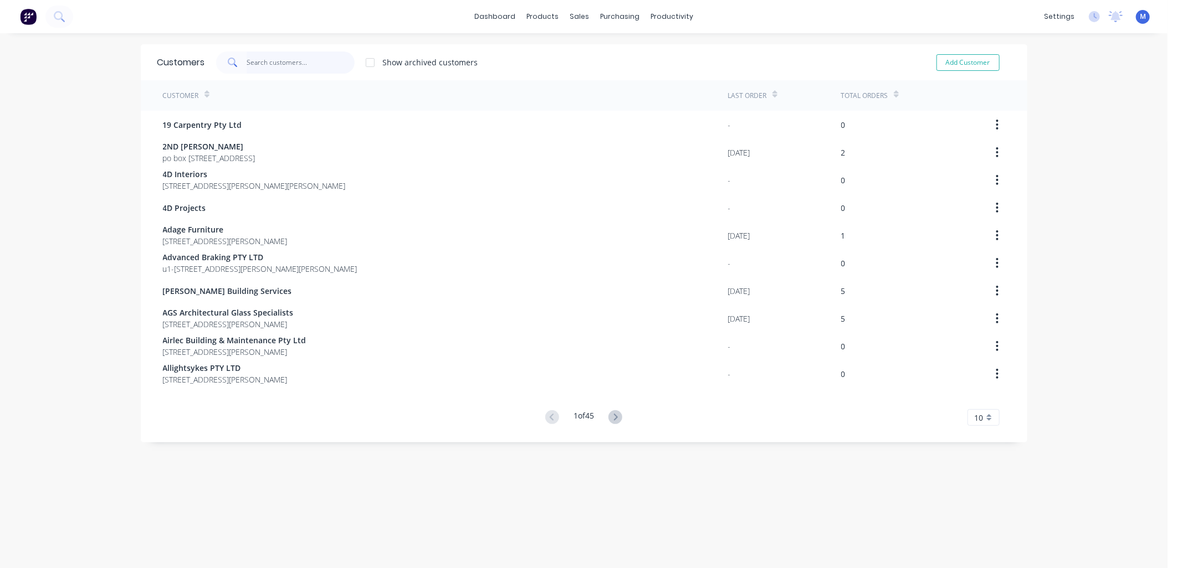
click at [298, 65] on input "text" at bounding box center [301, 63] width 108 height 22
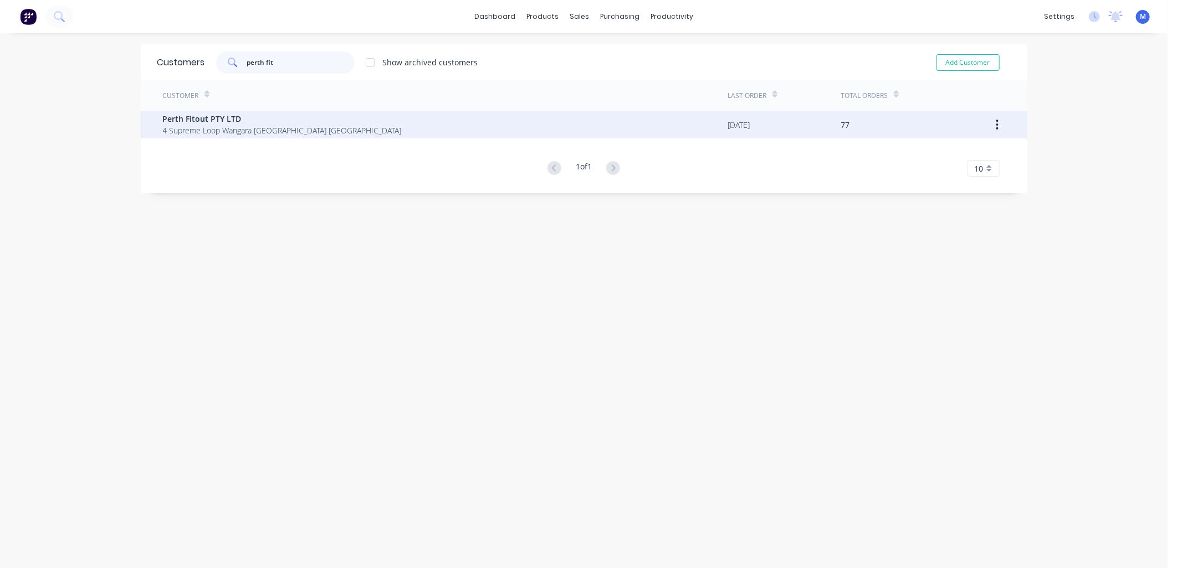
type input "perth fit"
click at [268, 125] on span "4 Supreme Loop Wangara [GEOGRAPHIC_DATA] [GEOGRAPHIC_DATA]" at bounding box center [282, 131] width 239 height 12
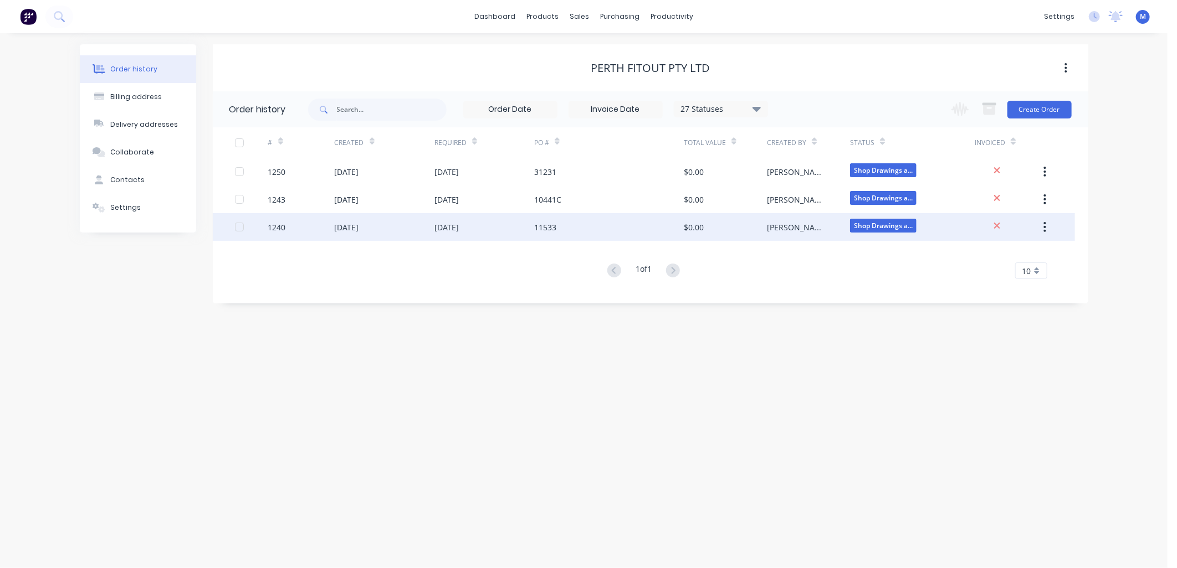
click at [382, 225] on div "[DATE]" at bounding box center [385, 227] width 100 height 28
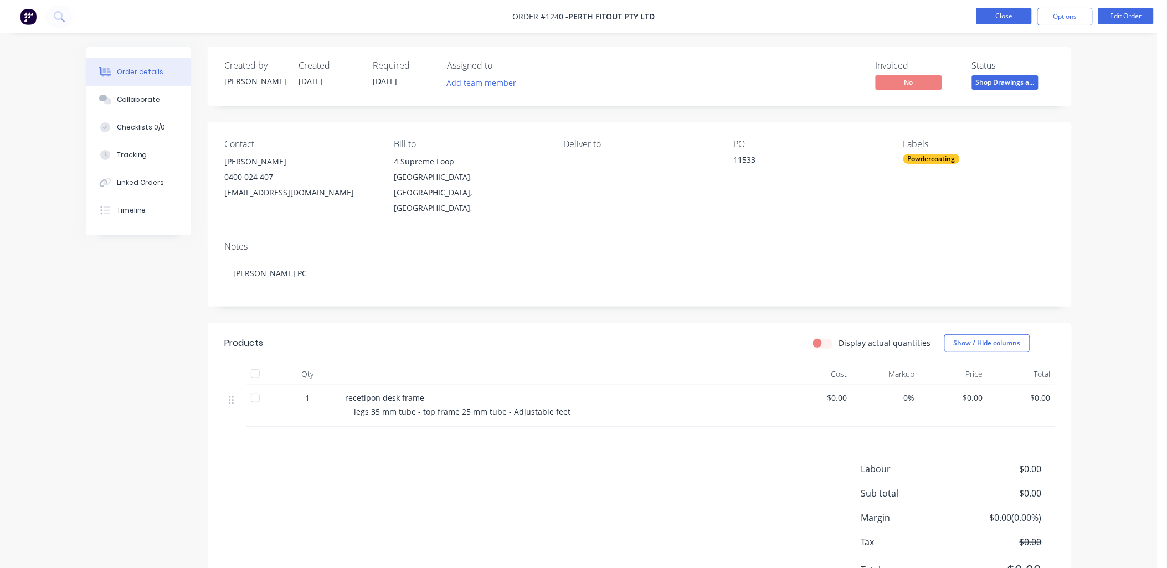
click at [1017, 15] on button "Close" at bounding box center [1004, 16] width 55 height 17
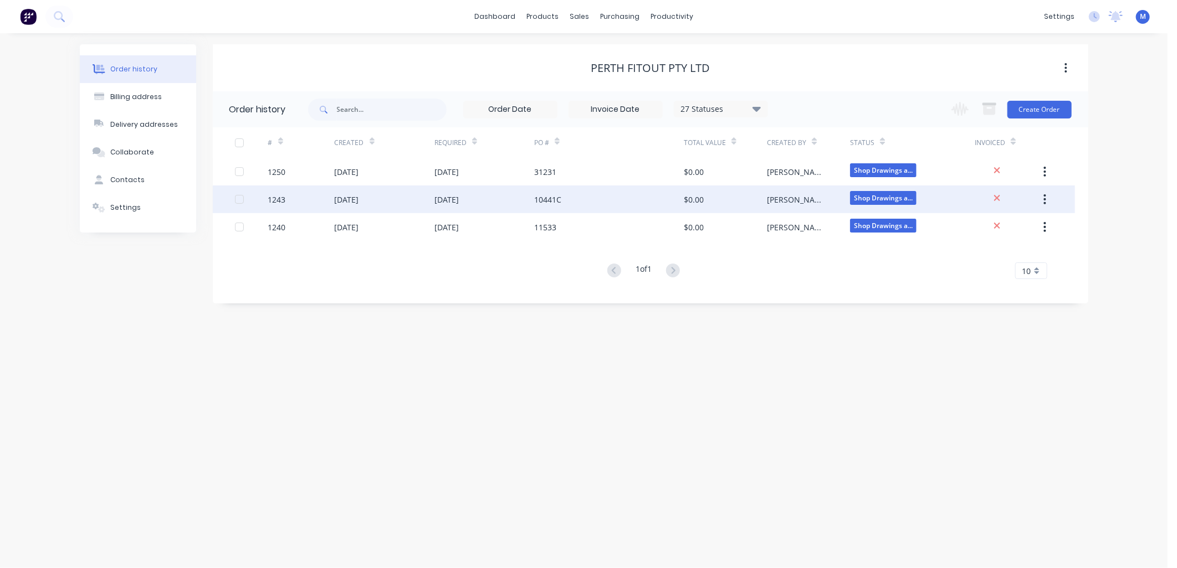
click at [381, 198] on div "[DATE]" at bounding box center [385, 200] width 100 height 28
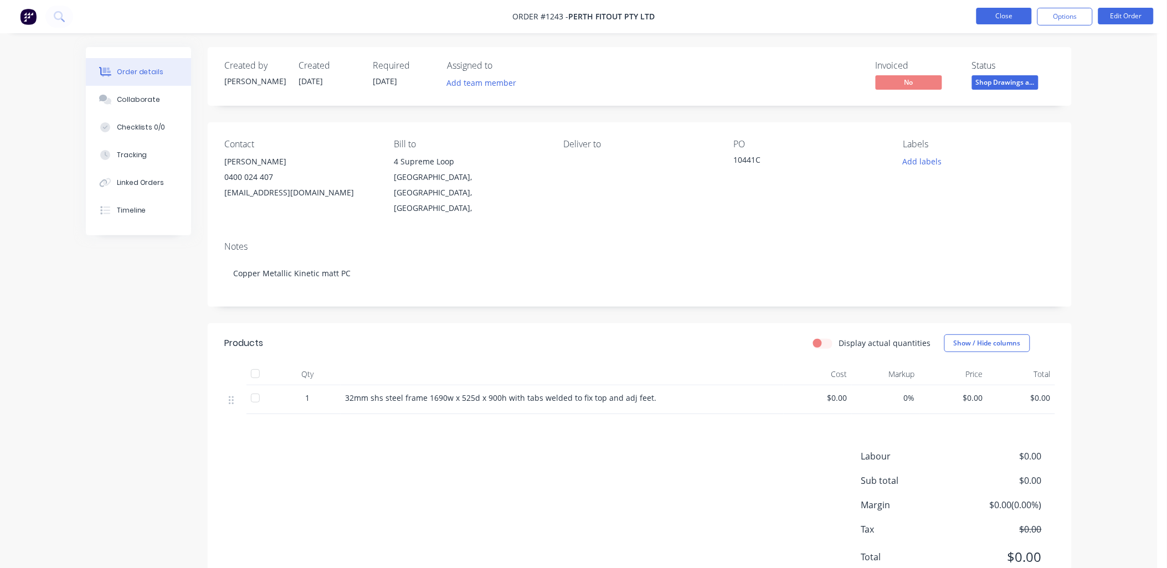
click at [989, 16] on button "Close" at bounding box center [1004, 16] width 55 height 17
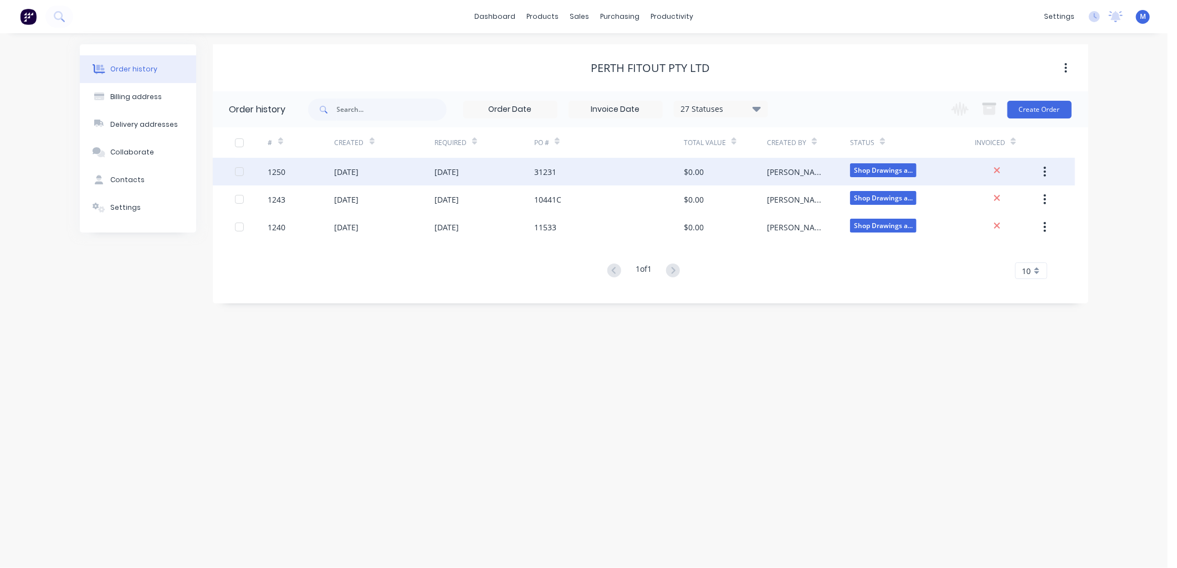
click at [455, 170] on div "[DATE]" at bounding box center [446, 172] width 24 height 12
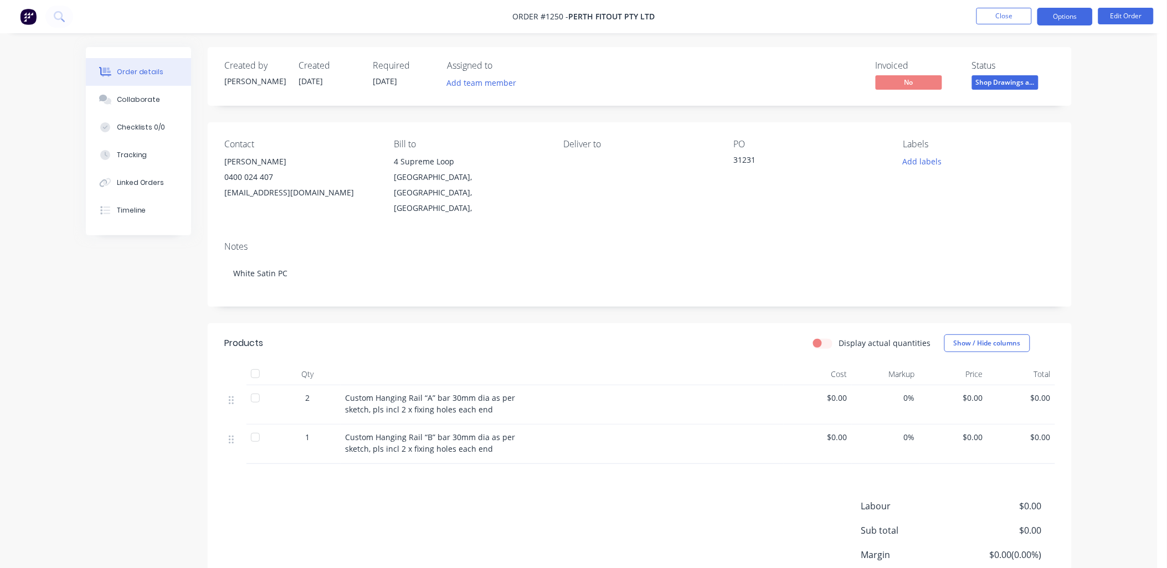
click at [1070, 15] on button "Options" at bounding box center [1065, 17] width 55 height 18
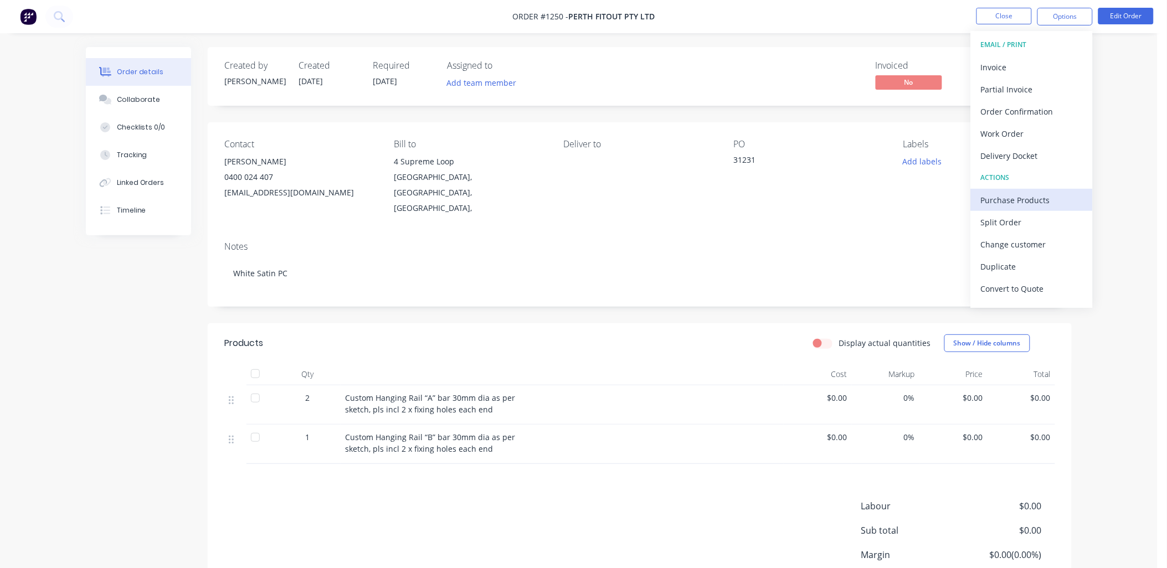
click at [1007, 197] on div "Purchase Products" at bounding box center [1032, 200] width 102 height 16
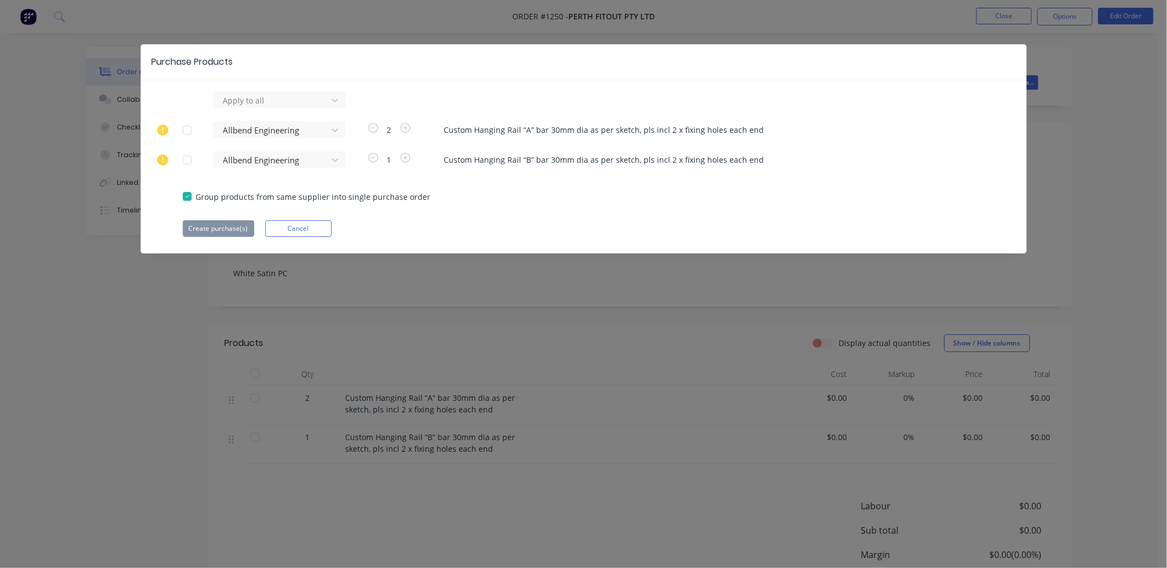
drag, startPoint x: 542, startPoint y: 53, endPoint x: 545, endPoint y: 70, distance: 17.5
click at [545, 70] on div "Purchase Products" at bounding box center [584, 62] width 886 height 36
click at [330, 104] on icon at bounding box center [335, 100] width 11 height 11
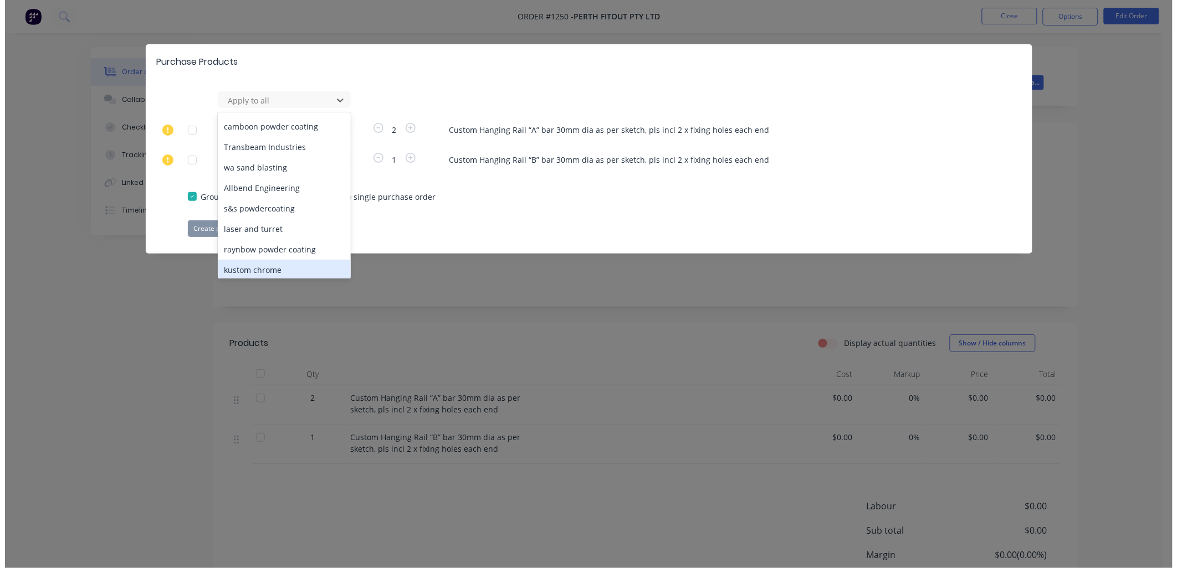
scroll to position [185, 0]
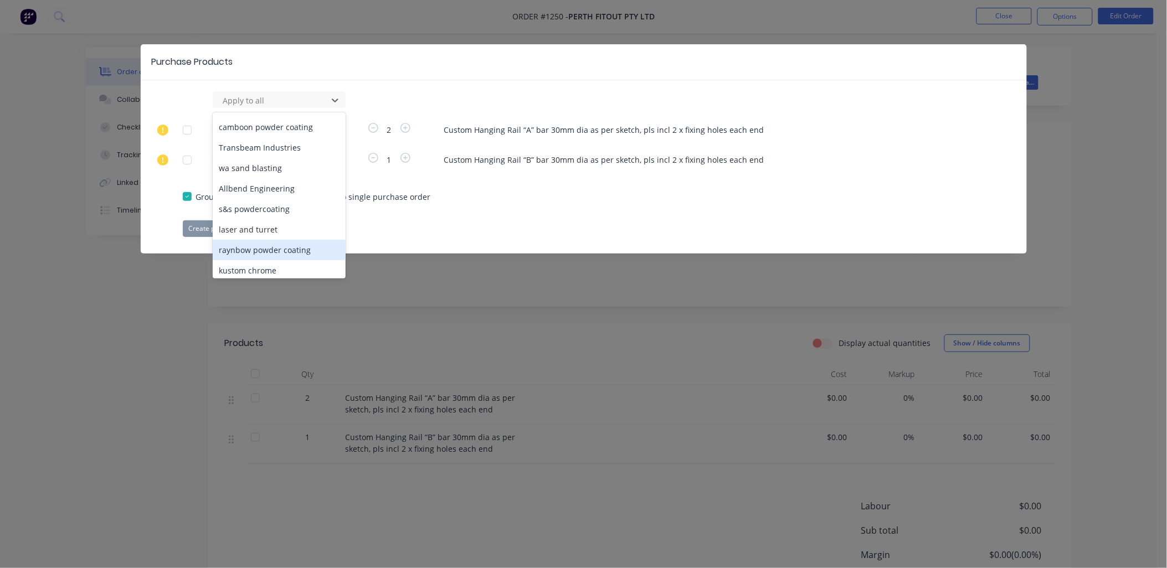
click at [268, 240] on div "raynbow powder coating" at bounding box center [279, 250] width 133 height 20
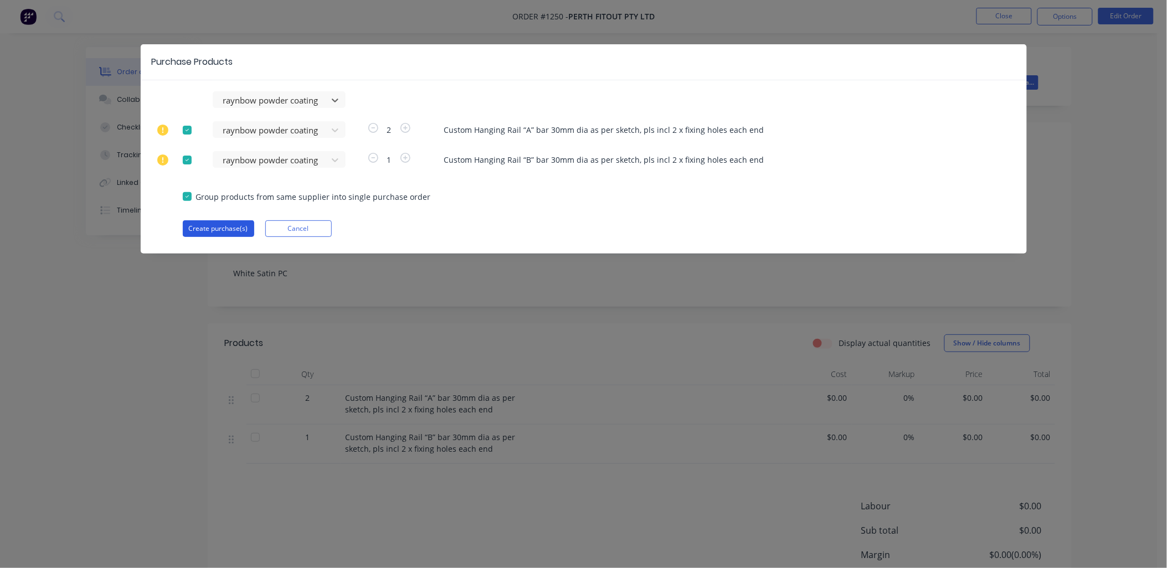
click at [246, 234] on button "Create purchase(s)" at bounding box center [218, 228] width 71 height 17
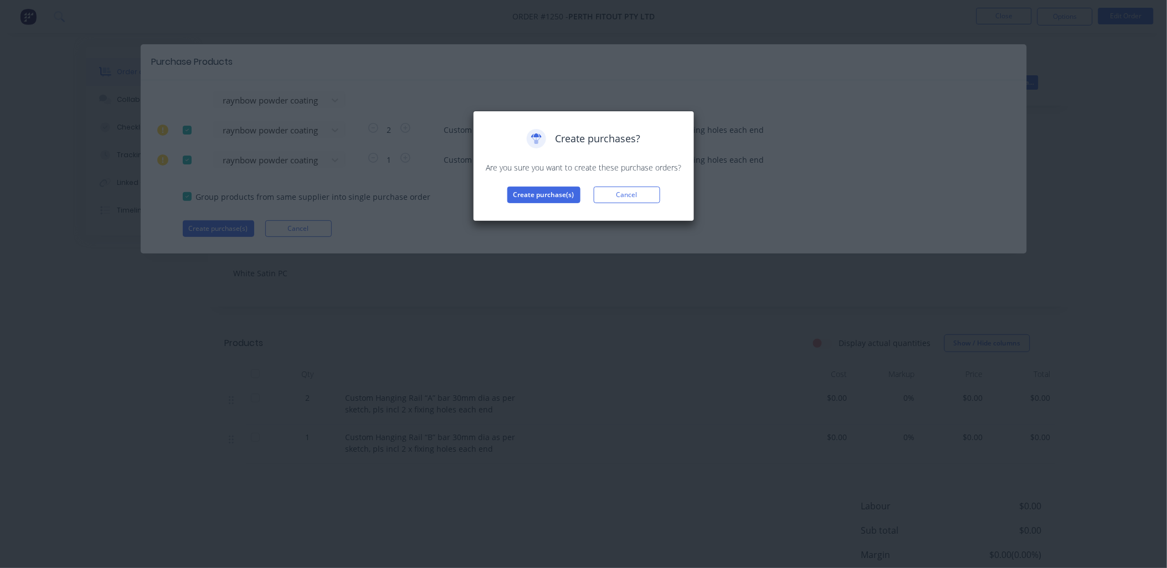
click at [510, 205] on div "Create purchases? Are you sure you want to create these purchase orders? Create…" at bounding box center [584, 166] width 222 height 111
click at [515, 201] on button "Create purchase(s)" at bounding box center [543, 195] width 73 height 17
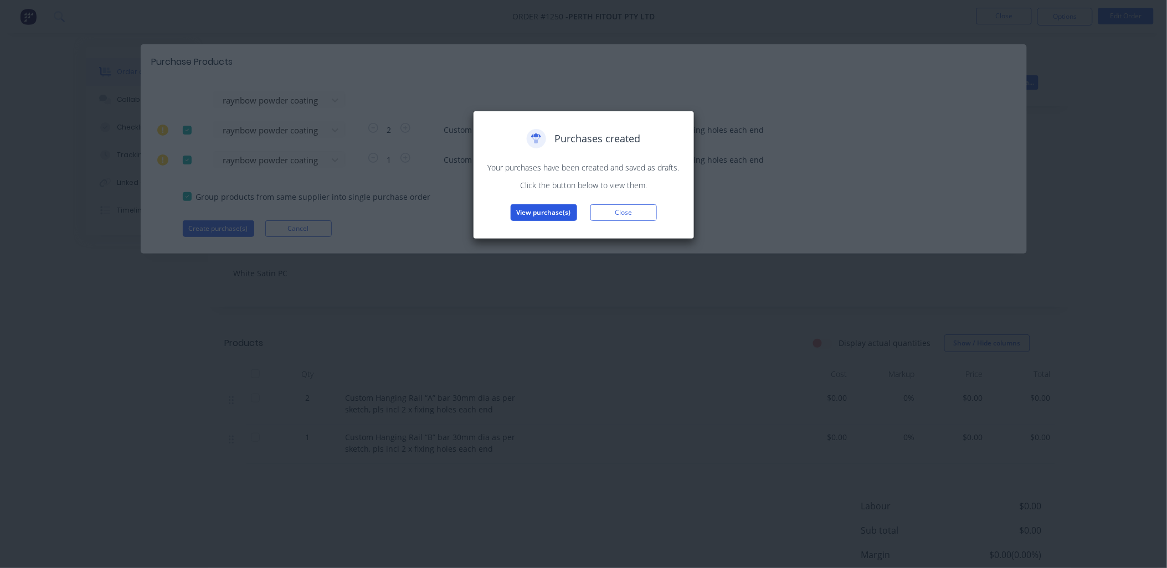
click at [539, 212] on button "View purchase(s)" at bounding box center [544, 212] width 66 height 17
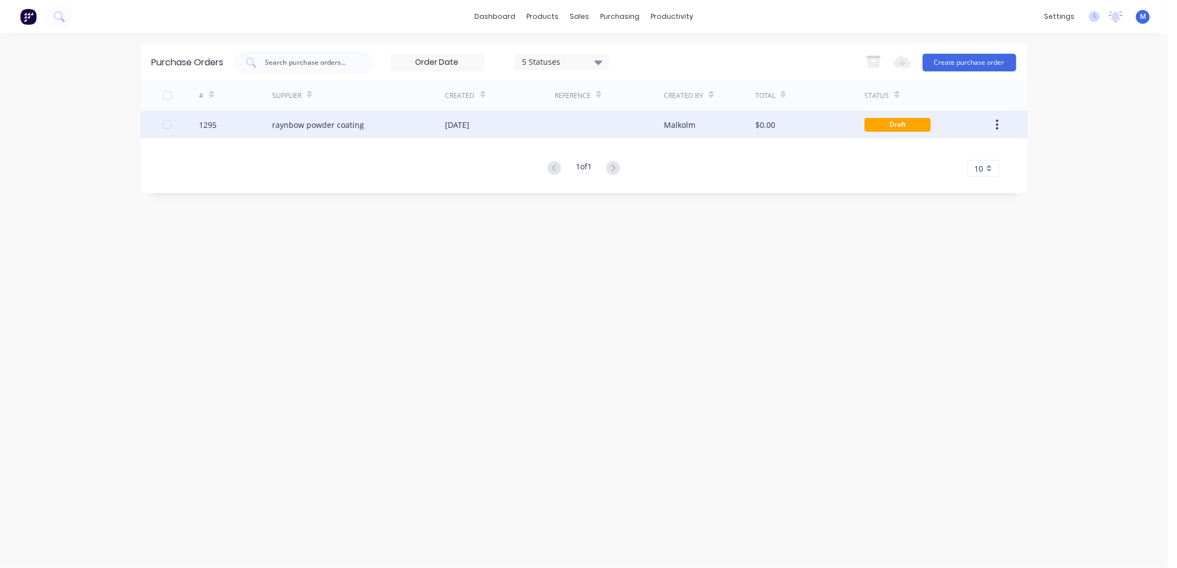
click at [449, 127] on div "[DATE]" at bounding box center [457, 125] width 24 height 12
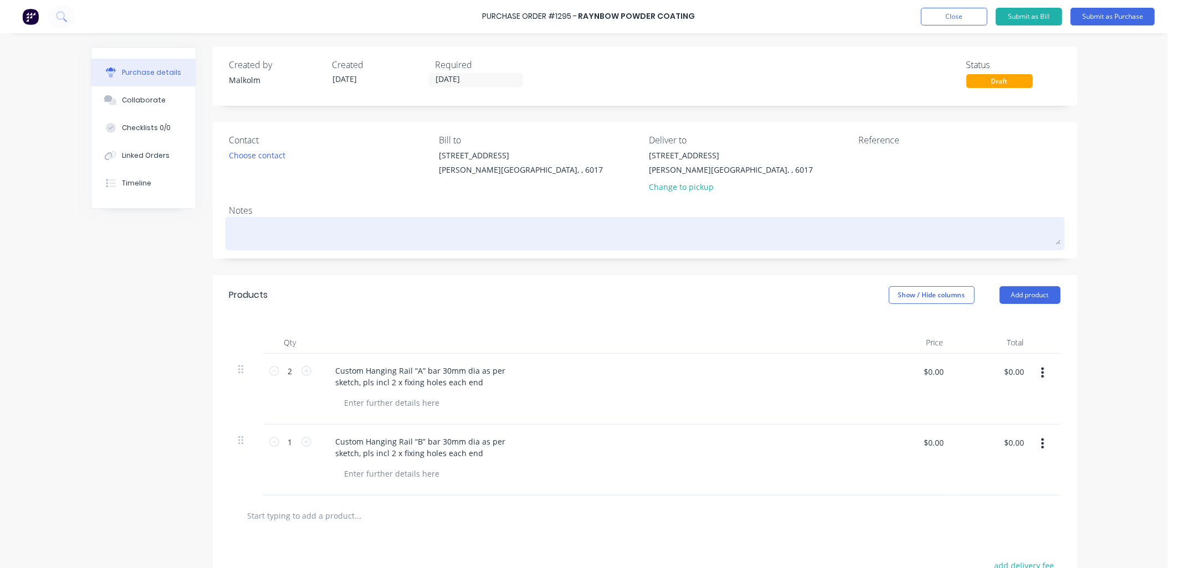
click at [331, 228] on textarea at bounding box center [644, 232] width 831 height 25
type textarea "x"
type textarea "P"
type textarea "x"
type textarea "PC"
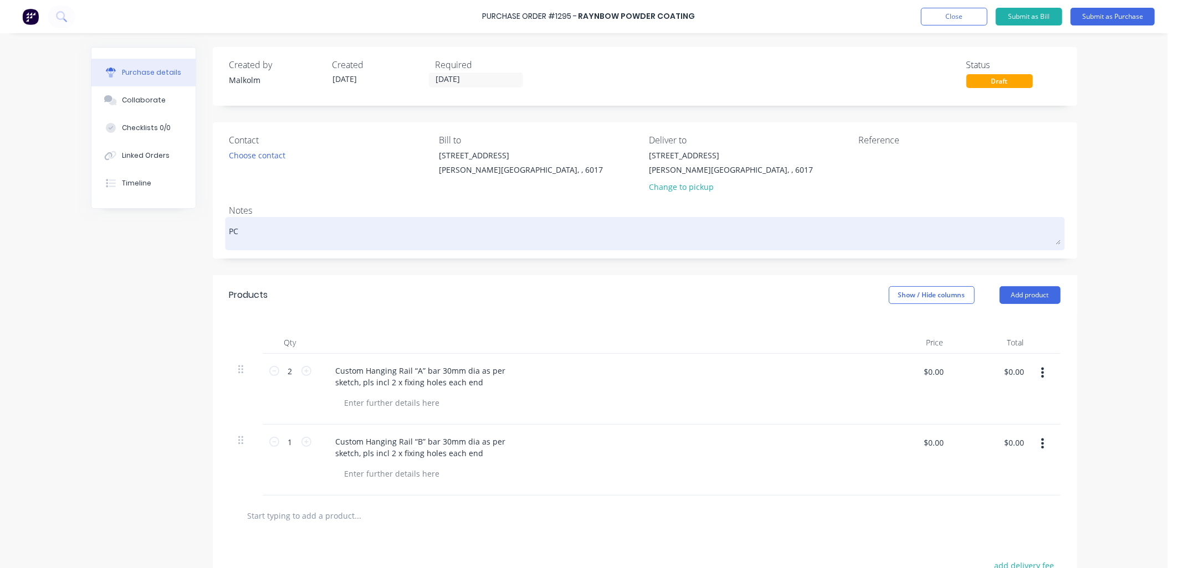
type textarea "x"
type textarea "PC"
type textarea "x"
type textarea "PC W"
type textarea "x"
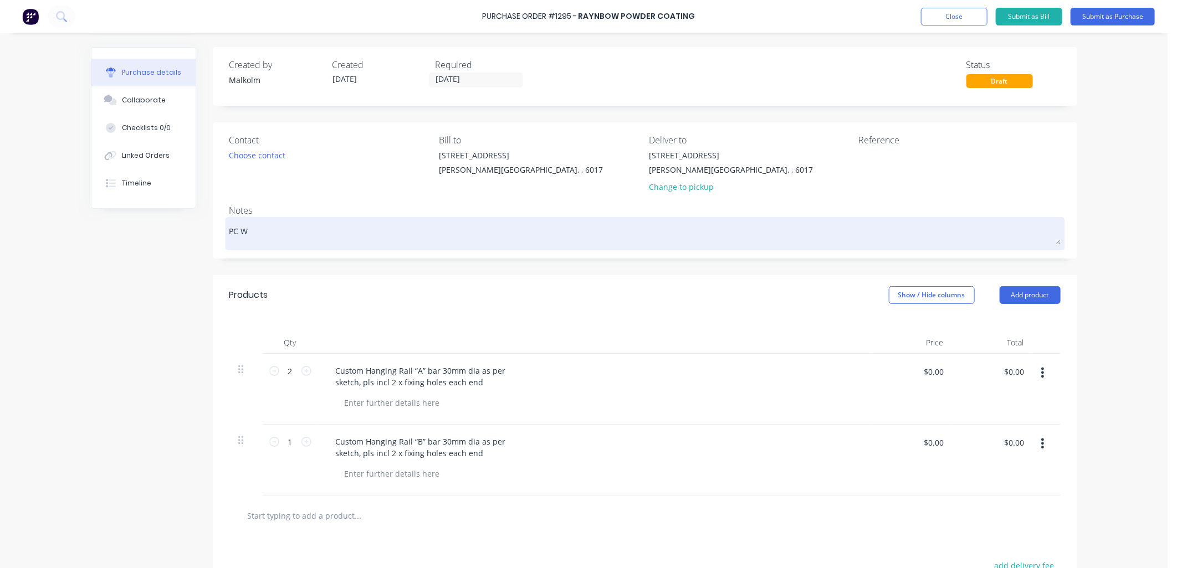
type textarea "PC [PERSON_NAME]"
type textarea "x"
type textarea "PC [PERSON_NAME]"
type textarea "x"
type textarea "PC [PERSON_NAME]"
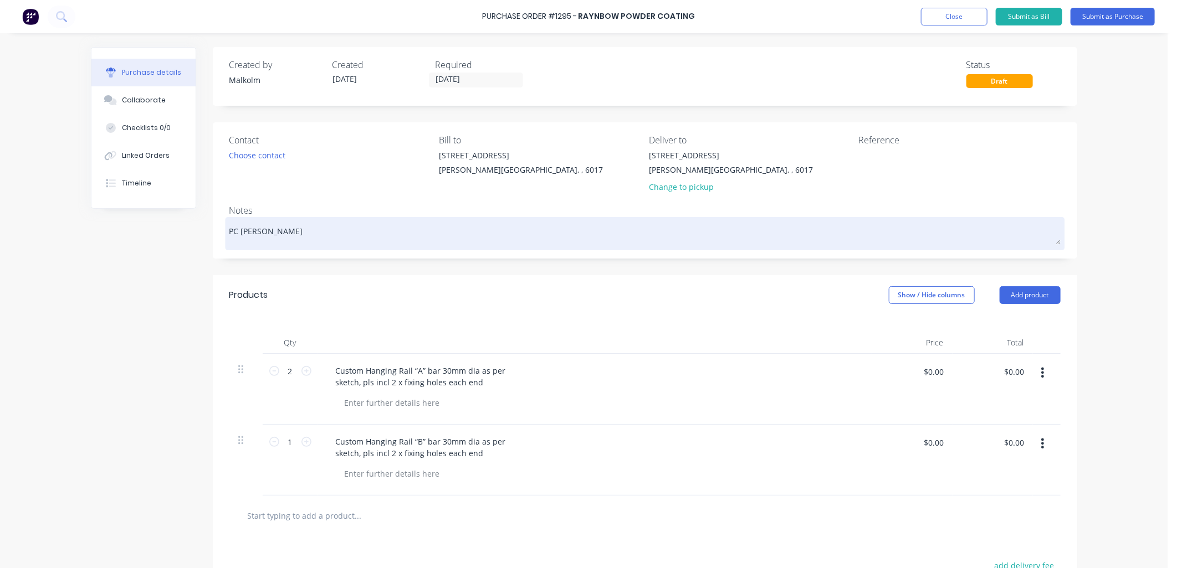
type textarea "x"
type textarea "PC [PERSON_NAME]"
type textarea "x"
type textarea "PC [PERSON_NAME]"
type textarea "x"
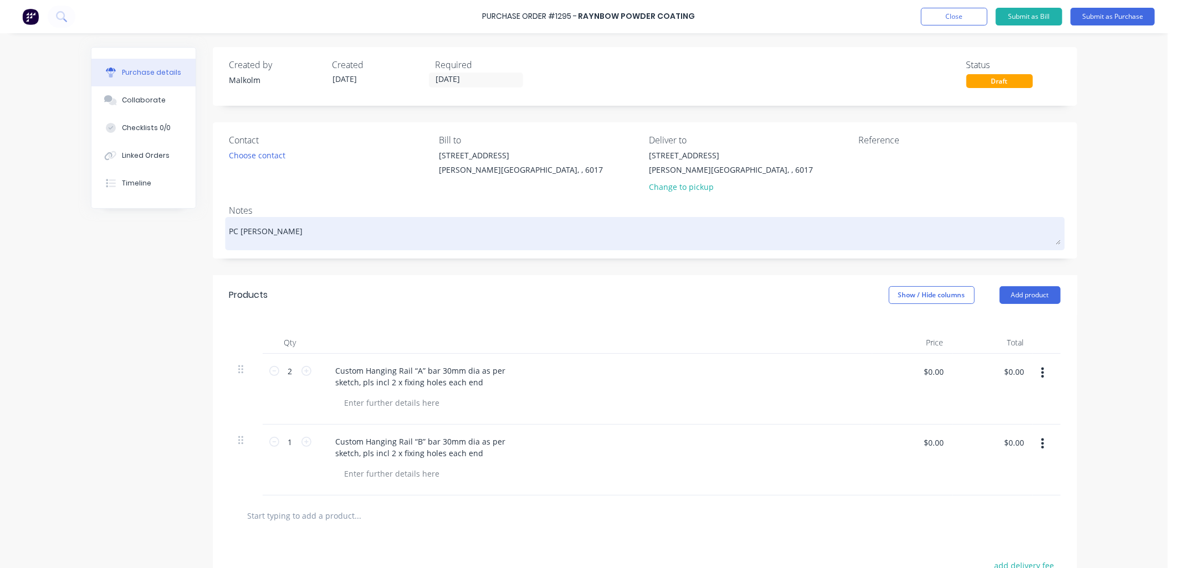
type textarea "PC [PERSON_NAME] S"
type textarea "x"
type textarea "PC White Sa"
type textarea "x"
type textarea "PC White Sat"
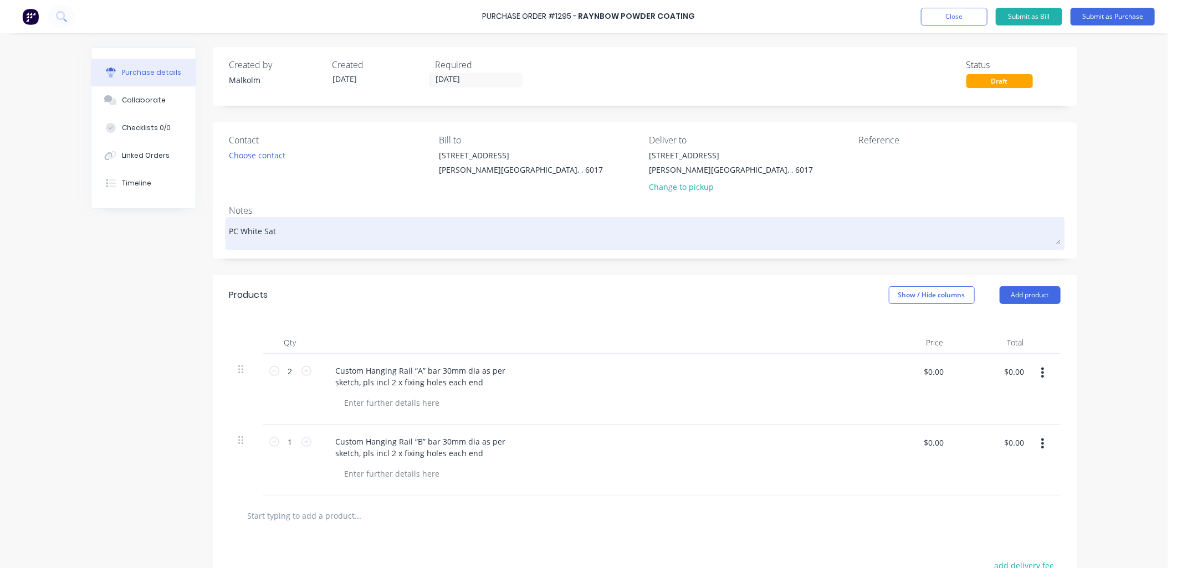
type textarea "x"
type textarea "PC White Sati"
type textarea "x"
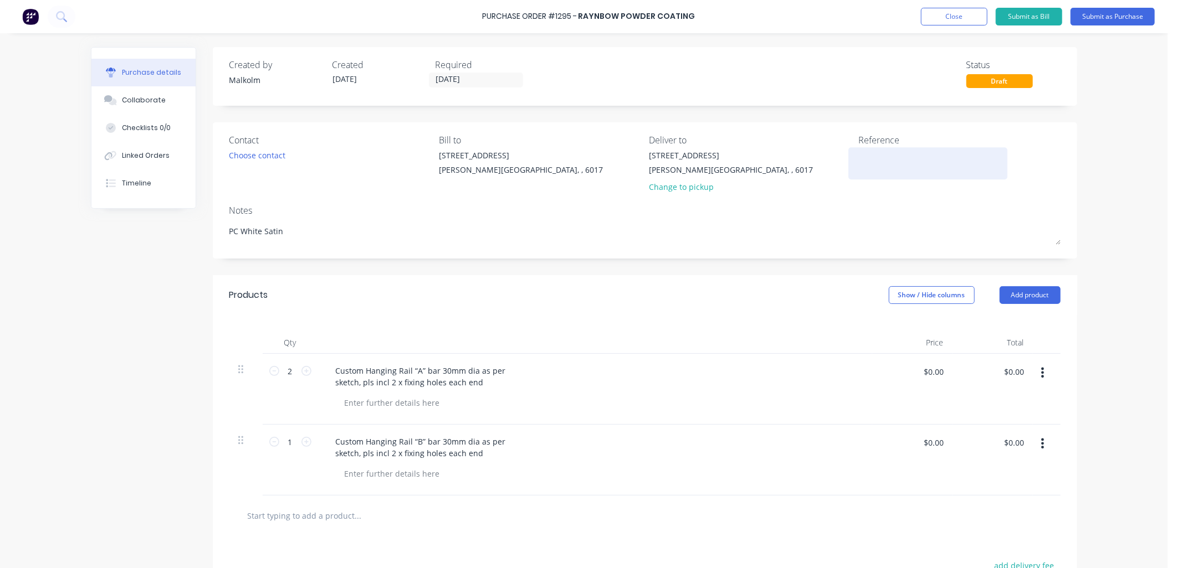
type textarea "PC White Satin"
type textarea "x"
type textarea "PC White Satin"
click at [881, 150] on div at bounding box center [928, 164] width 139 height 28
click at [881, 157] on textarea at bounding box center [928, 162] width 139 height 25
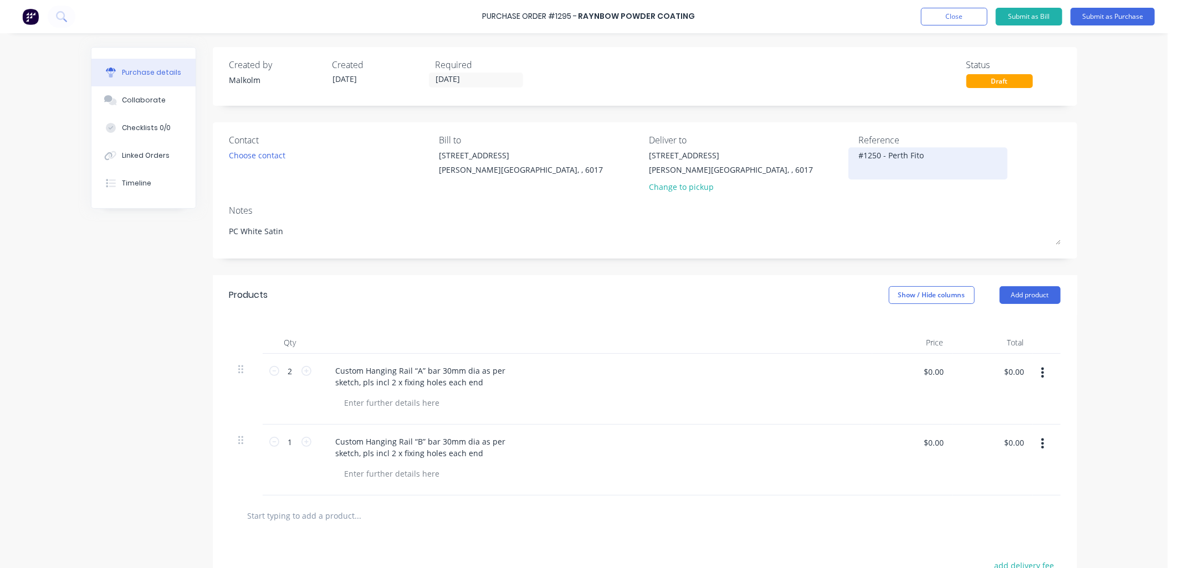
type textarea "#1250 - [GEOGRAPHIC_DATA] Fitou"
type textarea "x"
type textarea "#1250 - [GEOGRAPHIC_DATA] Fitout"
type textarea "x"
type textarea "#1250 - [GEOGRAPHIC_DATA] Fitout"
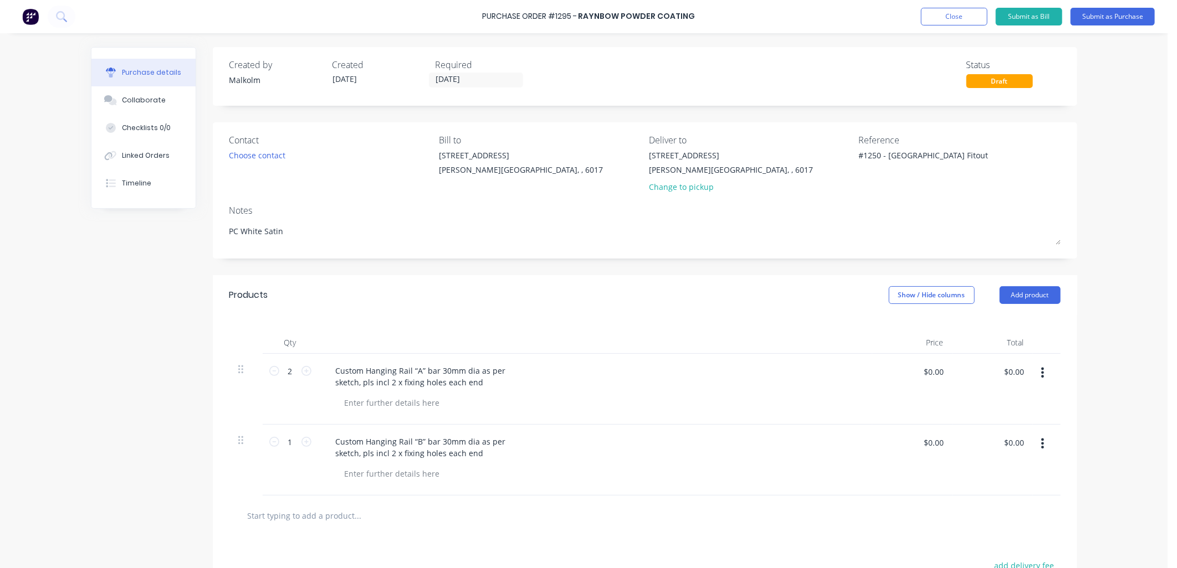
click at [885, 191] on div "Reference #1250 - [GEOGRAPHIC_DATA] Fitout" at bounding box center [960, 166] width 202 height 65
type textarea "x"
drag, startPoint x: 469, startPoint y: 370, endPoint x: 359, endPoint y: 387, distance: 111.6
click at [359, 387] on div "Custom Hanging Rail “A” bar 30mm dia as per sketch, pls incl 2 x fixing holes e…" at bounding box center [421, 377] width 188 height 28
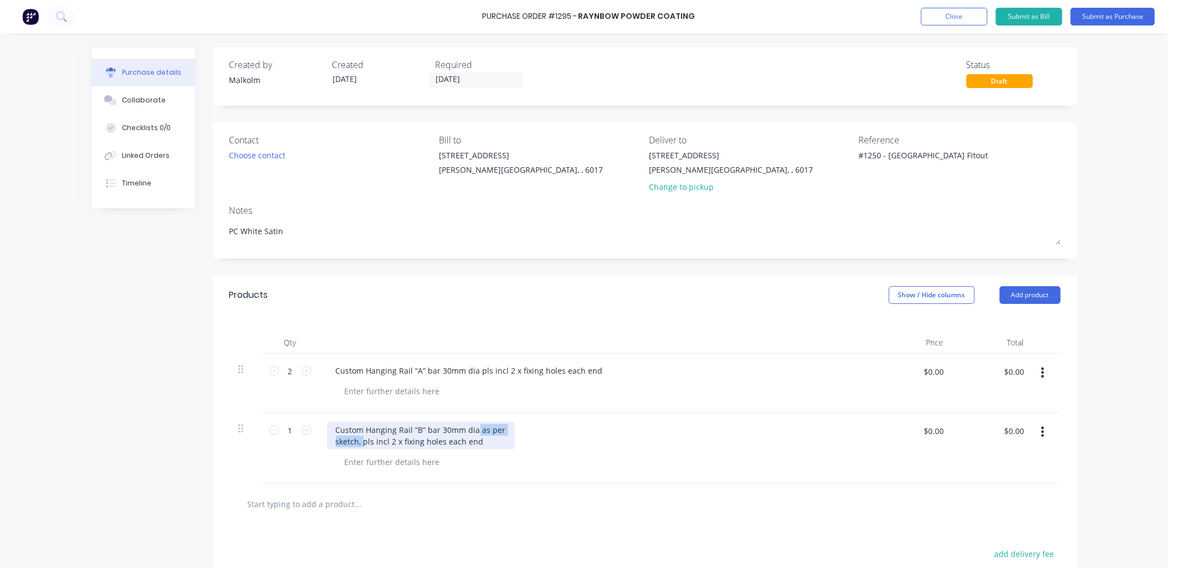
drag, startPoint x: 471, startPoint y: 431, endPoint x: 358, endPoint y: 449, distance: 113.9
click at [358, 449] on div "Custom Hanging Rail “B” bar 30mm dia as per sketch, pls incl 2 x fixing holes e…" at bounding box center [421, 436] width 188 height 28
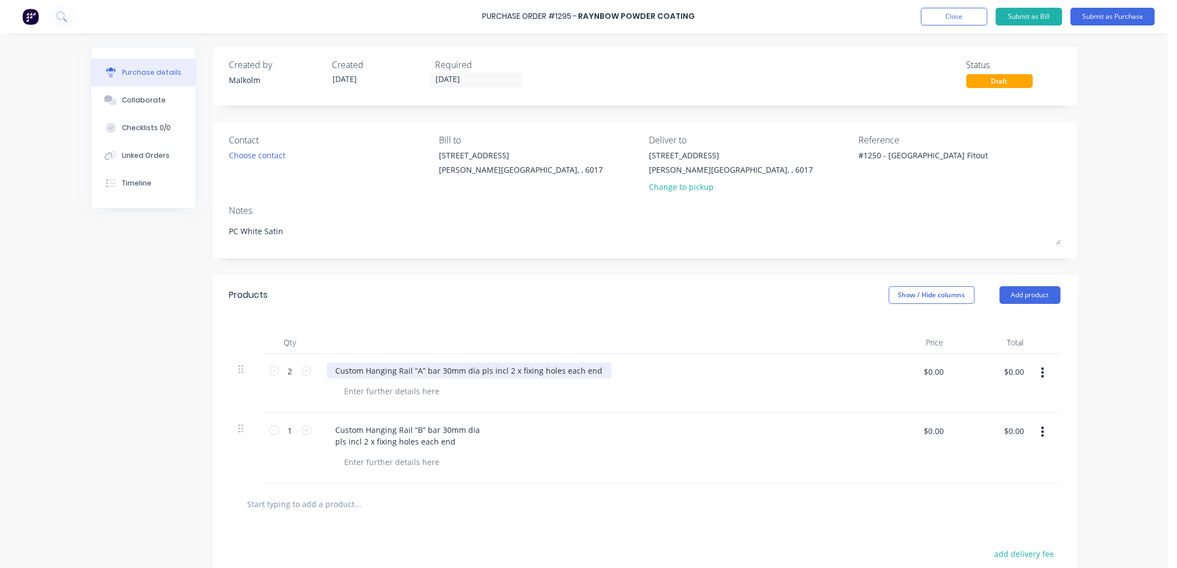
click at [473, 372] on div "Custom Hanging Rail “A” bar 30mm dia pls incl 2 x fixing holes each end" at bounding box center [469, 371] width 285 height 16
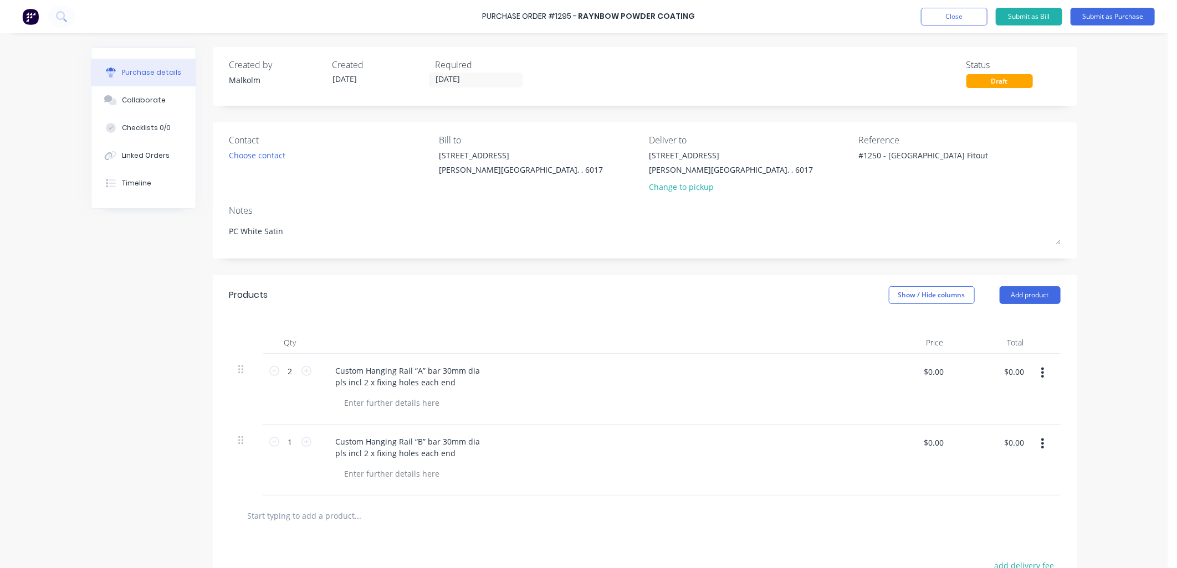
click at [480, 417] on div "Custom Hanging Rail “A” bar 30mm dia pls incl 2 x fixing holes each end" at bounding box center [595, 389] width 554 height 71
click at [363, 405] on div at bounding box center [392, 403] width 113 height 16
click at [474, 421] on div "Custom Hanging Rail “A” bar 30mm dia pls incl 2 x fixing holes each end 3L/M" at bounding box center [595, 389] width 554 height 71
click at [418, 480] on div at bounding box center [392, 474] width 113 height 16
click at [418, 480] on div "2.2L/M" at bounding box center [599, 474] width 527 height 16
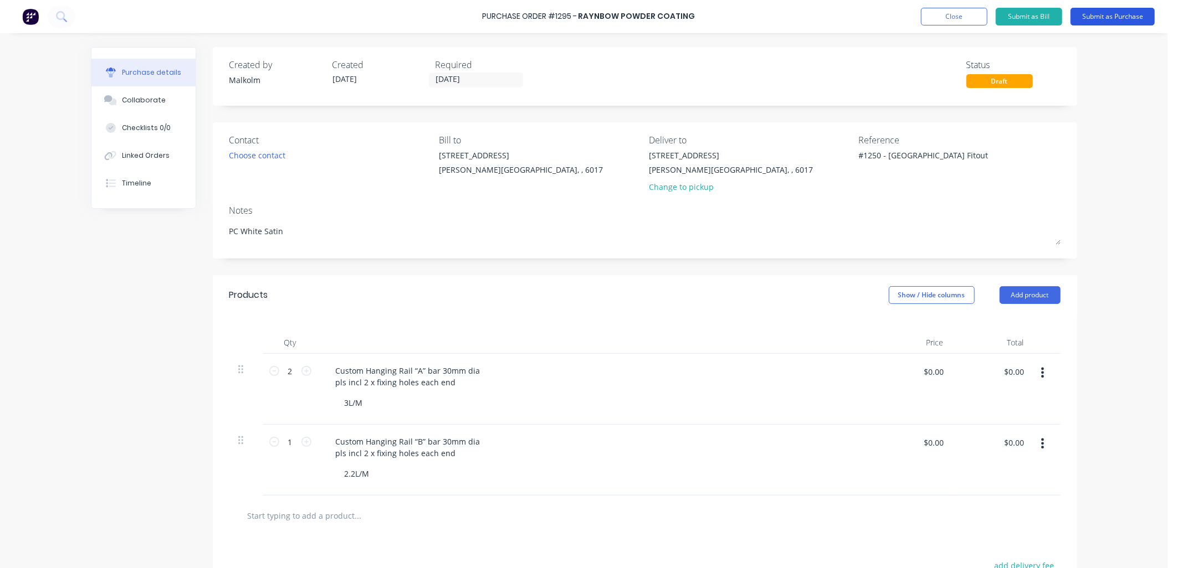
click at [1092, 16] on button "Submit as Purchase" at bounding box center [1112, 17] width 84 height 18
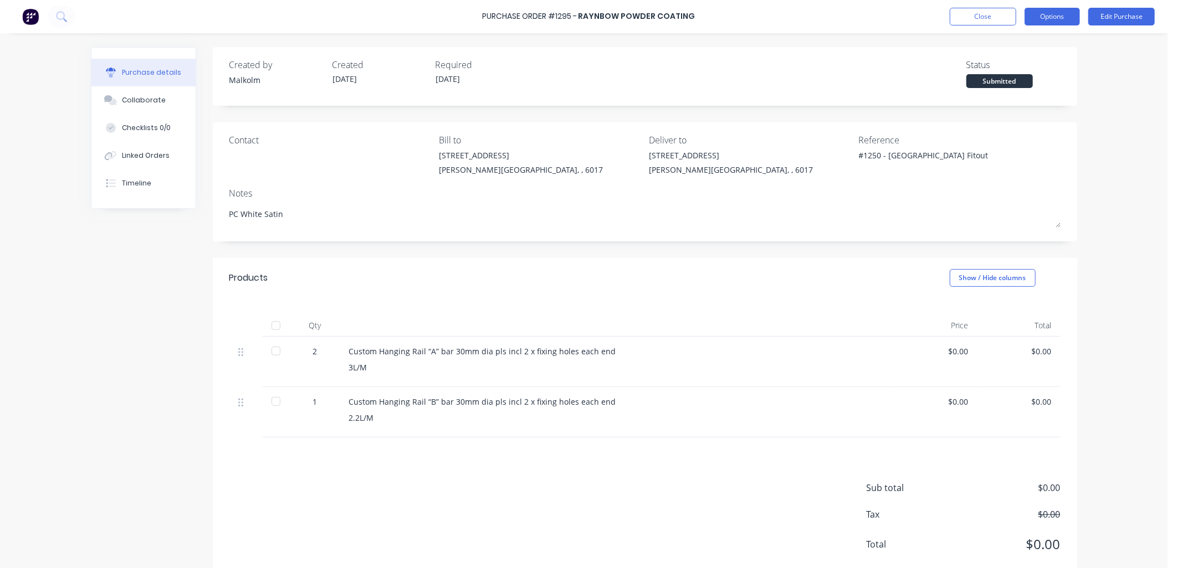
click at [1039, 18] on button "Options" at bounding box center [1051, 17] width 55 height 18
click at [1038, 44] on div "Print / Email" at bounding box center [1026, 45] width 85 height 16
click at [1006, 85] on div "Without pricing" at bounding box center [1026, 89] width 85 height 16
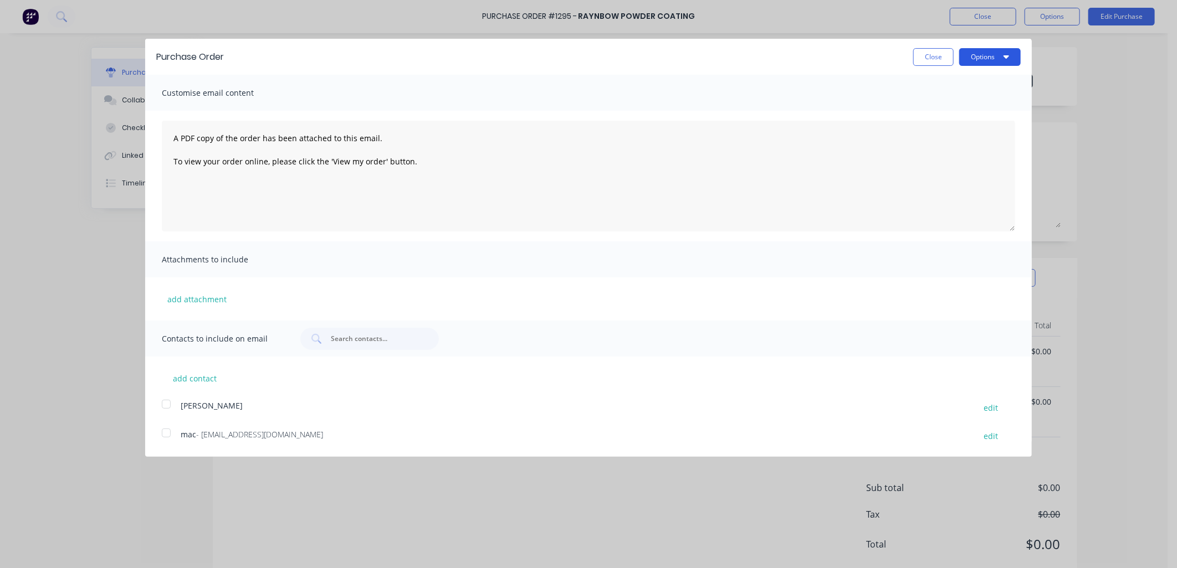
click at [987, 56] on button "Options" at bounding box center [989, 57] width 61 height 18
click at [942, 78] on div "Print" at bounding box center [967, 85] width 85 height 16
